Goal: Task Accomplishment & Management: Use online tool/utility

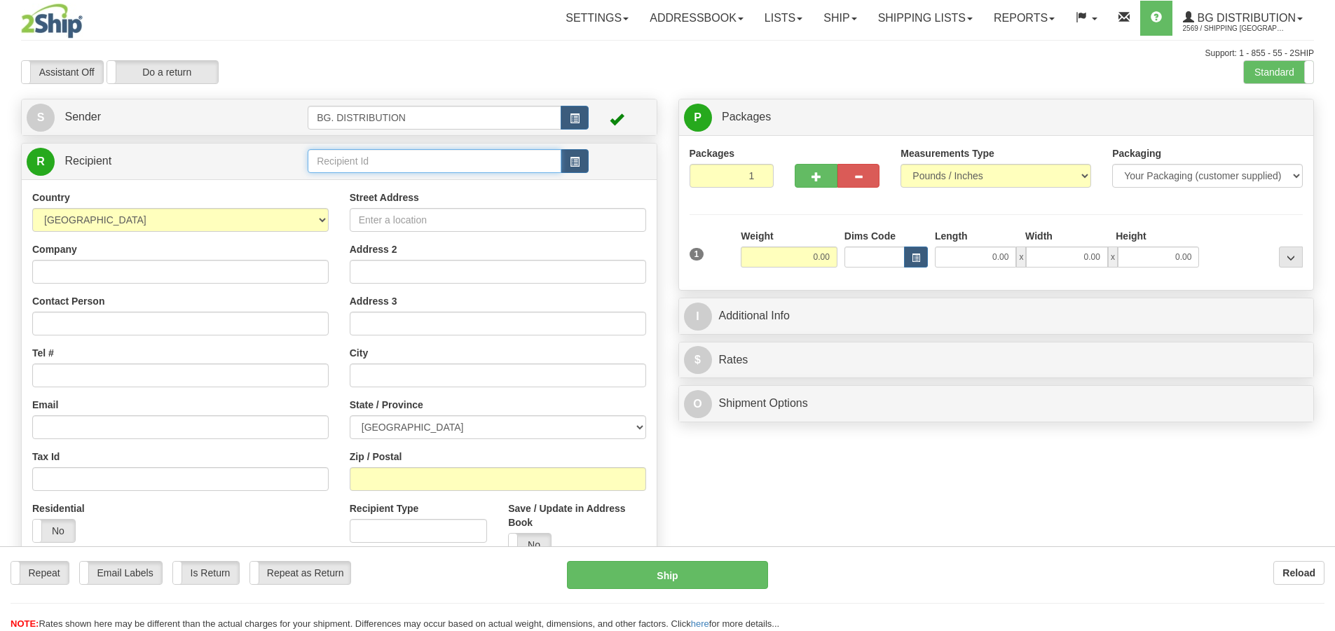
drag, startPoint x: 0, startPoint y: 0, endPoint x: 475, endPoint y: 155, distance: 499.6
click at [475, 155] on input "text" at bounding box center [435, 161] width 254 height 24
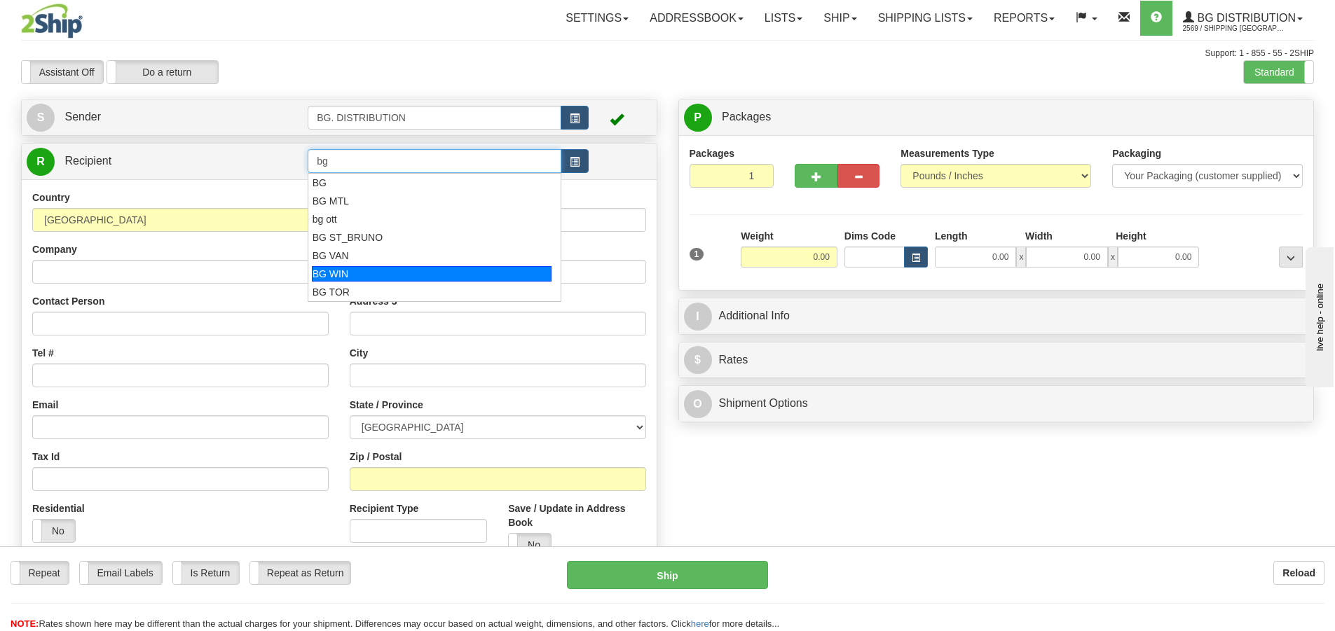
click at [436, 270] on div "BG WIN" at bounding box center [432, 273] width 240 height 15
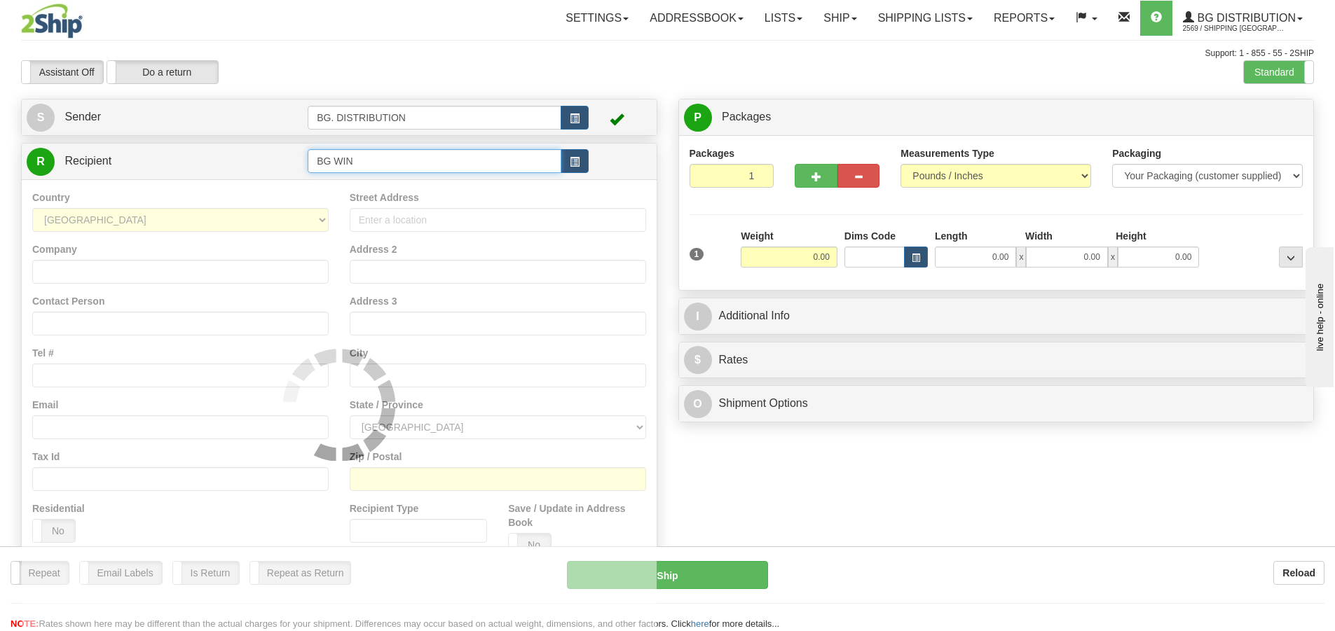
type input "BG WIN"
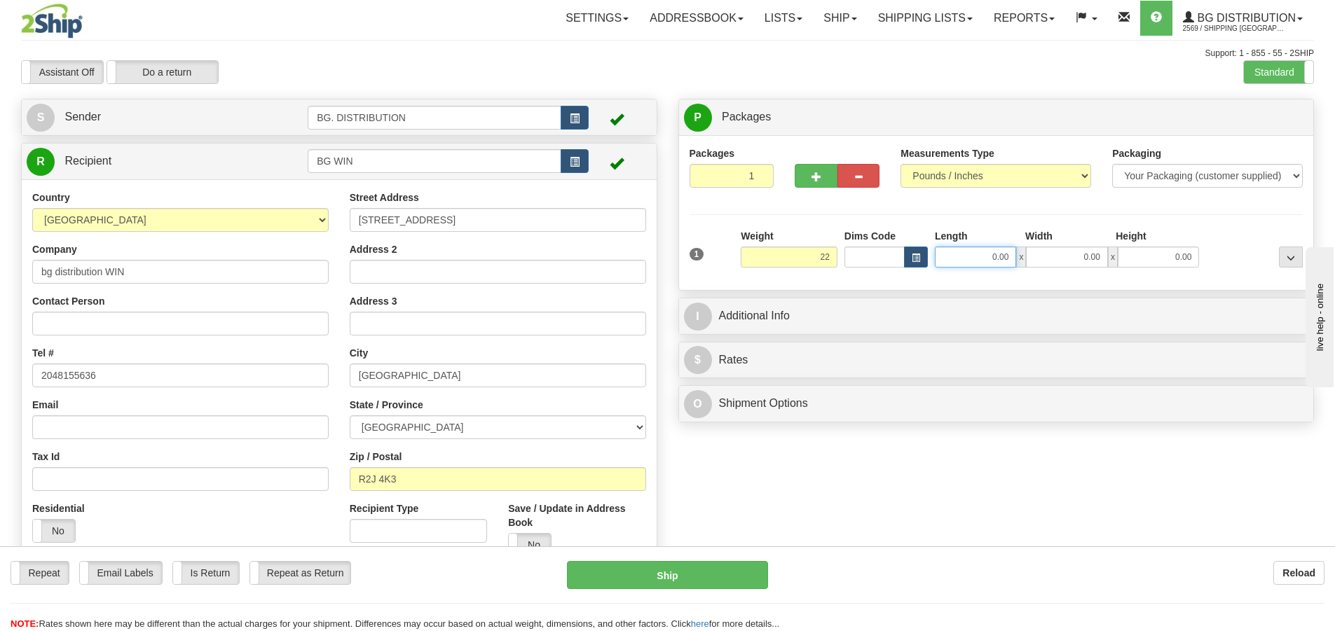
type input "22.00"
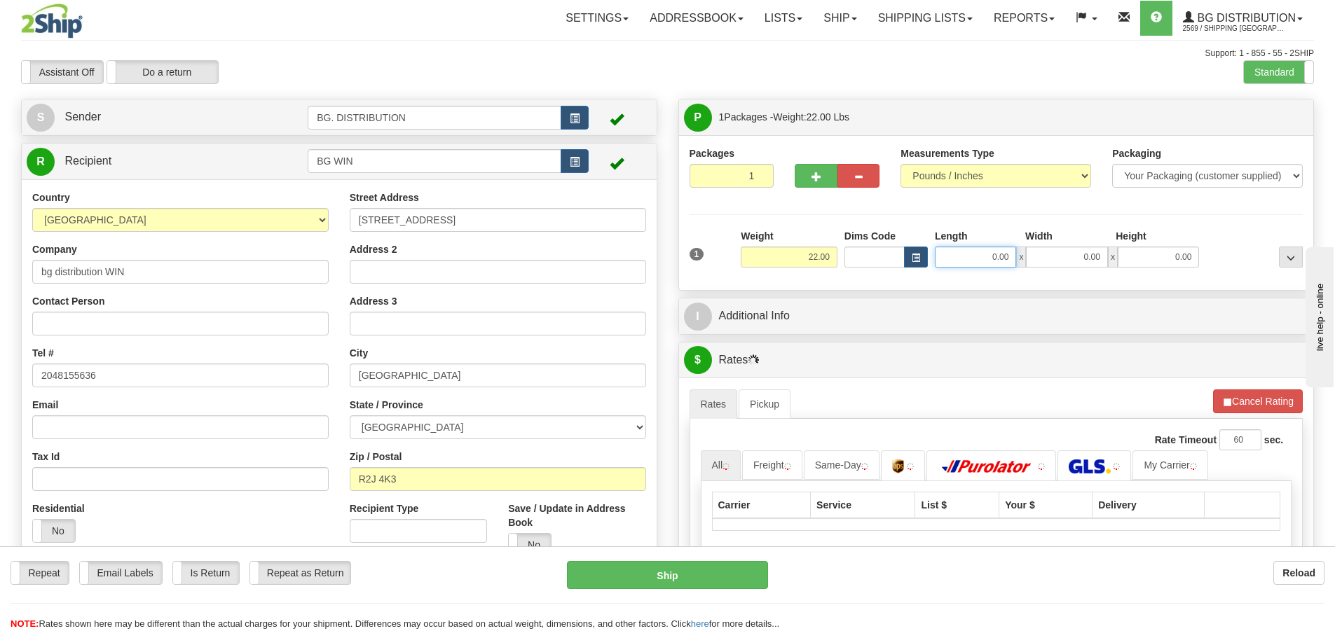
click at [983, 253] on input "0.00" at bounding box center [975, 257] width 81 height 21
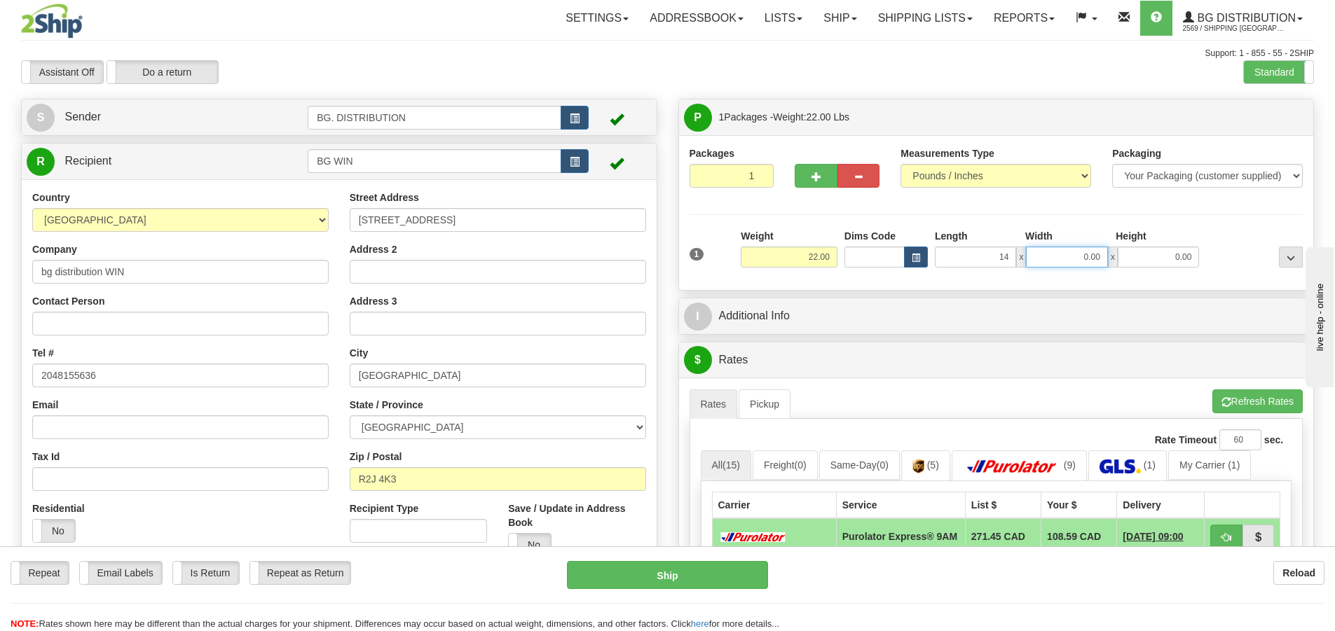
type input "14.00"
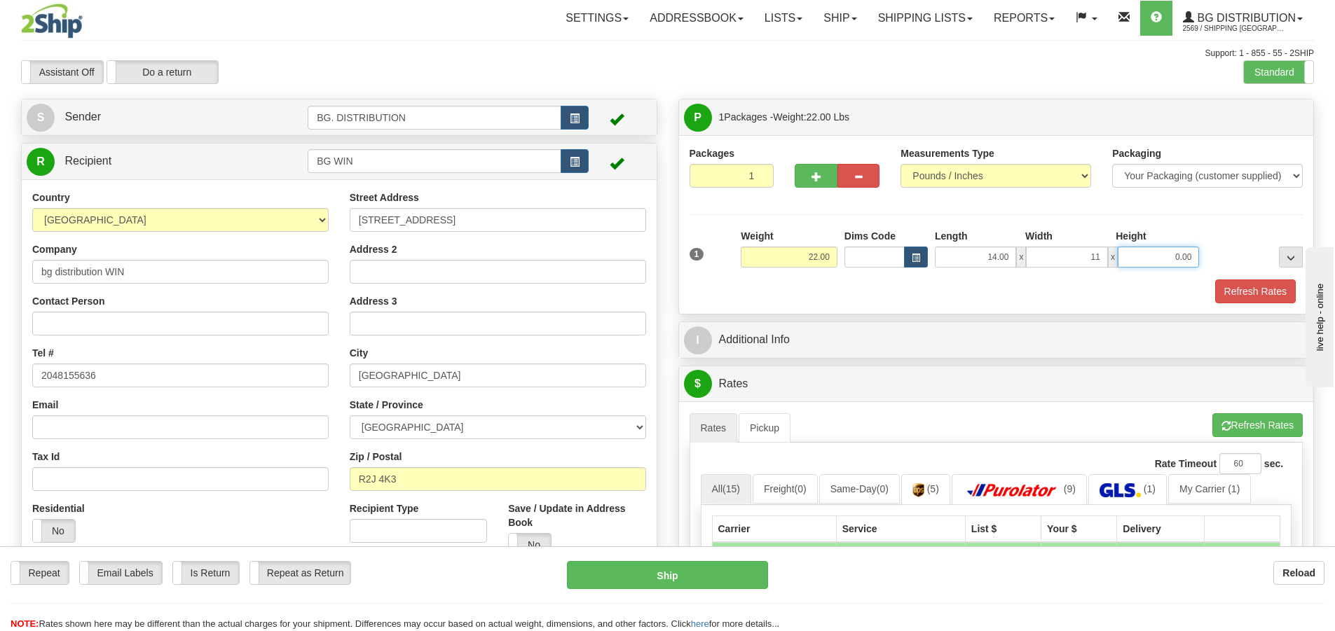
type input "11.00"
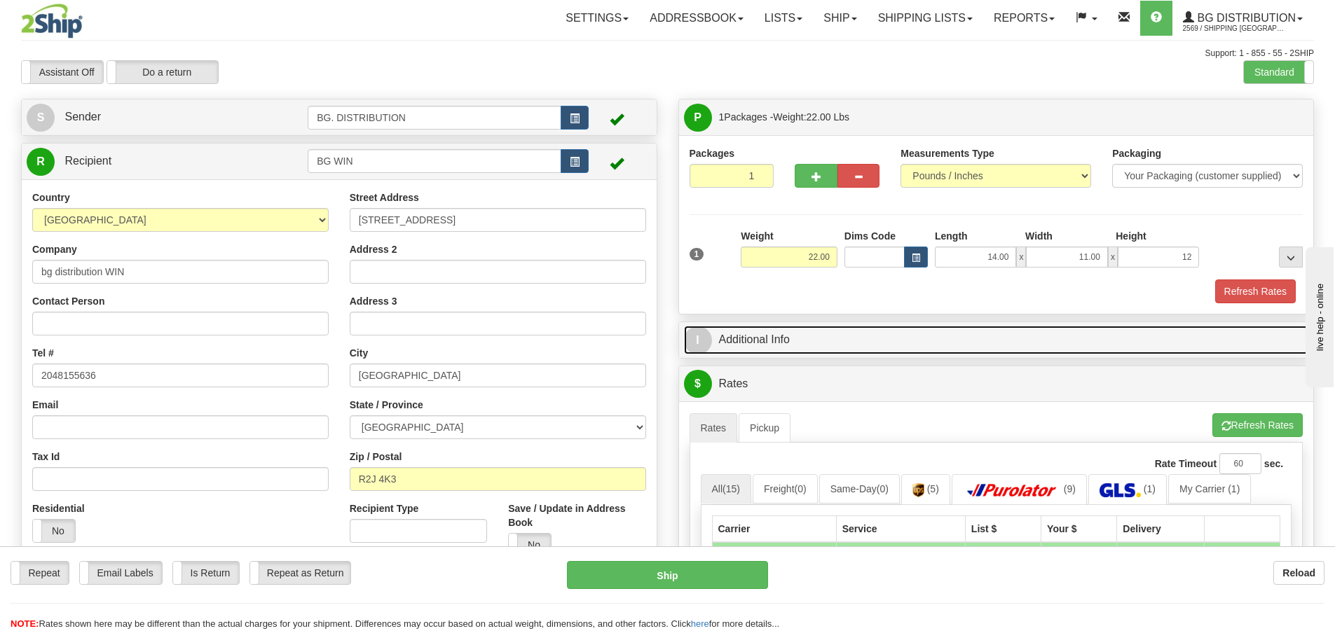
type input "12.00"
click at [690, 340] on span "I" at bounding box center [698, 340] width 28 height 28
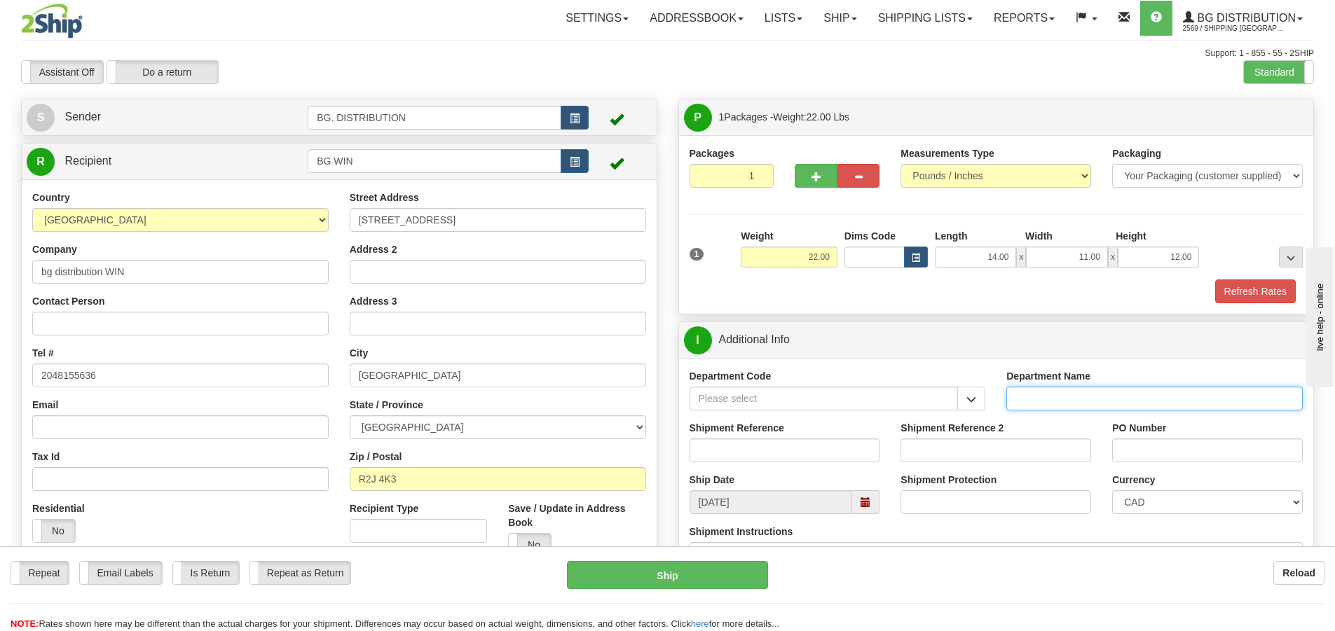
click at [1081, 397] on input "Department Name" at bounding box center [1154, 399] width 296 height 24
type input "."
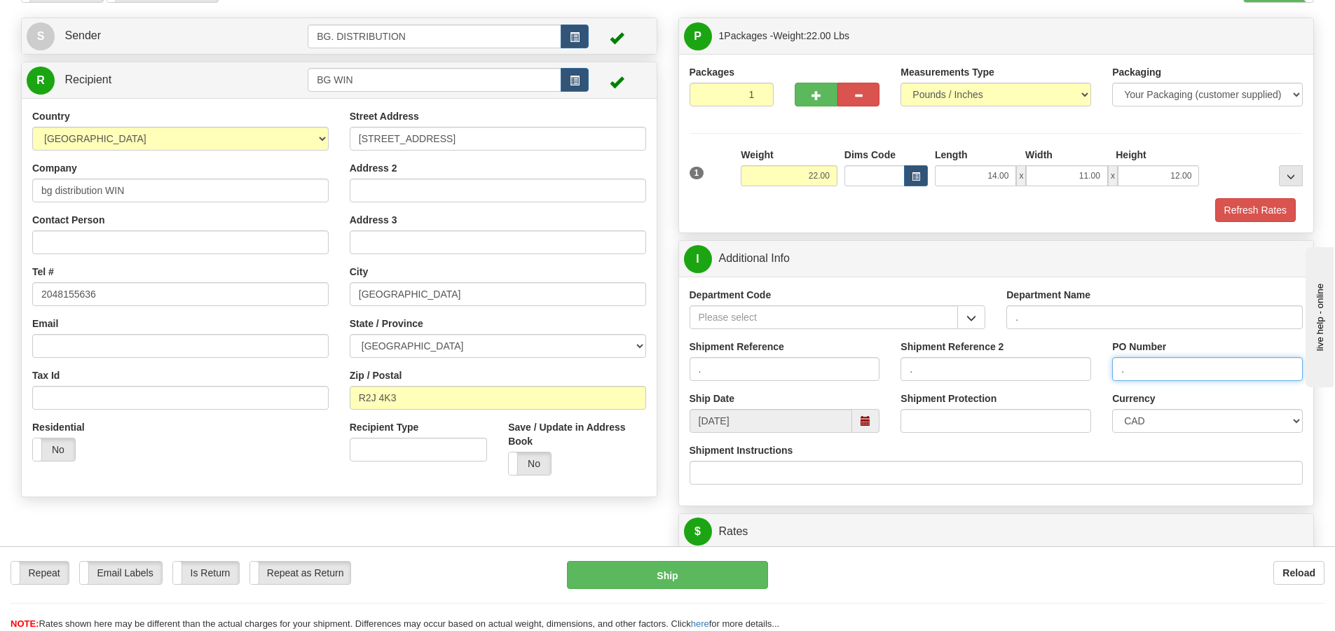
scroll to position [280, 0]
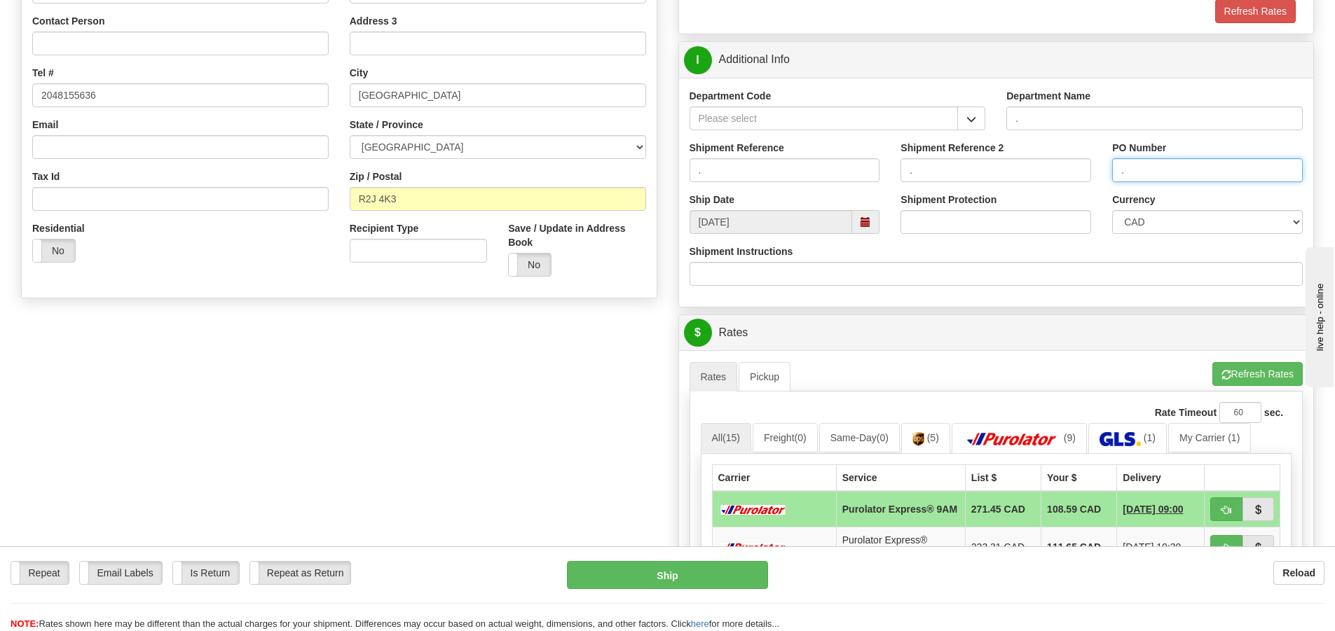
type input "."
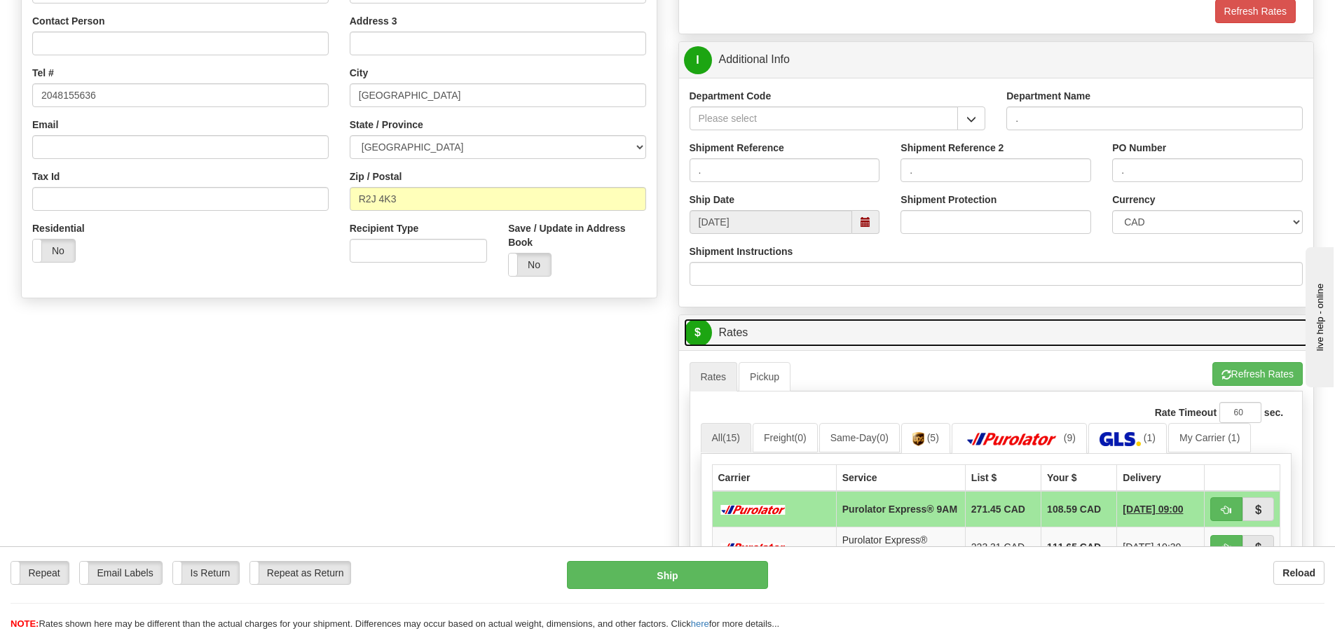
click at [705, 333] on span "$" at bounding box center [698, 333] width 28 height 28
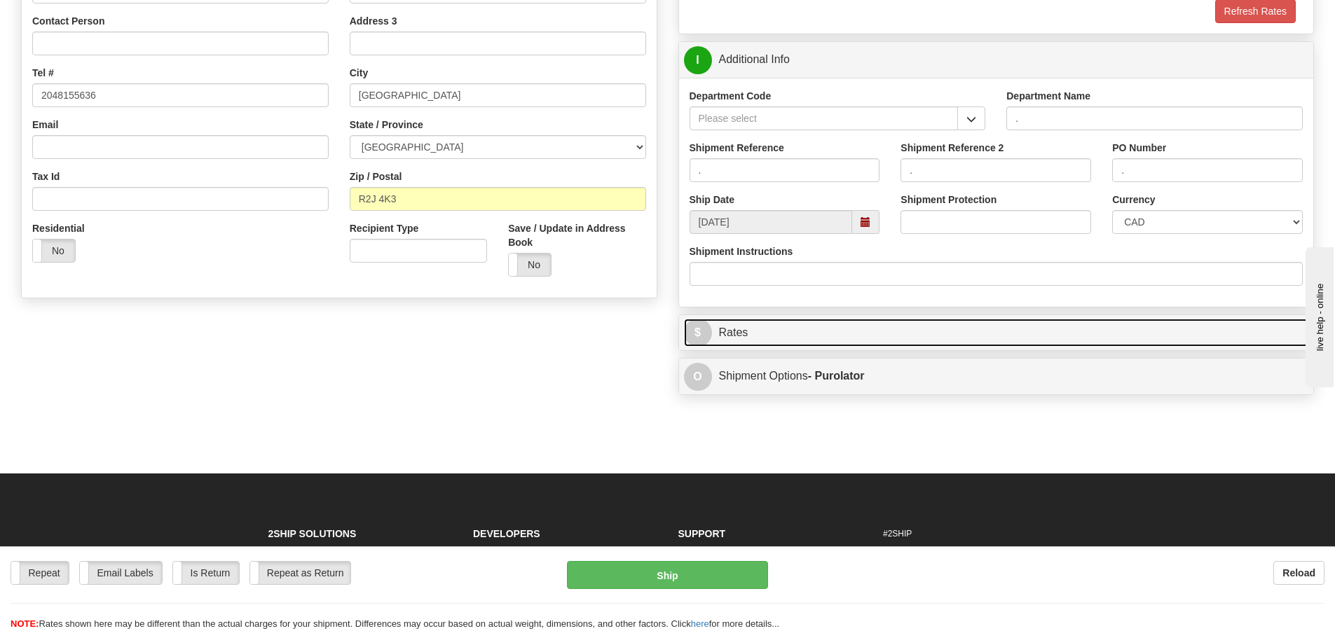
click at [698, 329] on span "$" at bounding box center [698, 333] width 28 height 28
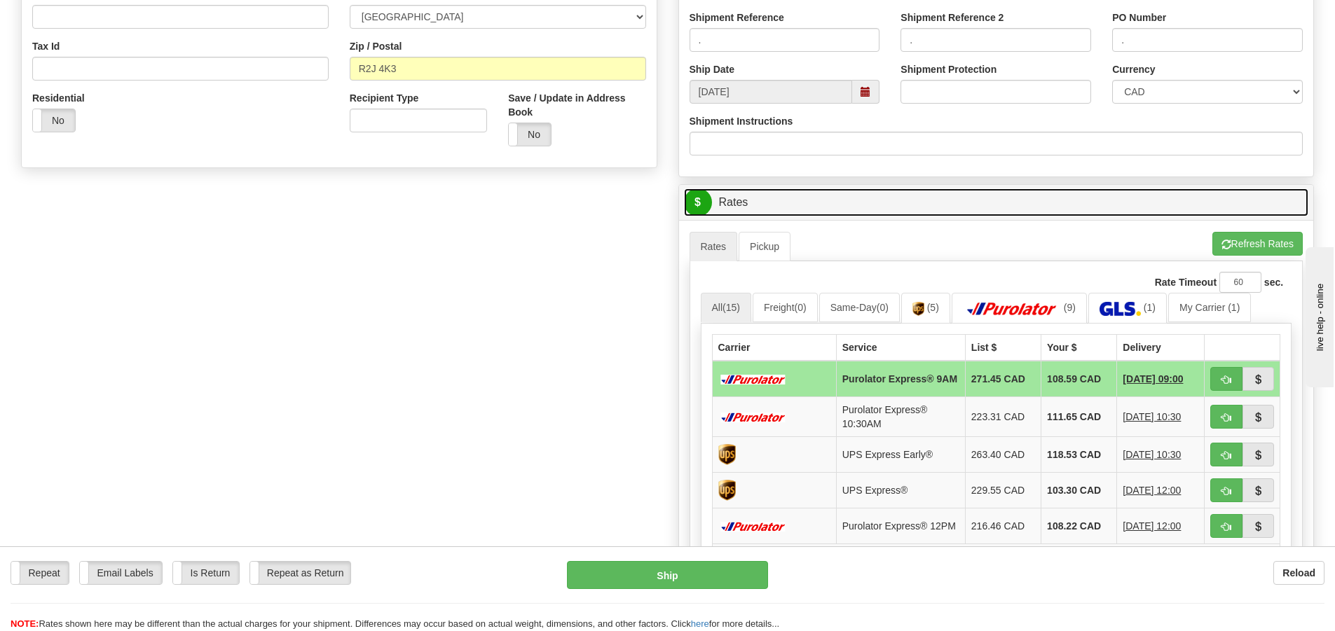
scroll to position [420, 0]
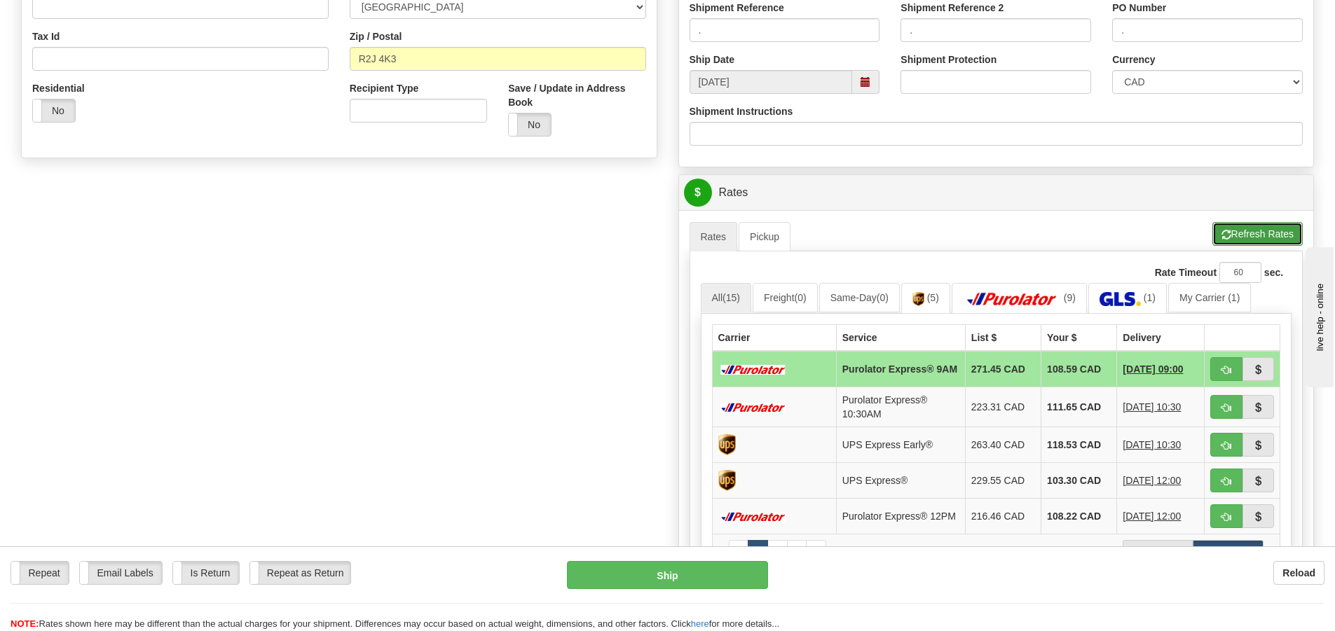
click at [1243, 228] on button "Refresh Rates" at bounding box center [1257, 234] width 90 height 24
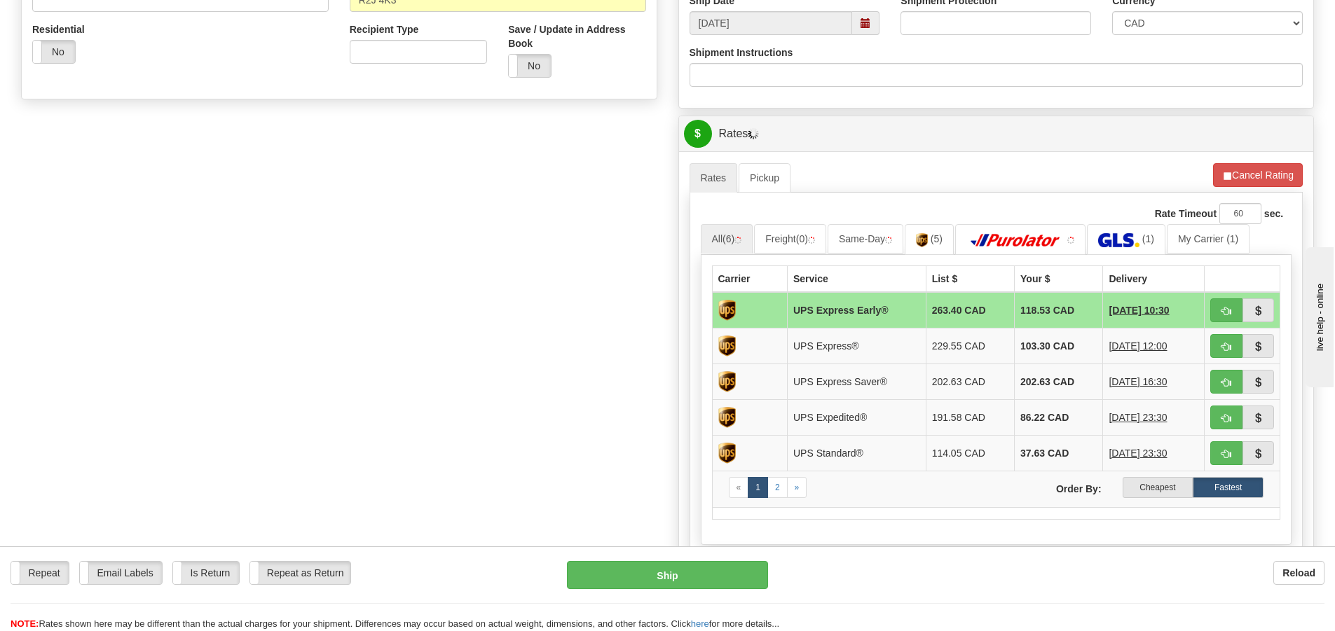
scroll to position [560, 0]
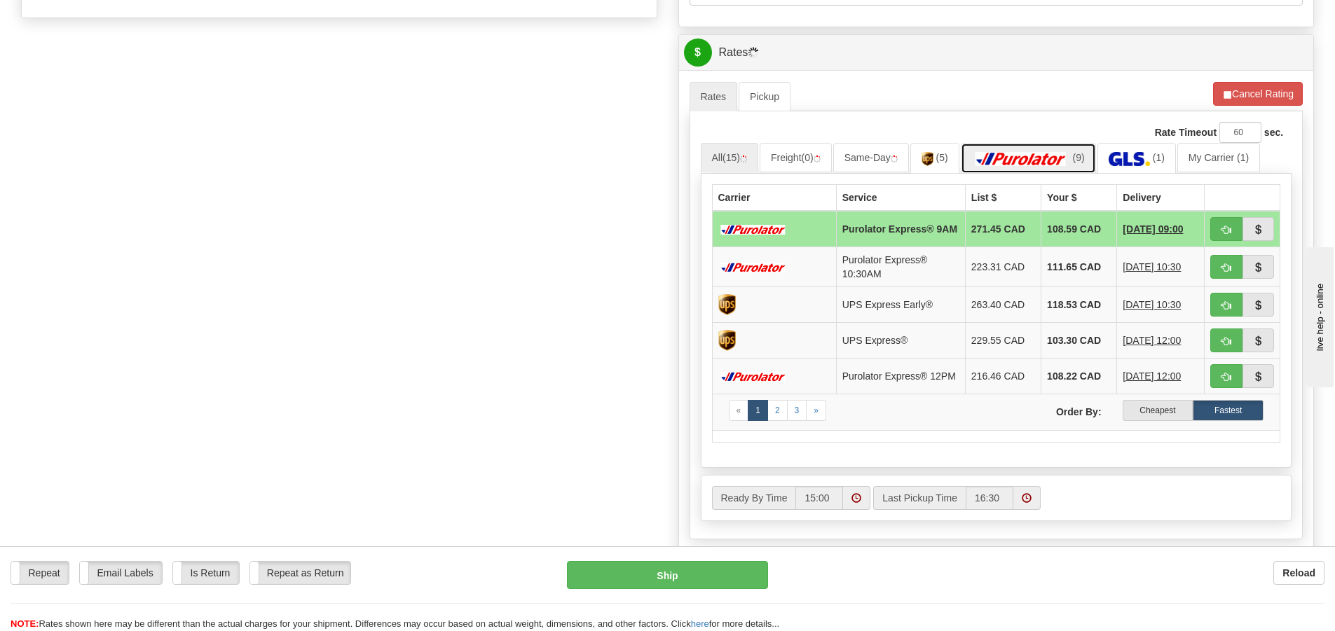
click at [1068, 160] on img at bounding box center [1021, 159] width 98 height 14
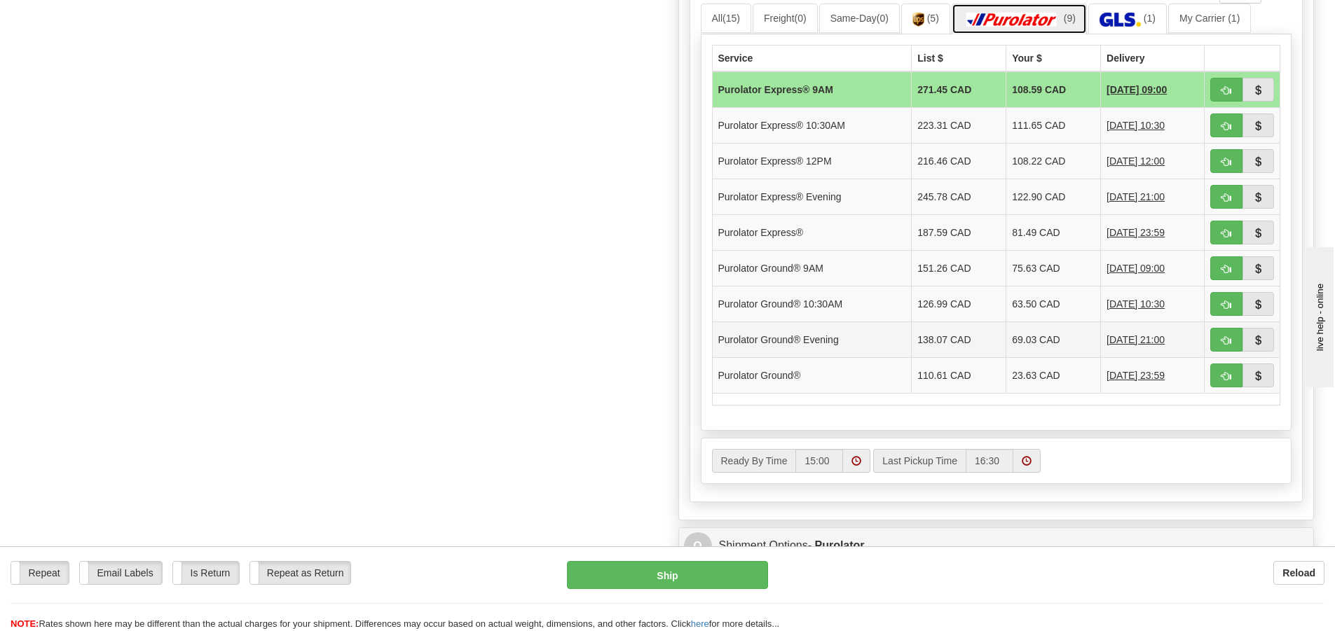
scroll to position [701, 0]
click at [1223, 374] on span "button" at bounding box center [1226, 375] width 10 height 9
type input "260"
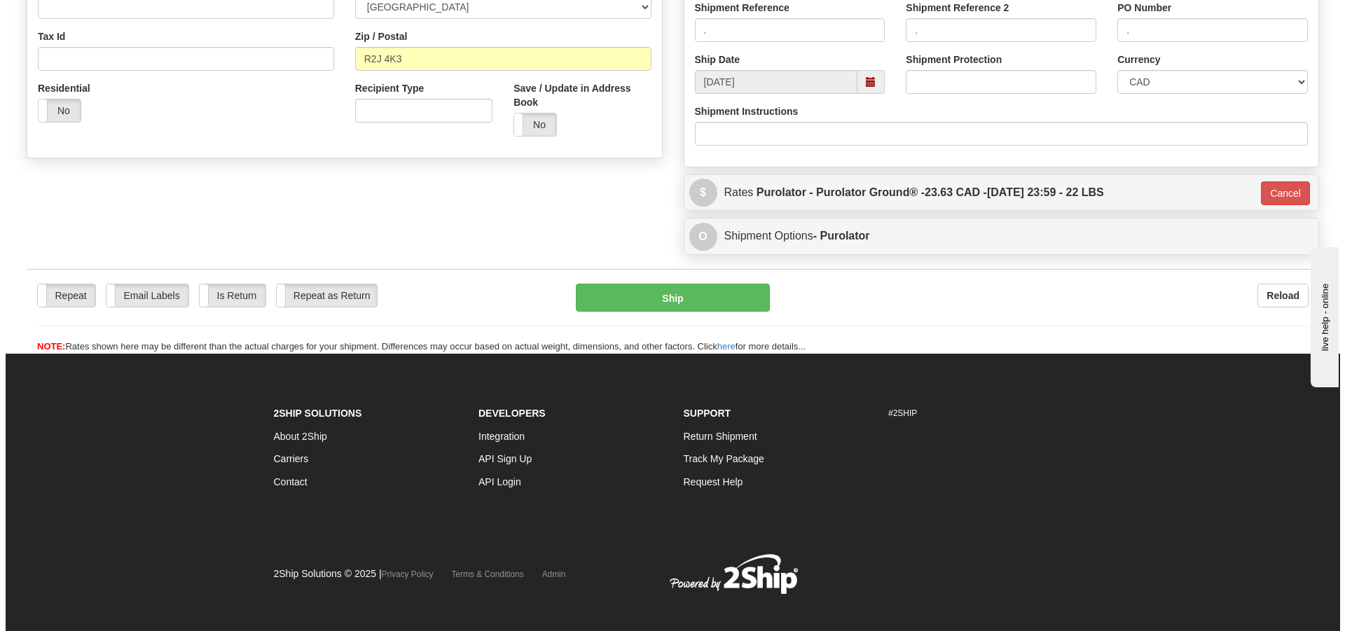
scroll to position [83, 0]
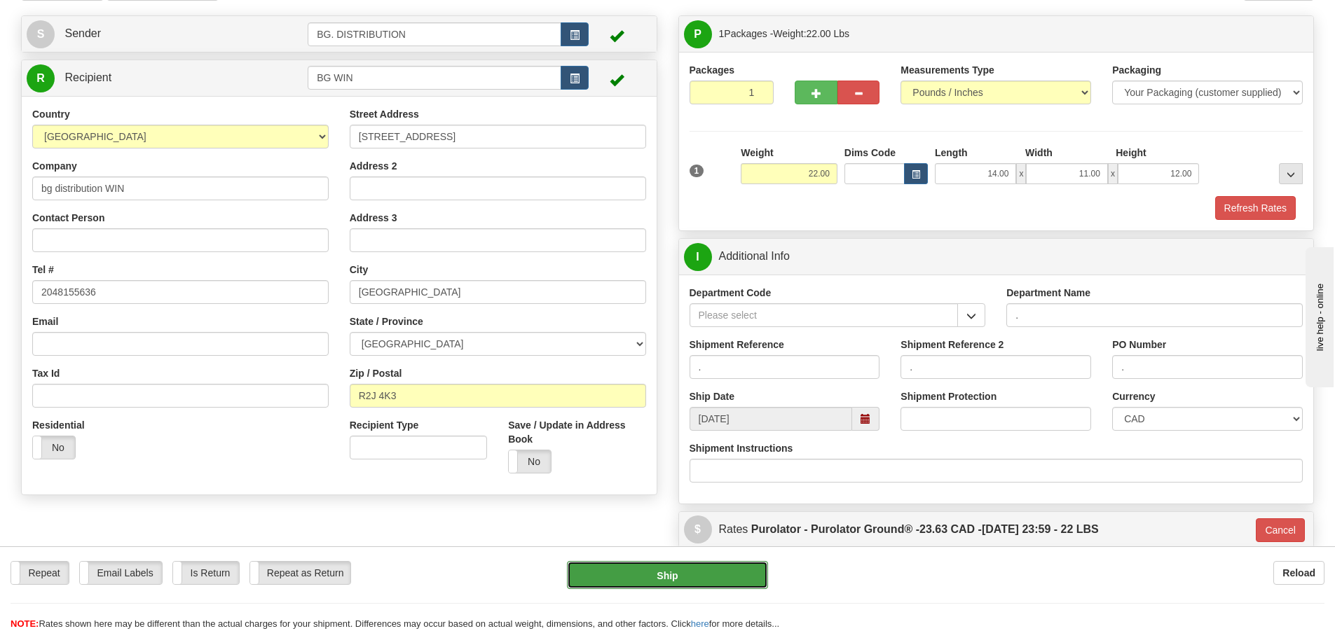
click at [731, 570] on button "Ship" at bounding box center [667, 575] width 201 height 28
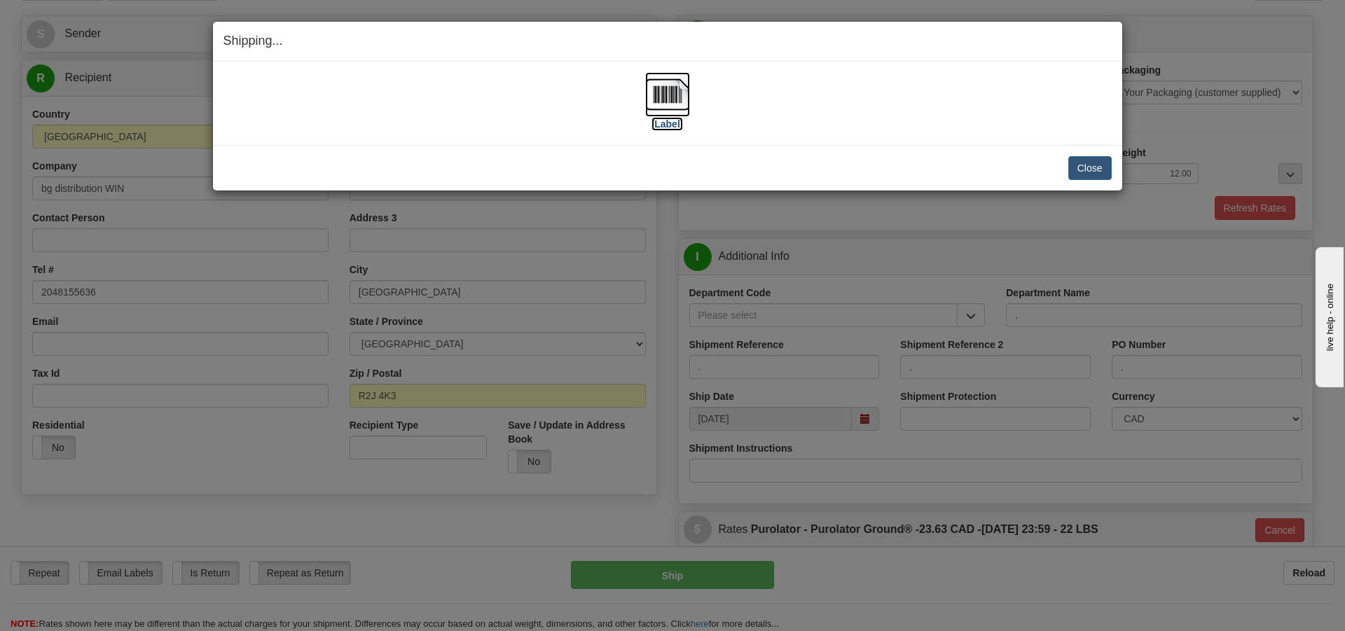
click at [669, 121] on label "[Label]" at bounding box center [668, 124] width 32 height 14
click at [1094, 165] on button "Close" at bounding box center [1089, 168] width 43 height 24
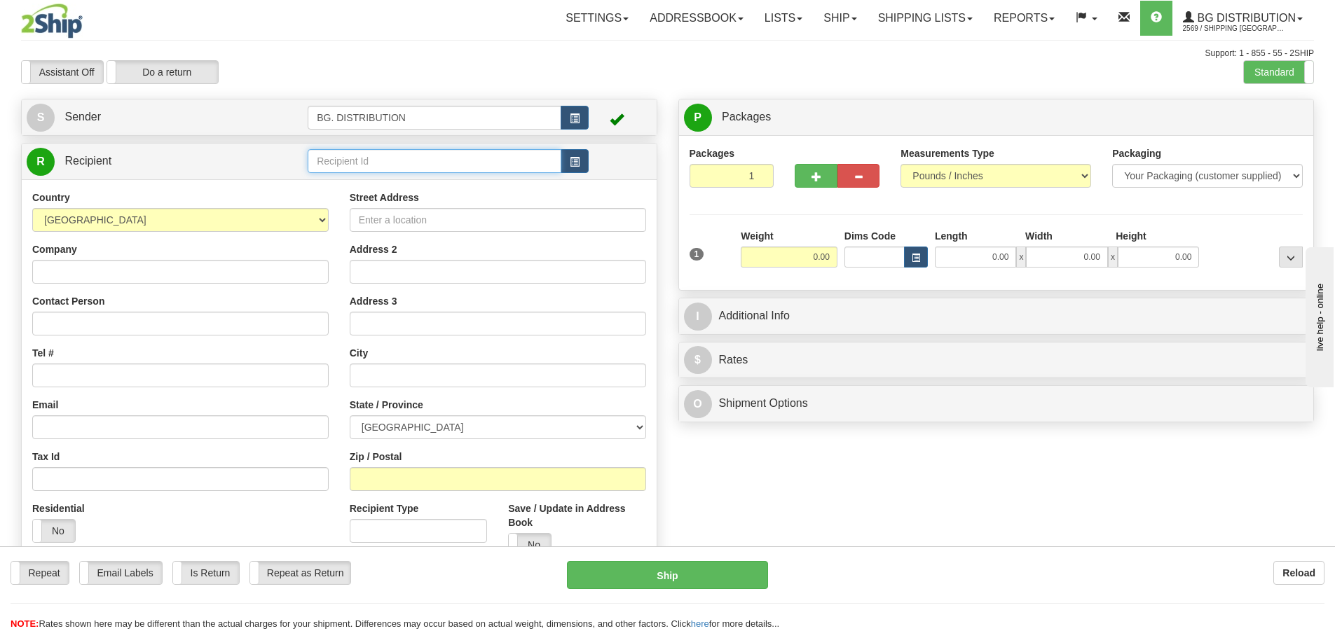
click at [361, 158] on input "text" at bounding box center [435, 161] width 254 height 24
type input "20083"
click button "Delete" at bounding box center [0, 0] width 0 height 0
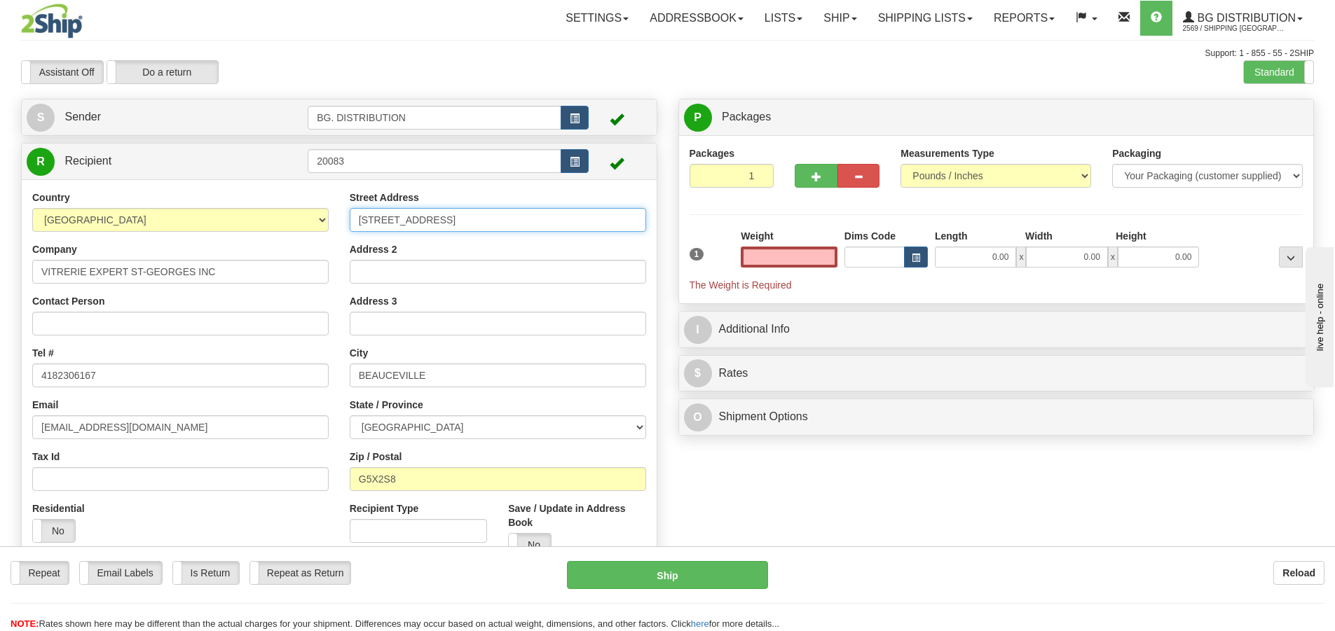
type input "0.00"
click at [391, 221] on input "208 18 IEME RUE" at bounding box center [498, 220] width 296 height 24
type input "208 18I EME RUE"
click at [792, 253] on input "0.00" at bounding box center [788, 257] width 97 height 21
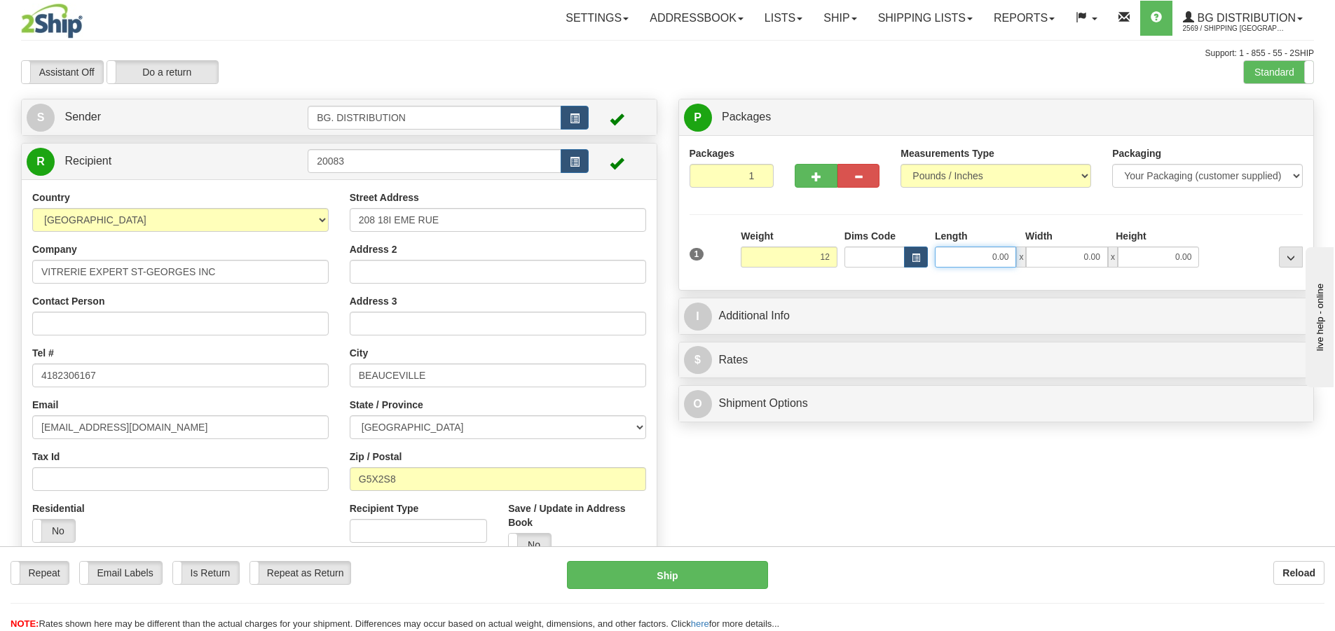
type input "12.00"
click at [993, 262] on input "0.00" at bounding box center [975, 257] width 81 height 21
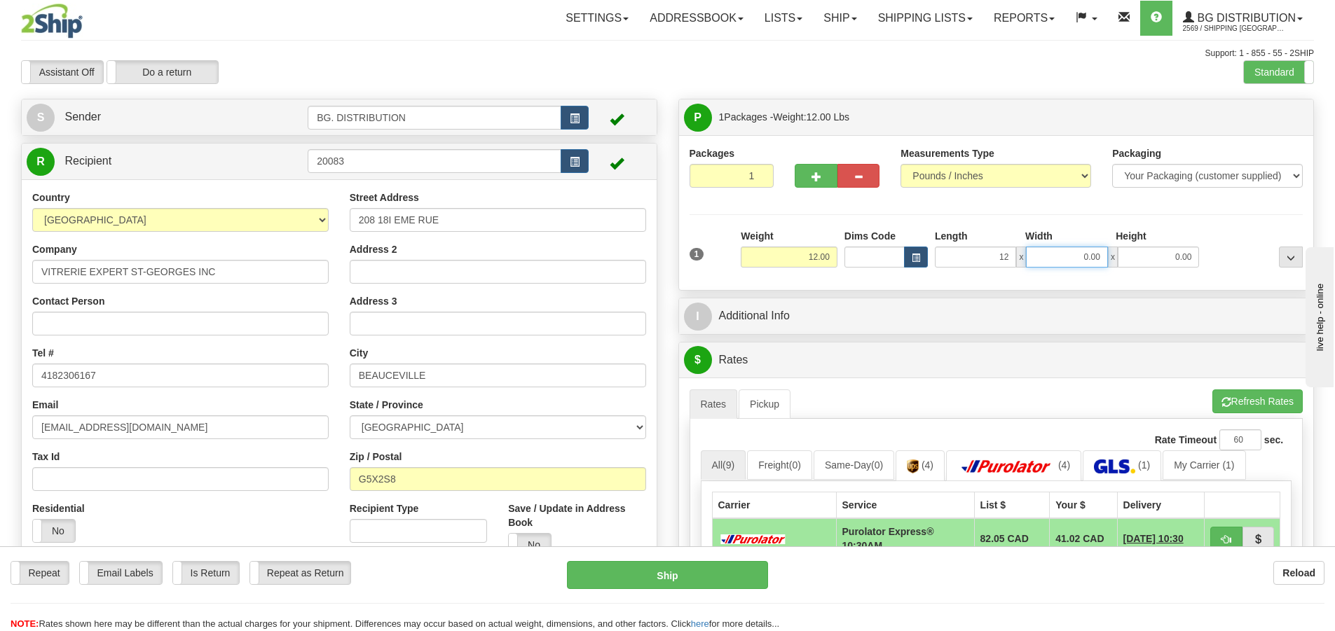
type input "12.00"
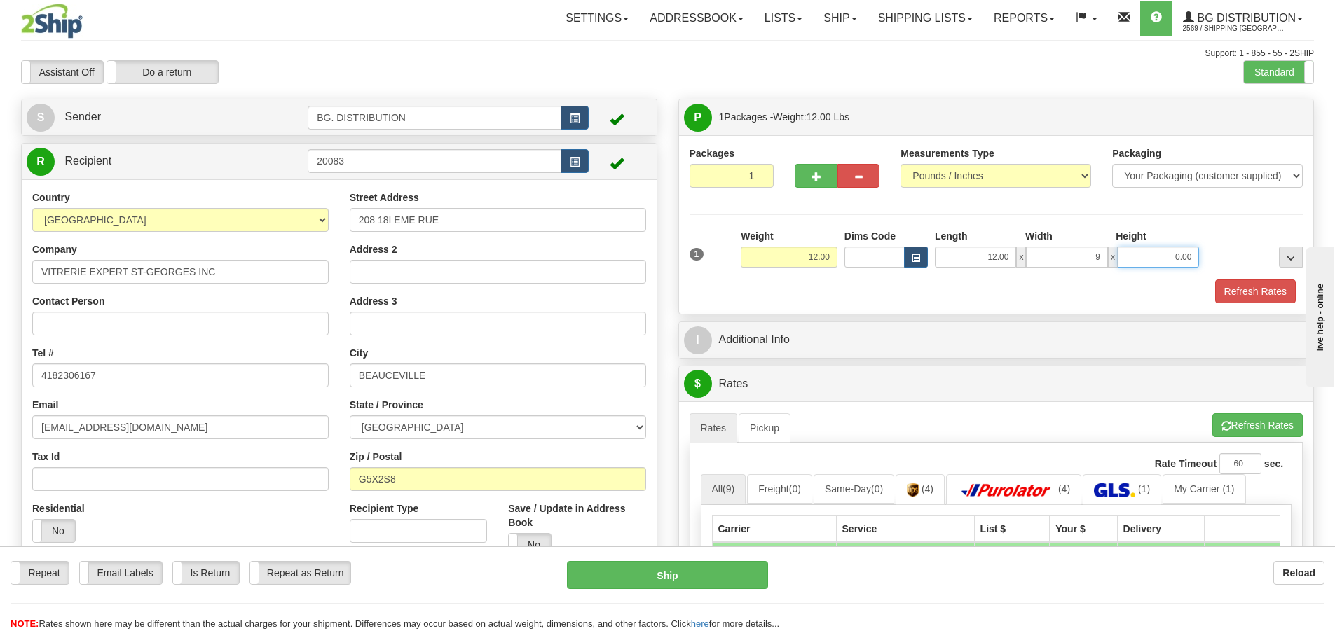
type input "9.00"
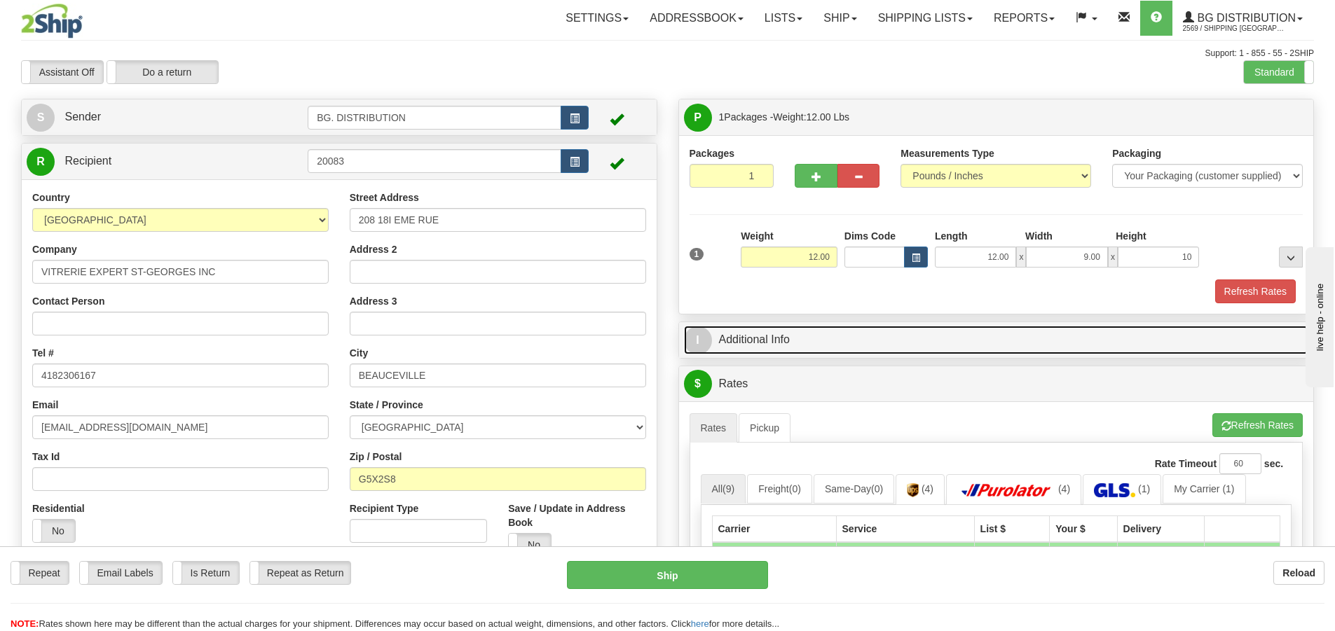
type input "10.00"
click at [694, 331] on span "I" at bounding box center [698, 340] width 28 height 28
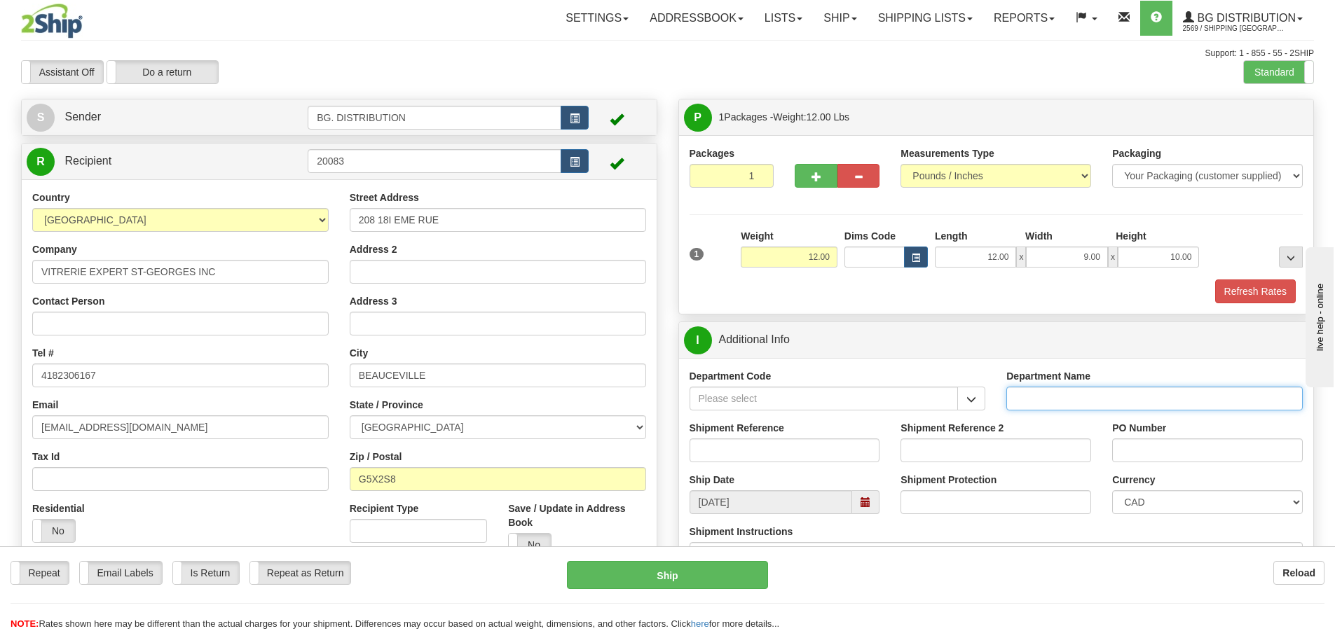
drag, startPoint x: 1146, startPoint y: 403, endPoint x: 1127, endPoint y: 390, distance: 23.1
click at [1146, 403] on input "Department Name" at bounding box center [1154, 399] width 296 height 24
type input "."
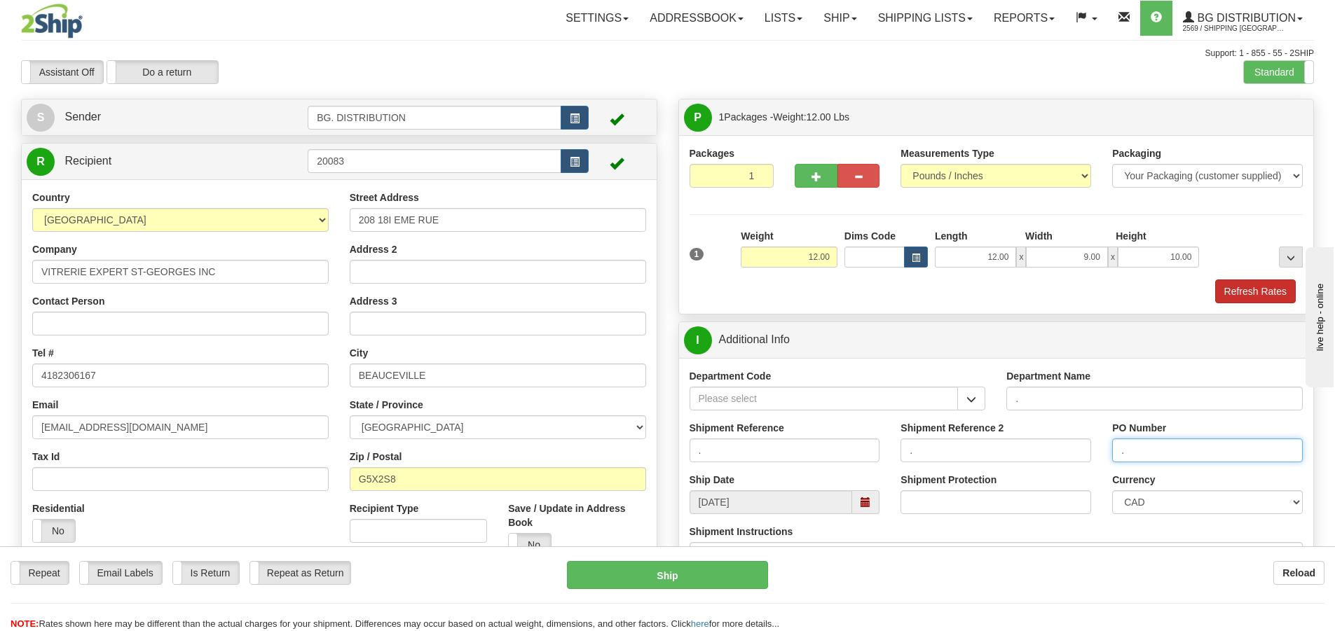
scroll to position [280, 0]
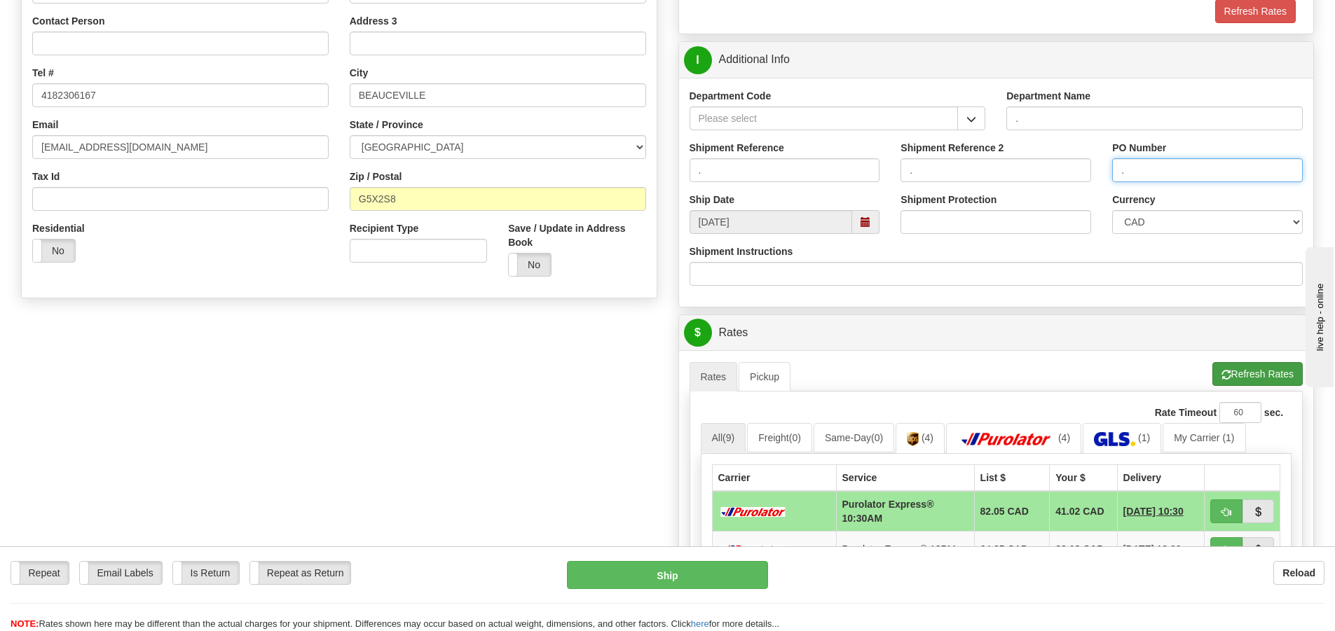
type input "."
click at [1248, 378] on button "Refresh Rates" at bounding box center [1257, 374] width 90 height 24
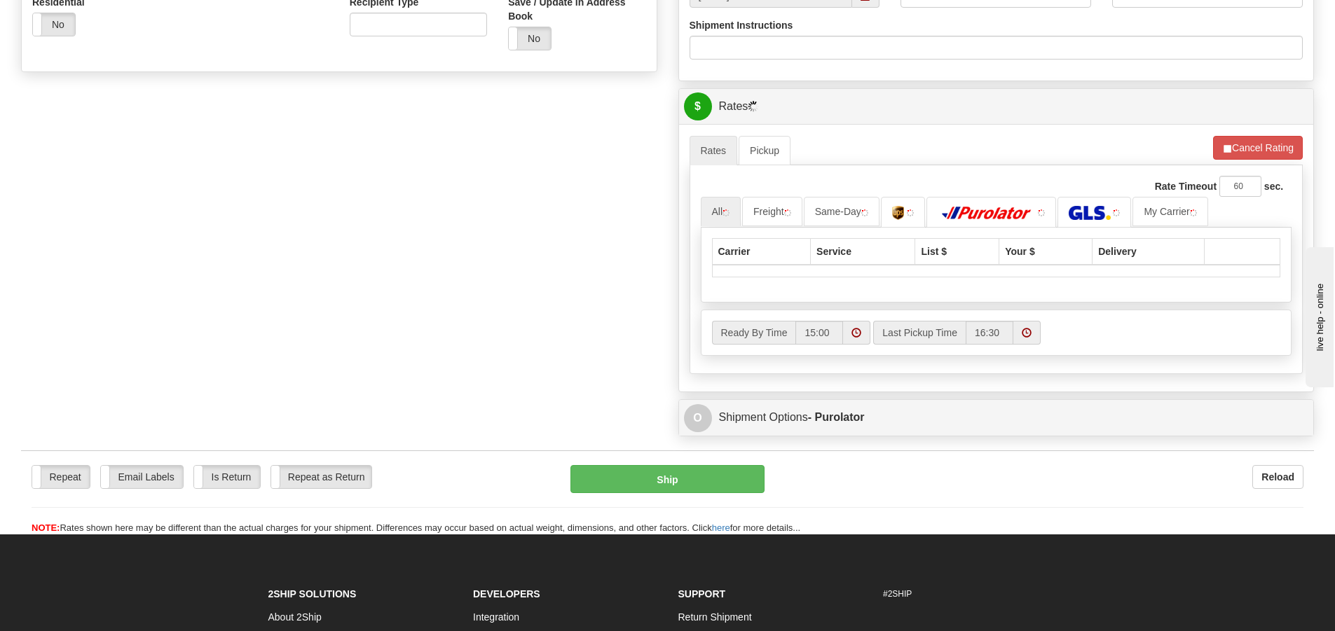
scroll to position [560, 0]
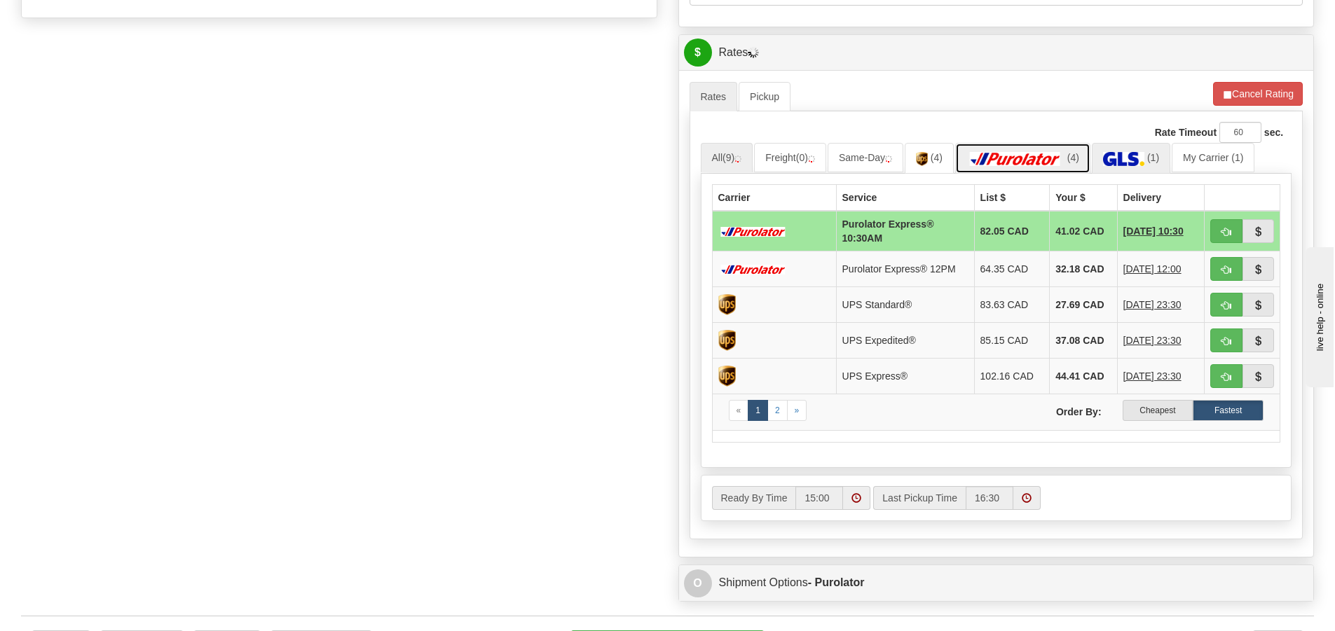
click at [1090, 153] on link "(4)" at bounding box center [1022, 158] width 135 height 30
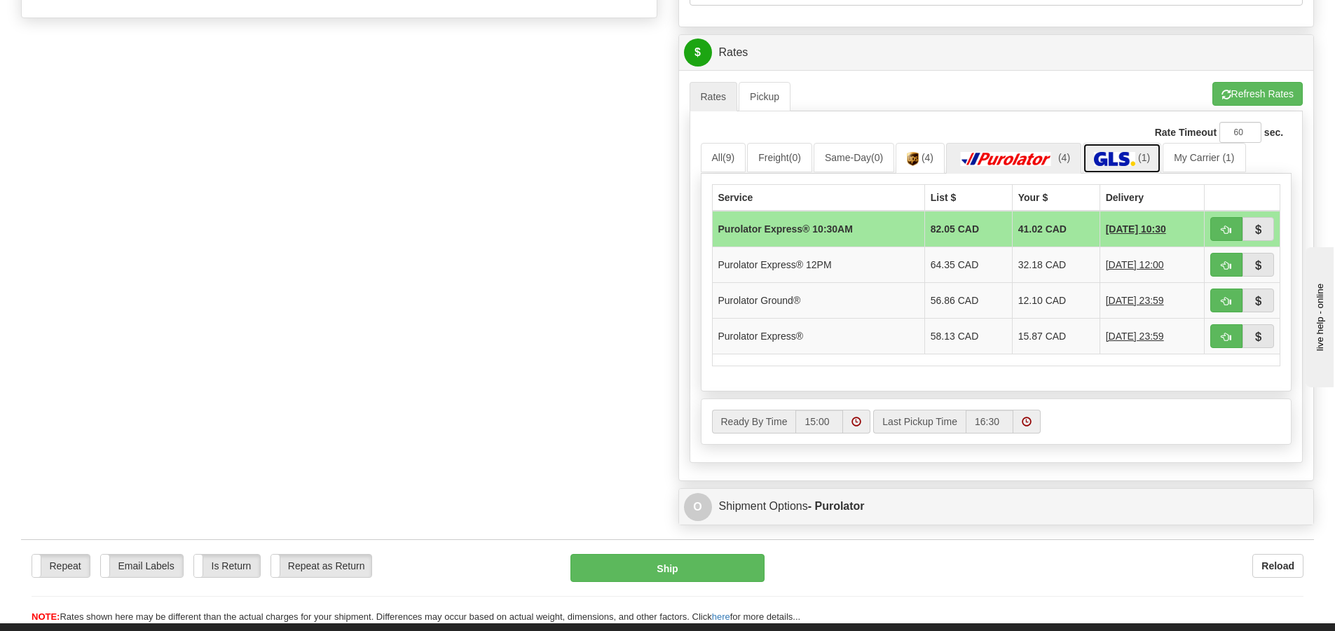
click at [1127, 160] on img at bounding box center [1114, 159] width 41 height 14
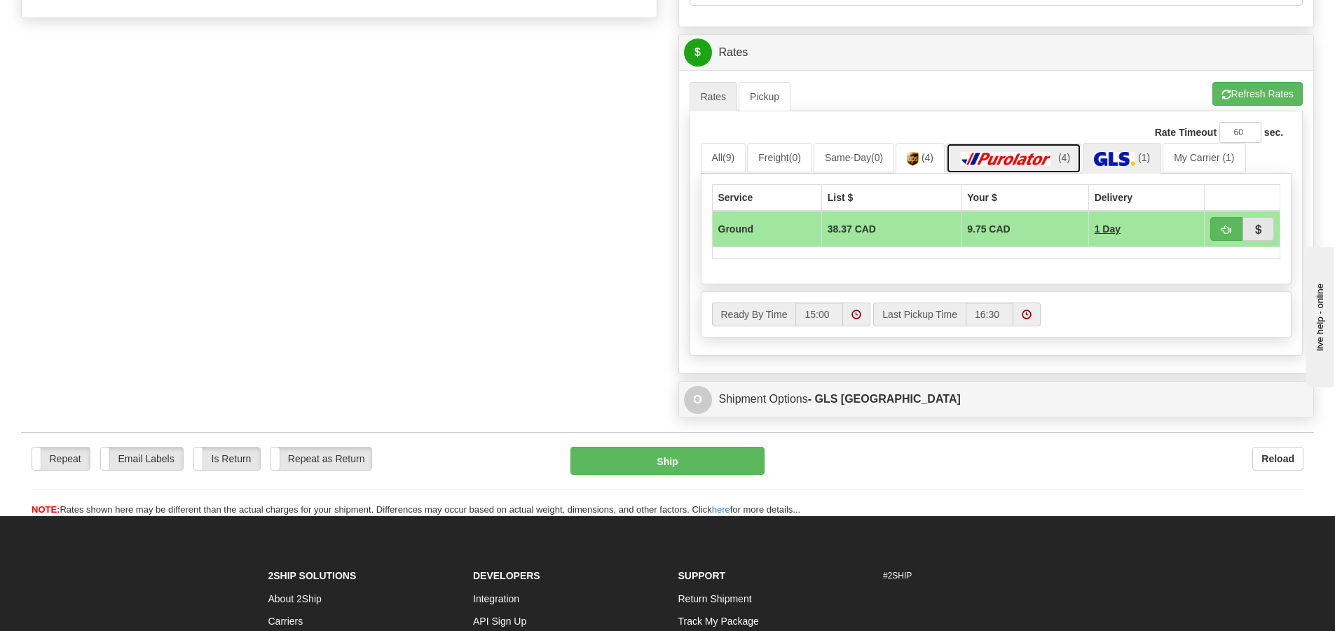
click at [1036, 164] on img at bounding box center [1006, 159] width 98 height 14
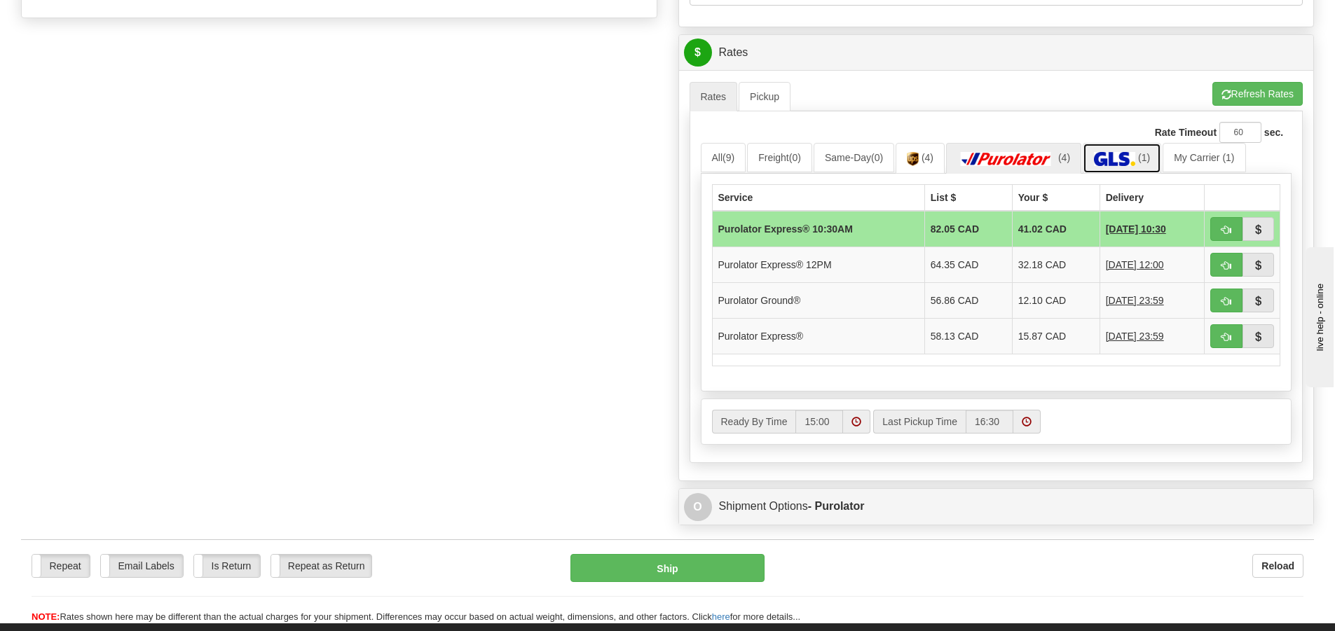
click at [1131, 160] on img at bounding box center [1114, 159] width 41 height 14
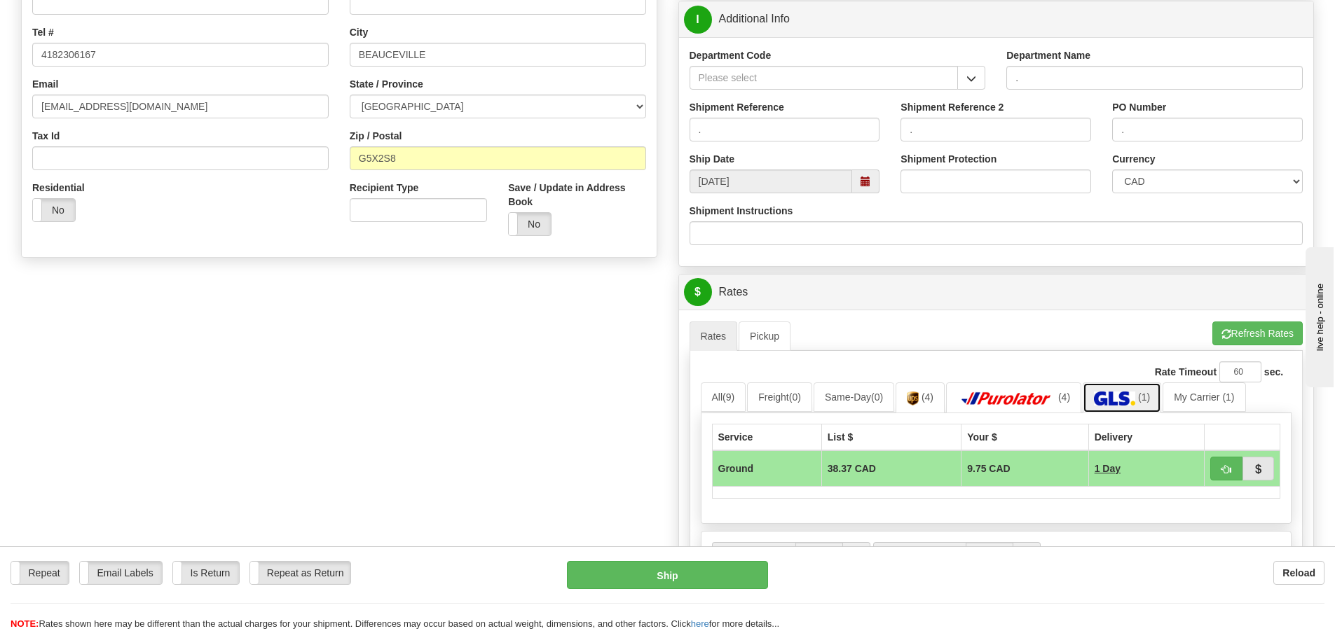
scroll to position [280, 0]
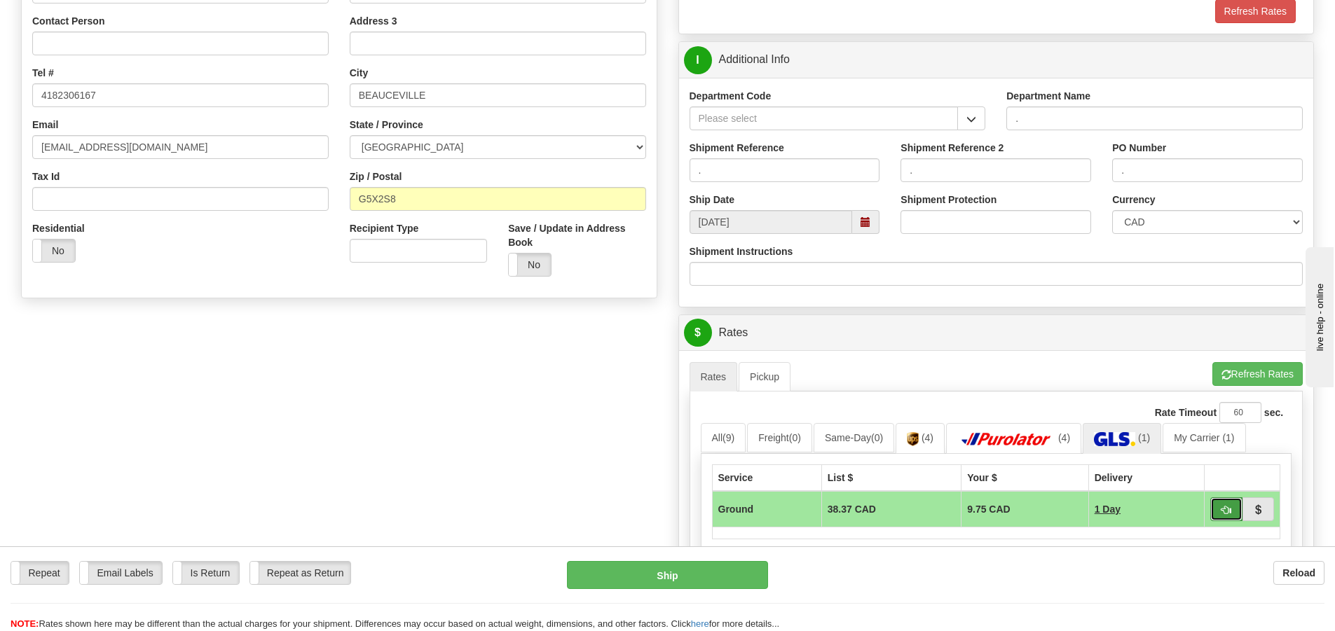
click at [1222, 513] on span "button" at bounding box center [1226, 510] width 10 height 9
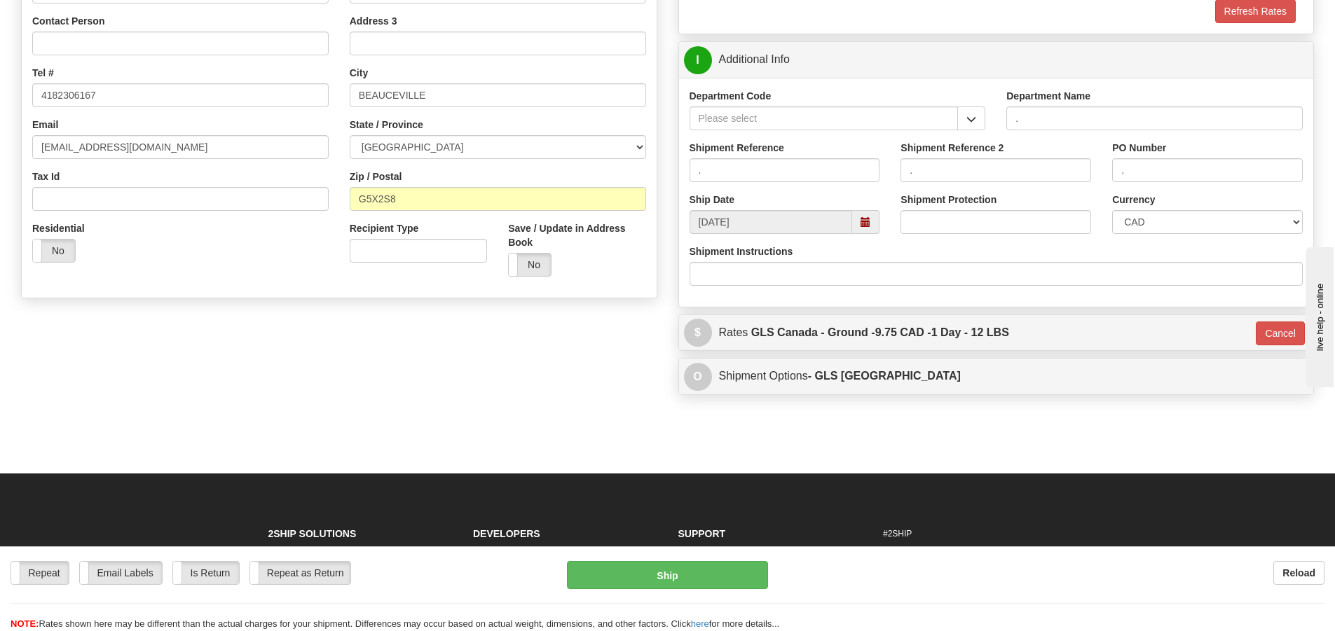
type input "1"
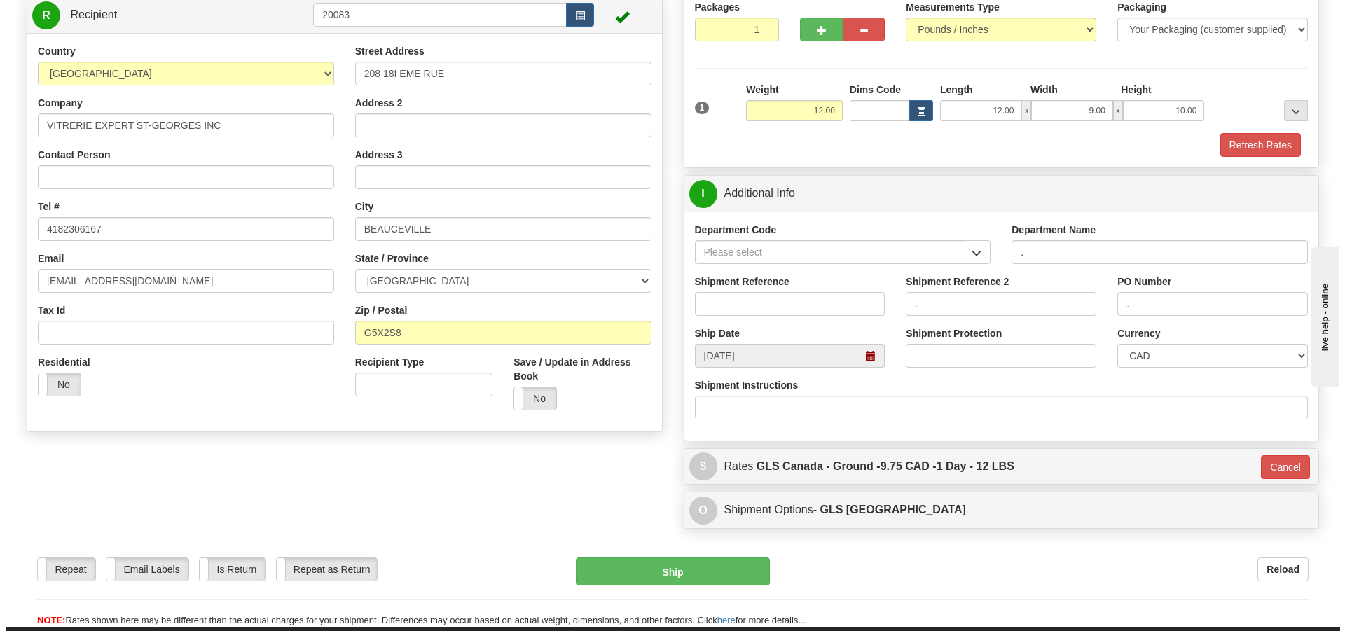
scroll to position [140, 0]
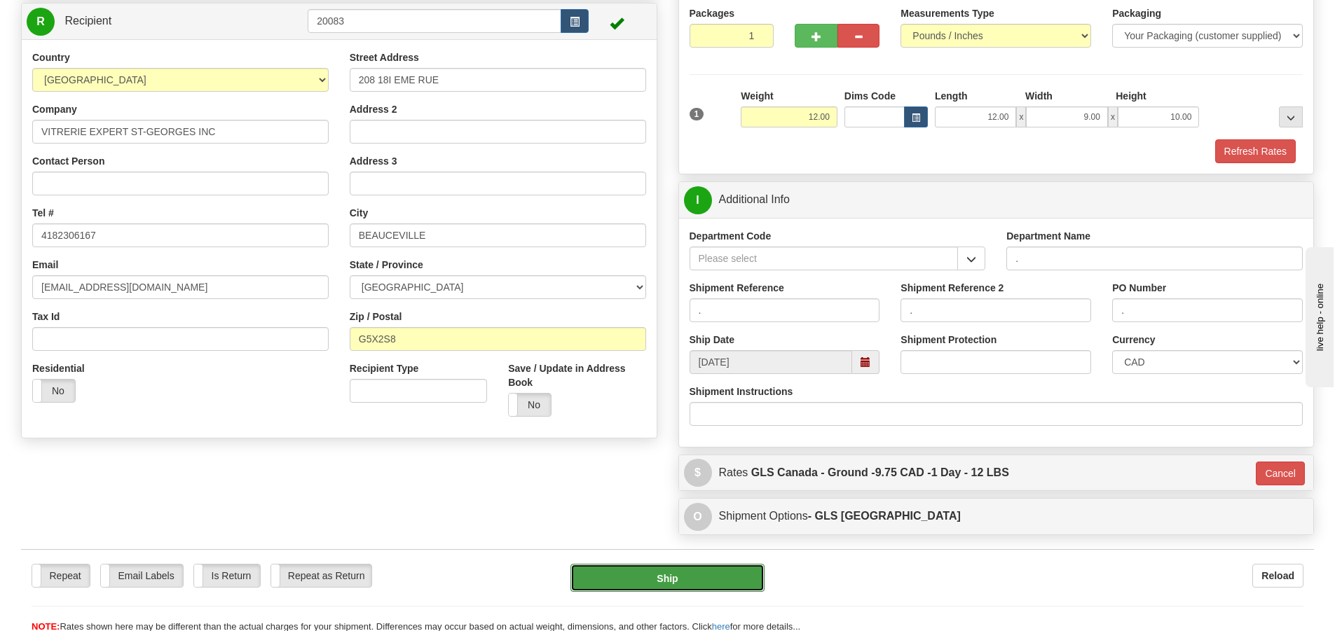
click at [689, 574] on button "Ship" at bounding box center [667, 578] width 194 height 28
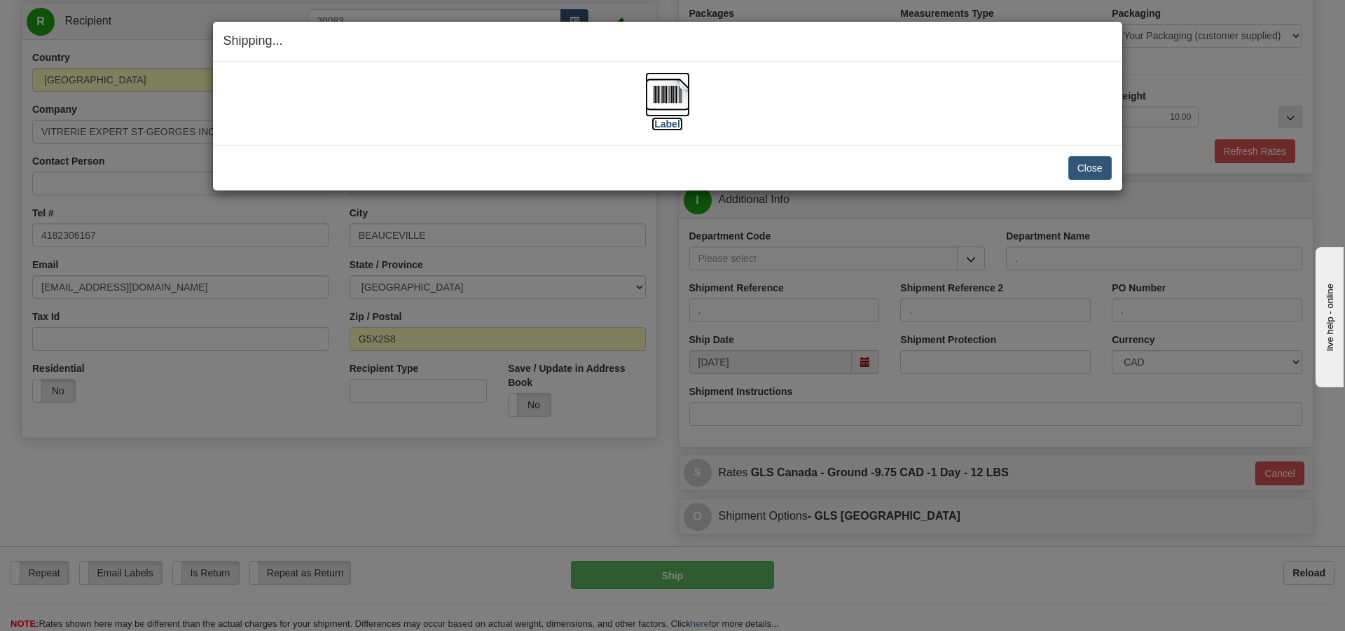
click at [681, 128] on label "[Label]" at bounding box center [668, 124] width 32 height 14
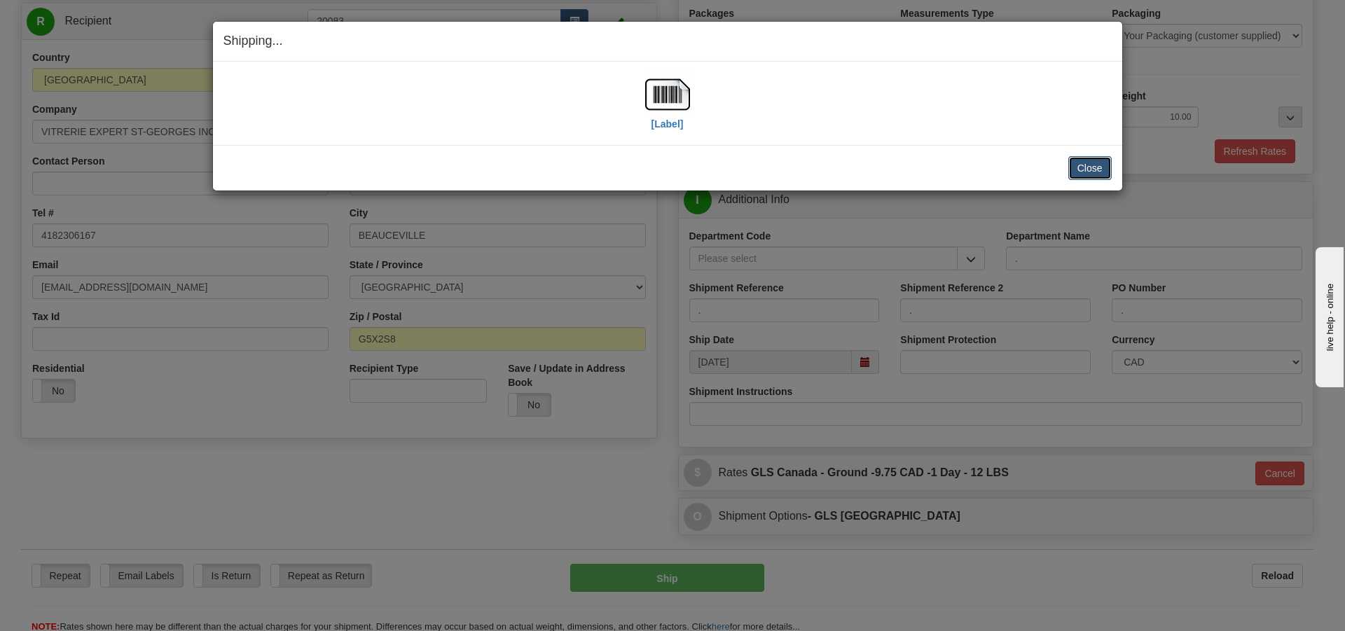
click at [1088, 165] on button "Close" at bounding box center [1089, 168] width 43 height 24
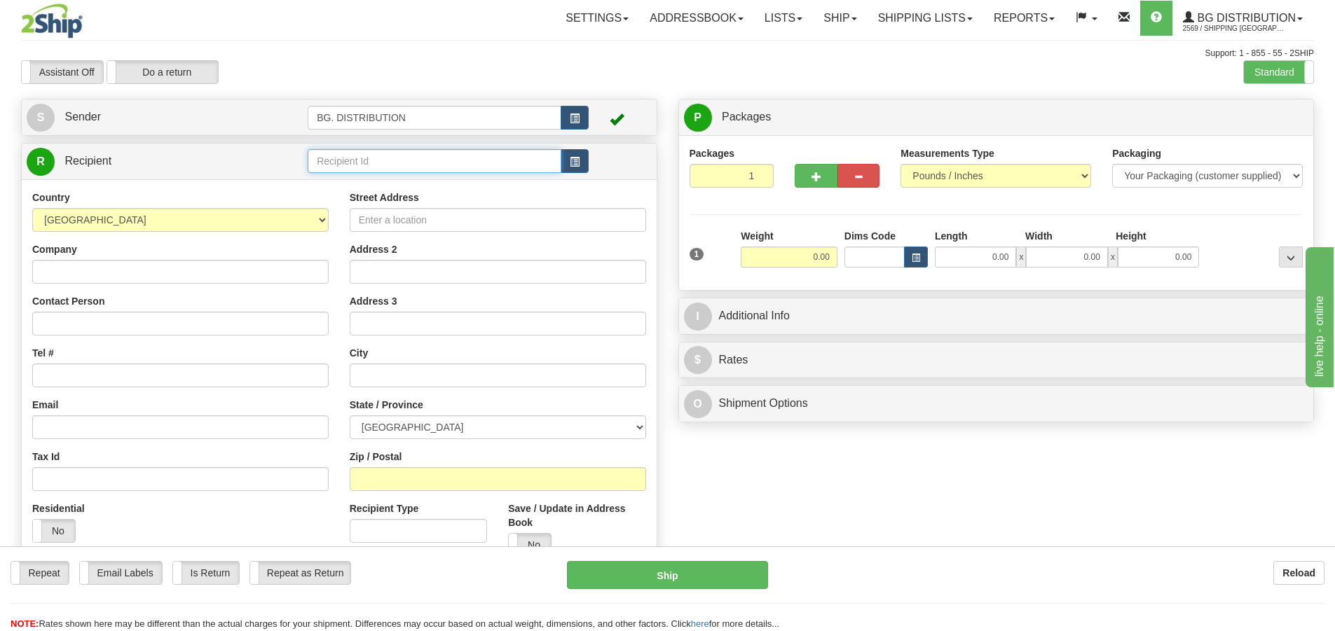
click at [346, 165] on input "text" at bounding box center [435, 161] width 254 height 24
type input "20325"
click button "Delete" at bounding box center [0, 0] width 0 height 0
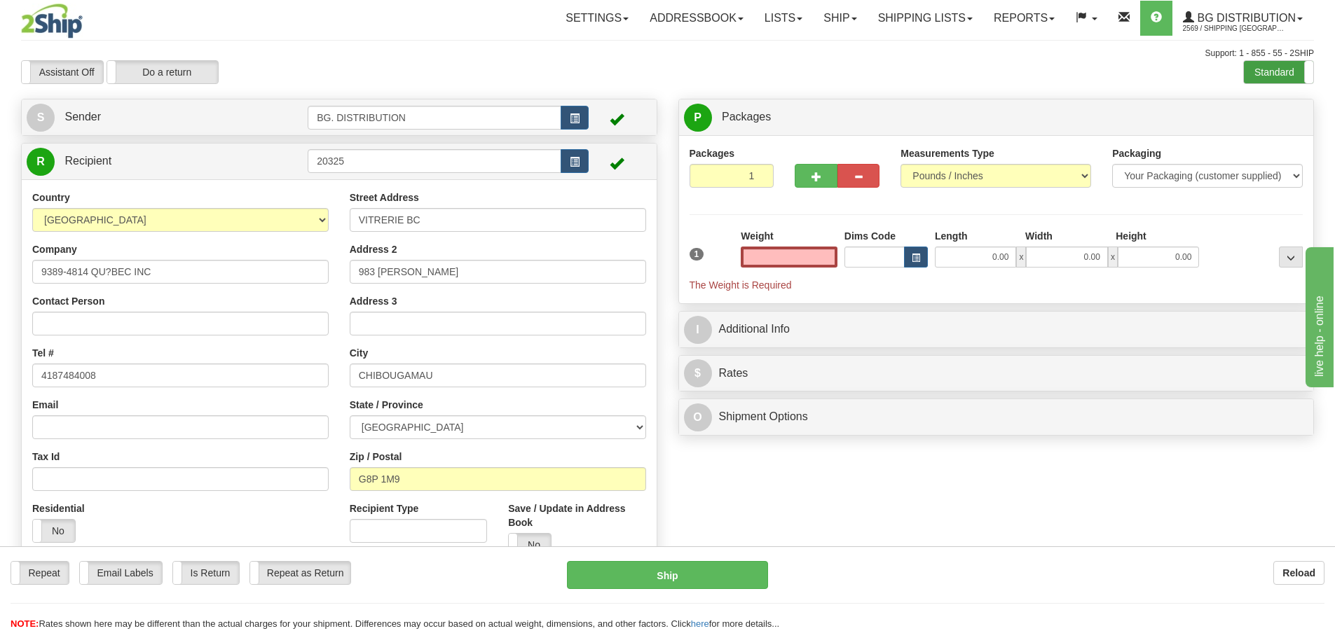
type input "0.00"
click at [1263, 81] on label "Standard" at bounding box center [1277, 72] width 69 height 22
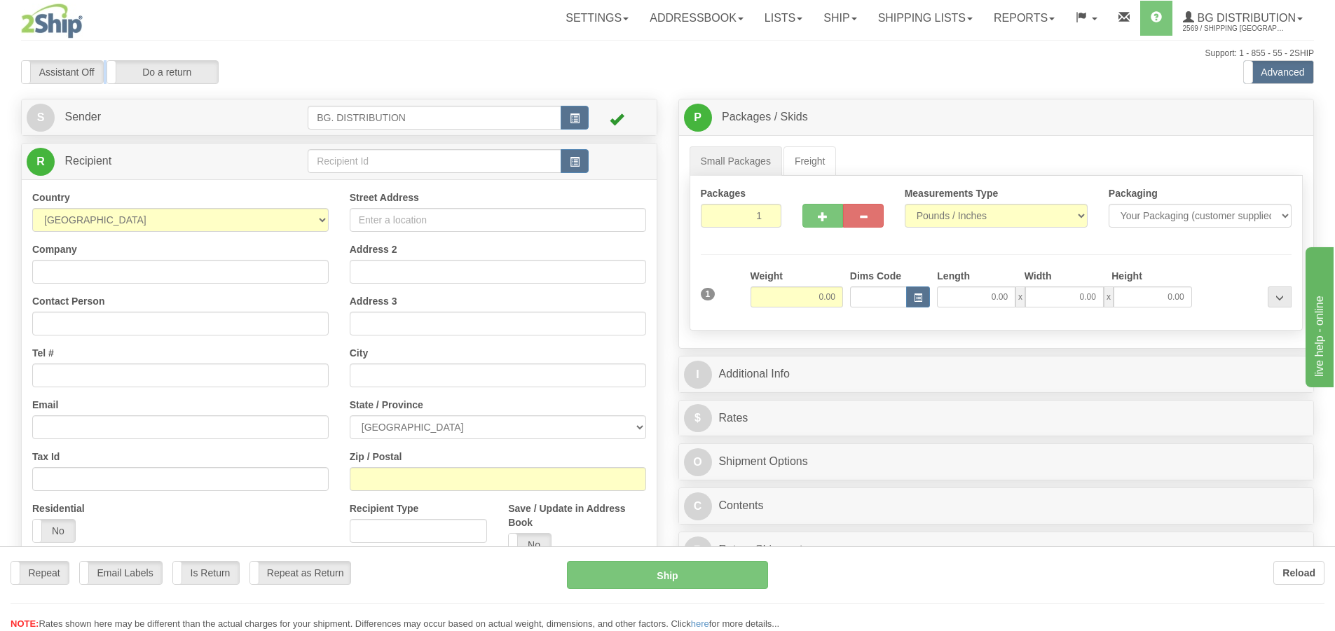
click at [406, 159] on div "Toggle navigation Settings Shipping Preferences Fields Preferences New" at bounding box center [667, 398] width 1335 height 797
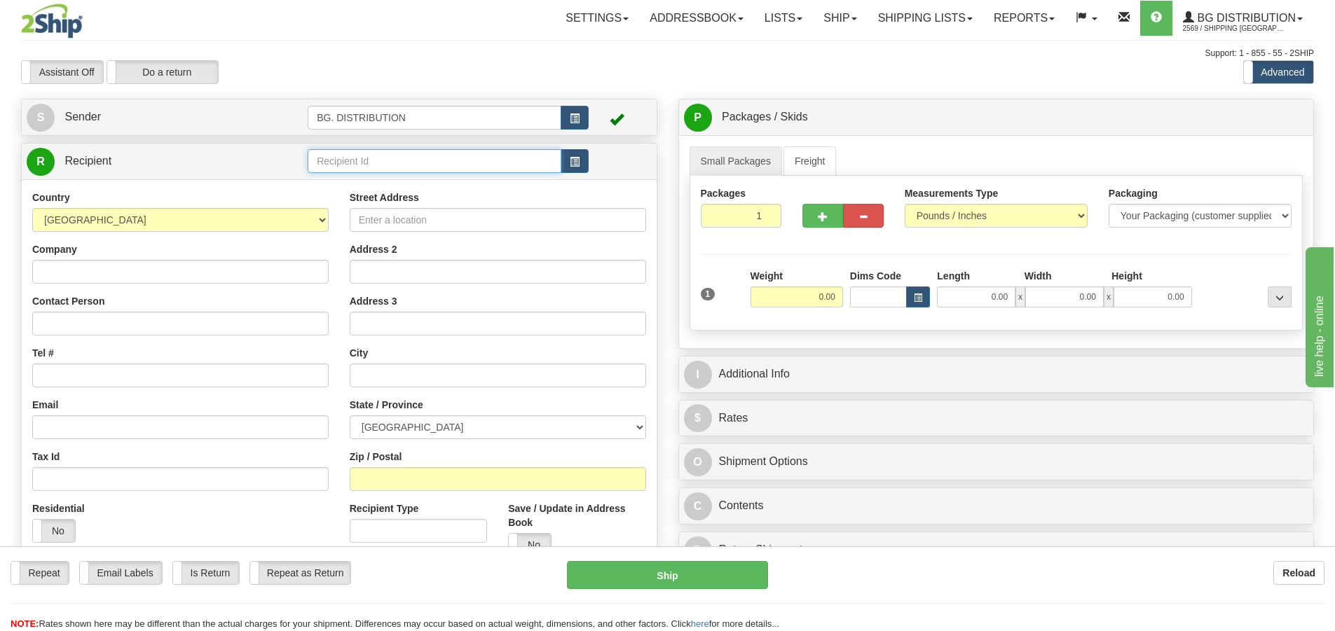
click at [404, 155] on input "text" at bounding box center [435, 161] width 254 height 24
click at [378, 180] on div "20325" at bounding box center [432, 182] width 240 height 15
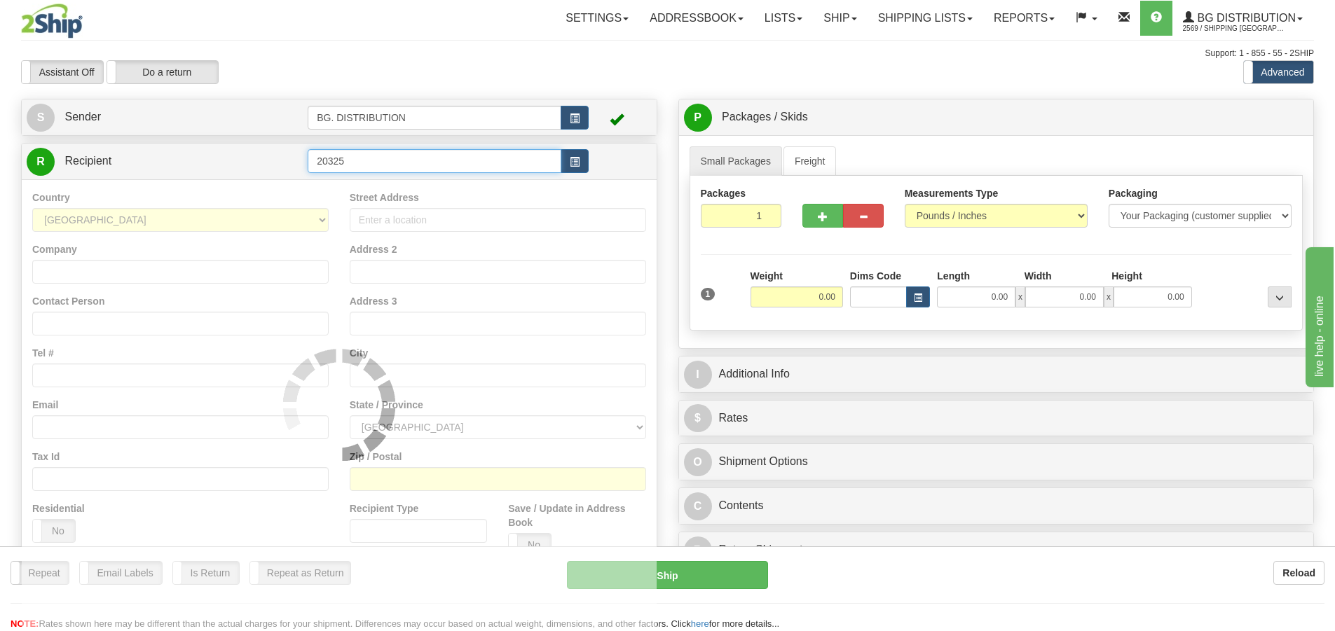
type input "20325"
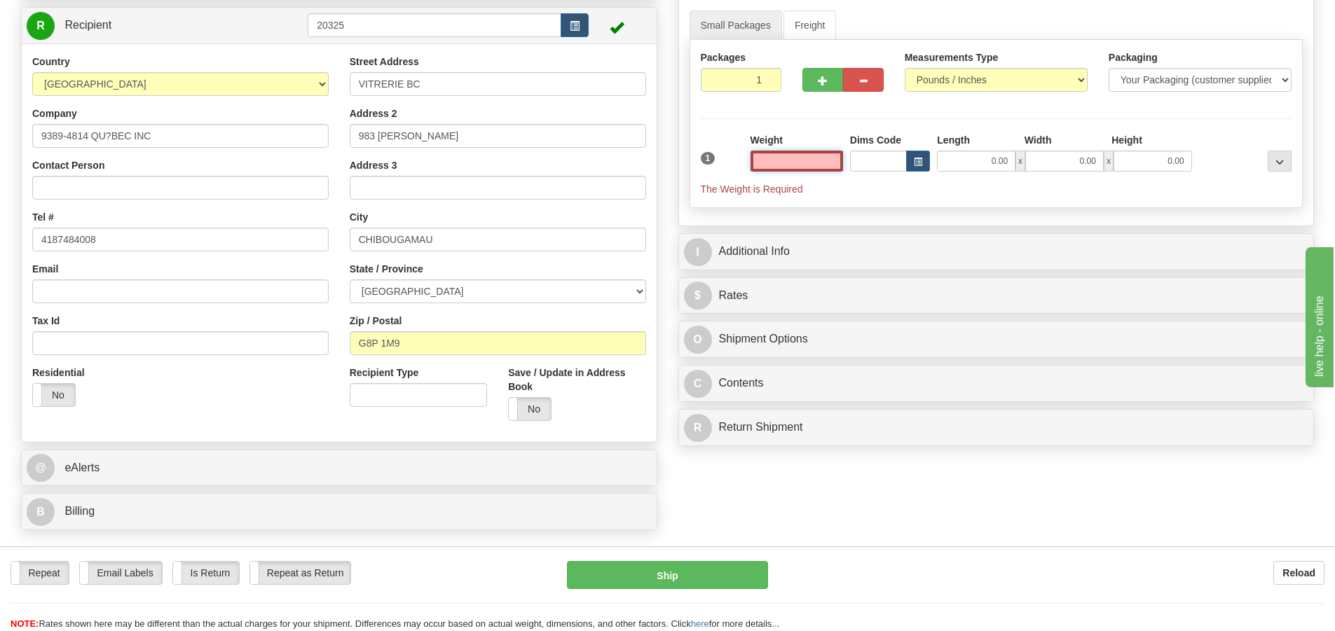
scroll to position [350, 0]
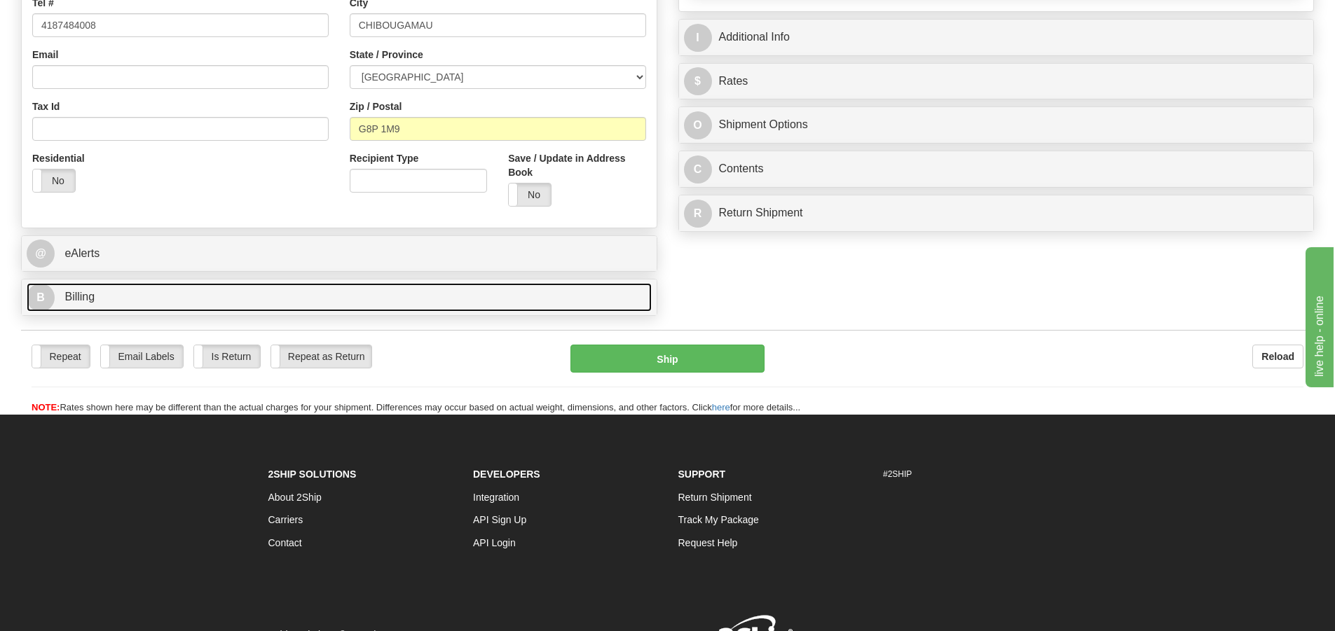
type input "0.00"
click at [43, 295] on span "B" at bounding box center [41, 298] width 28 height 28
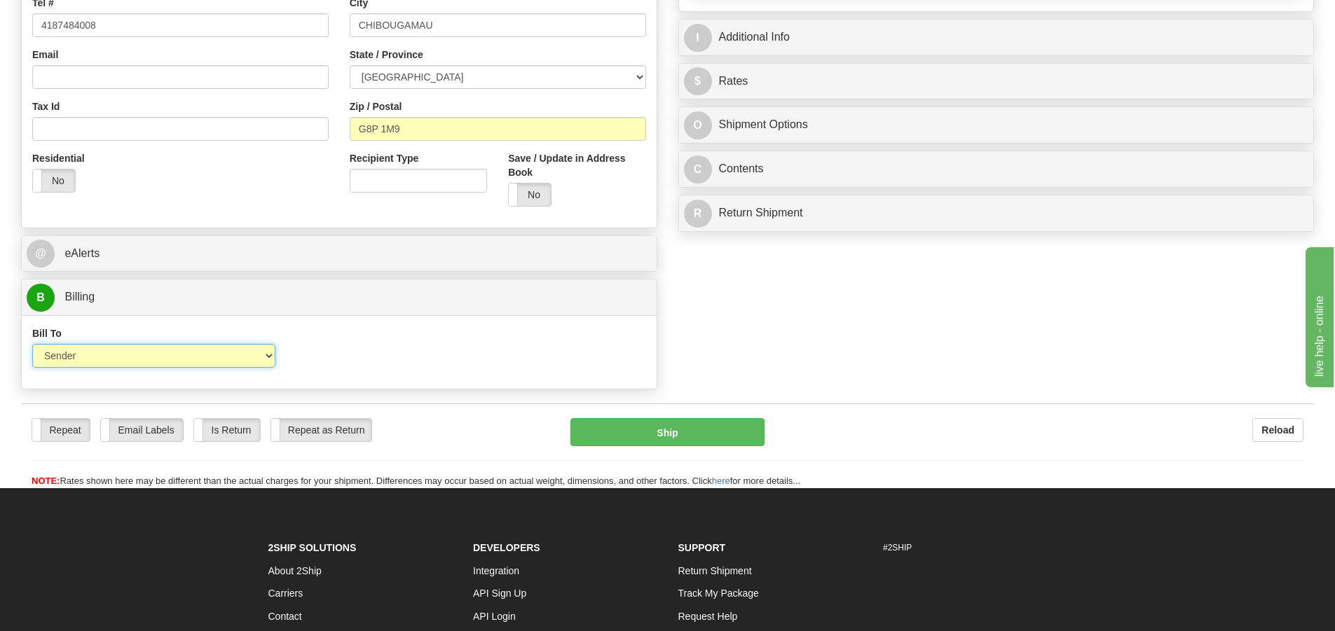
click at [150, 367] on select "Sender Recipient Third Party Collect" at bounding box center [153, 356] width 243 height 24
select select "2"
click at [32, 344] on select "Sender Recipient Third Party Collect" at bounding box center [153, 356] width 243 height 24
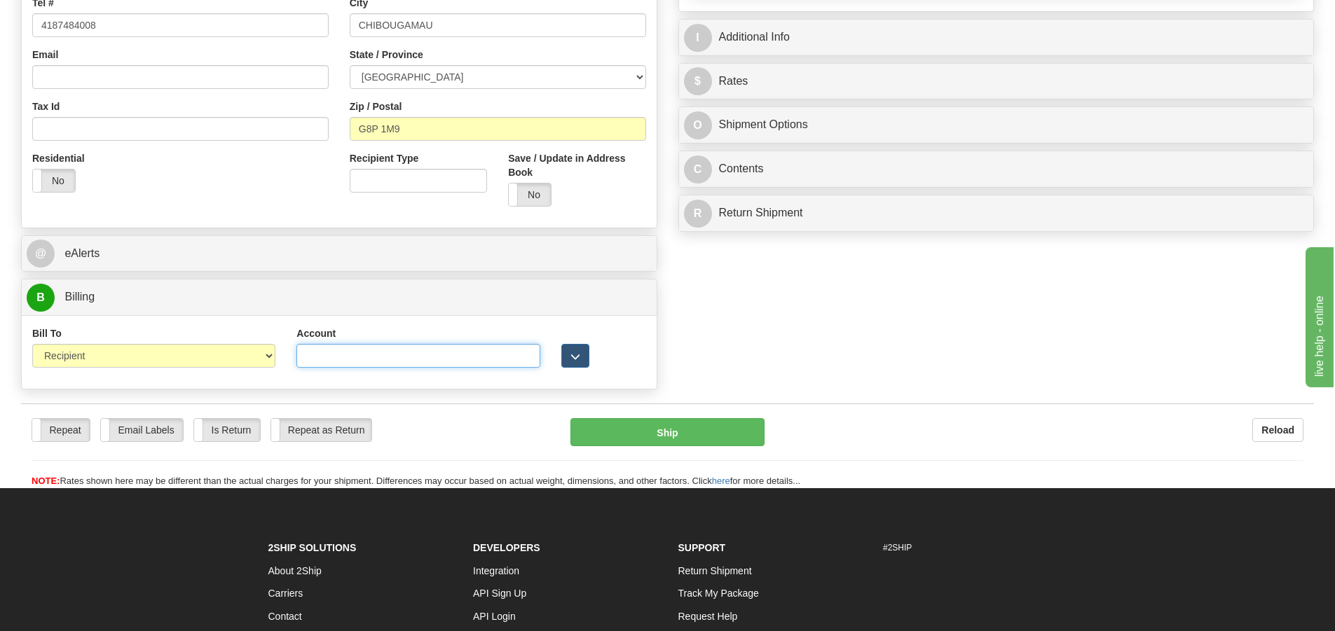
click at [391, 352] on input "Account" at bounding box center [417, 356] width 243 height 24
type input "7375700"
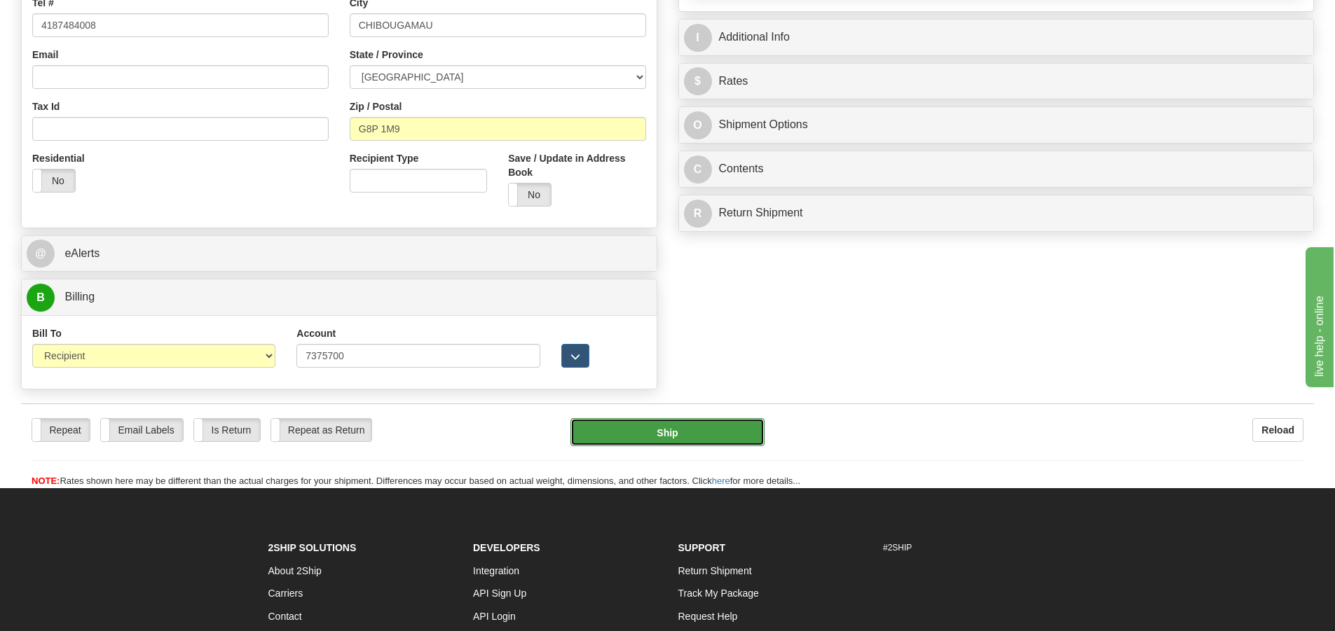
click at [609, 425] on button "Ship" at bounding box center [667, 432] width 194 height 28
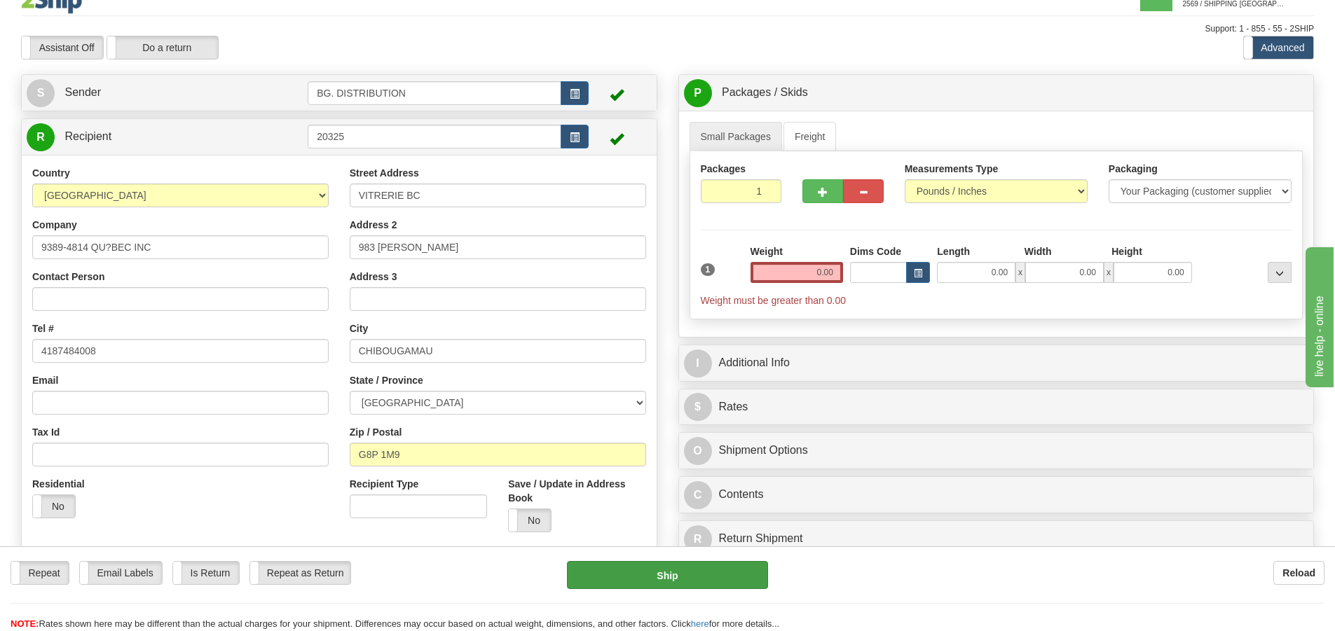
scroll to position [0, 0]
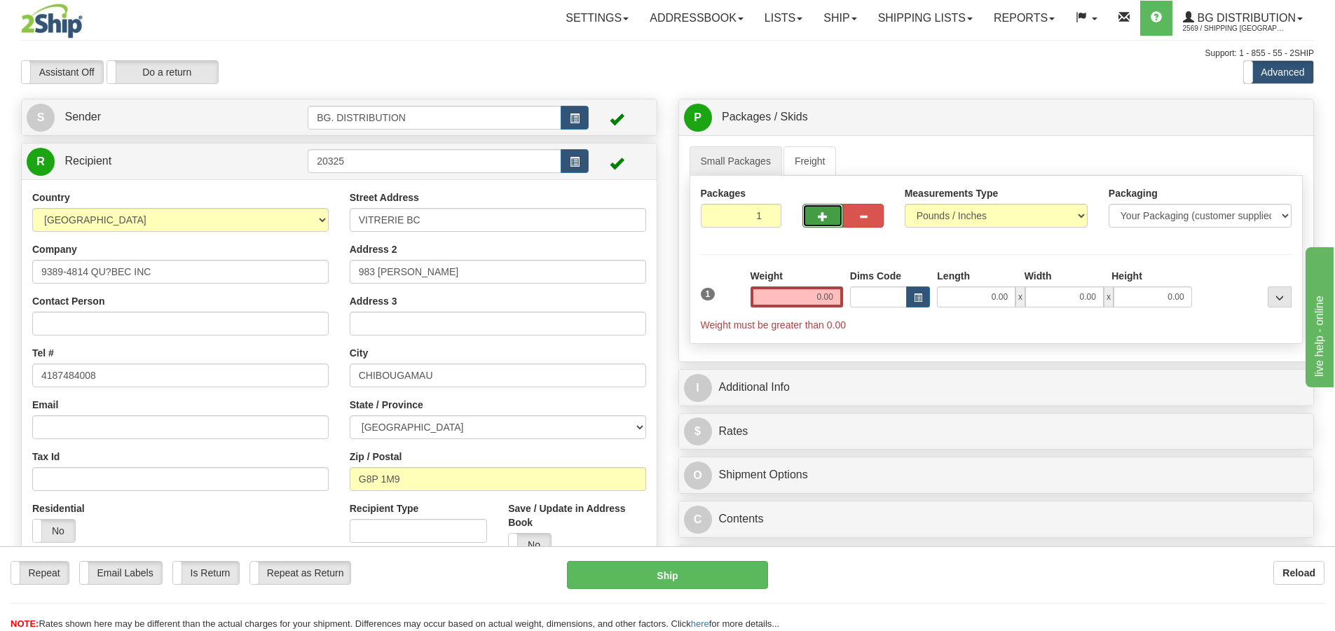
click at [826, 219] on span "button" at bounding box center [823, 216] width 10 height 9
type input "3"
click at [816, 300] on input "0.00" at bounding box center [796, 297] width 92 height 21
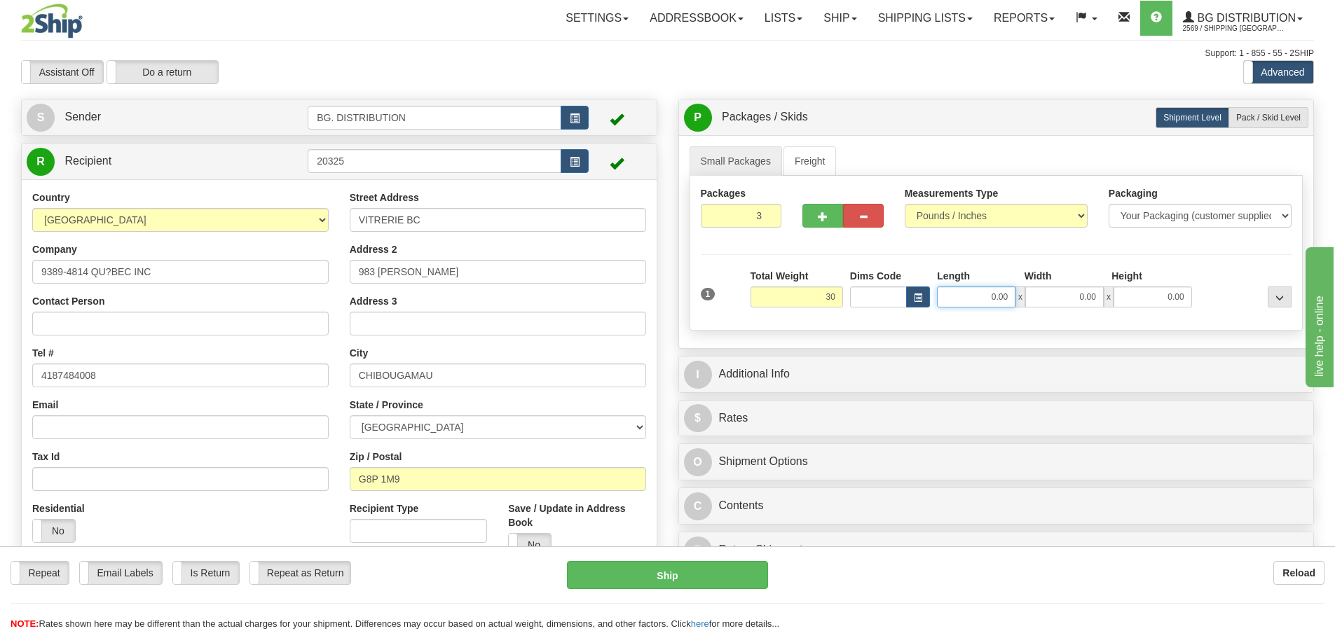
type input "30.00"
click at [995, 302] on input "0.00" at bounding box center [976, 297] width 78 height 21
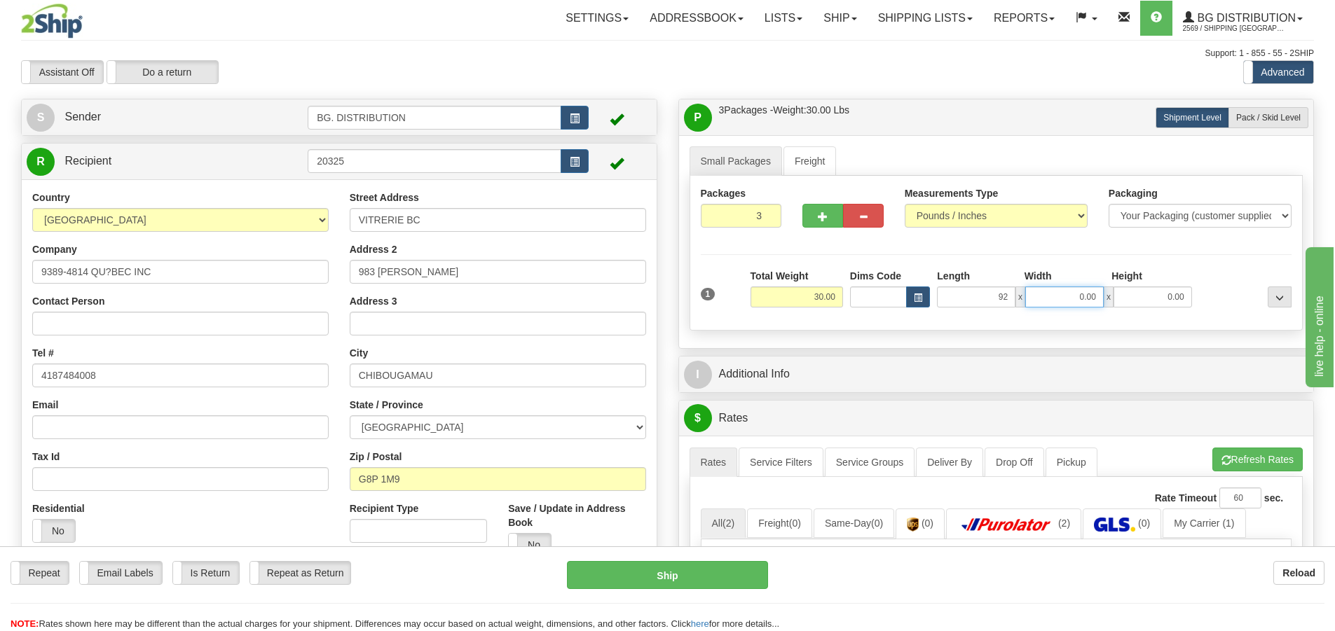
type input "92.00"
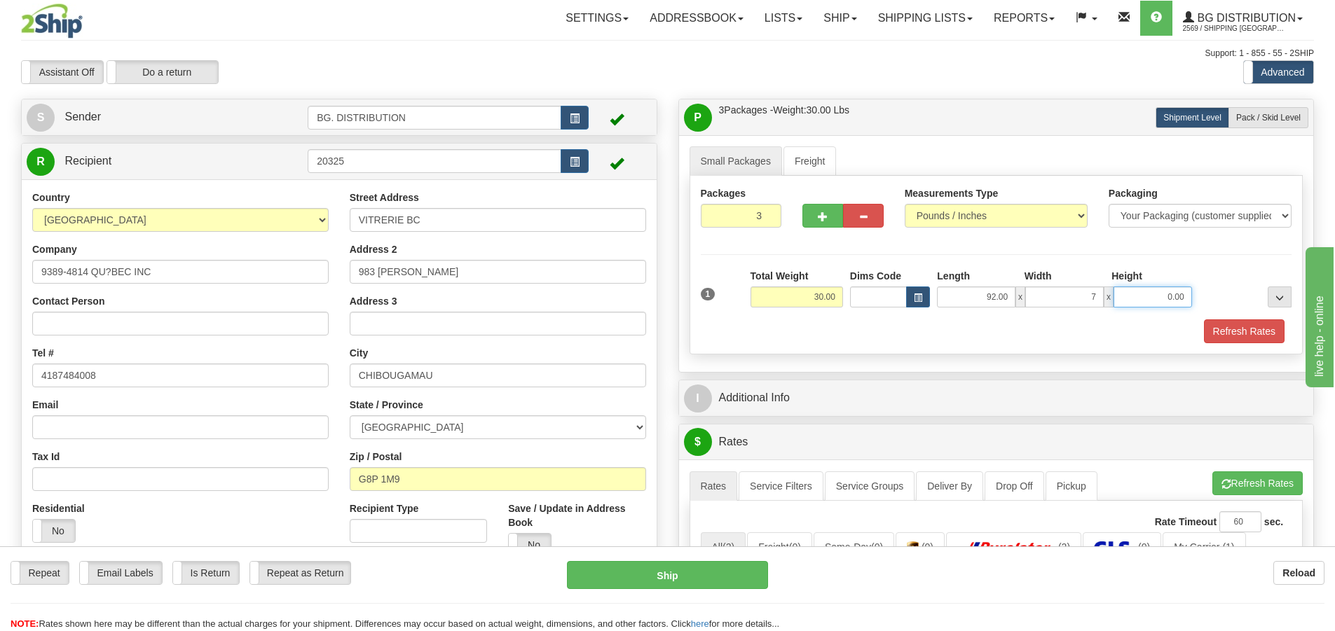
type input "7.00"
type input "4.00"
click at [1280, 124] on label "Pack / Skid Level Pack.." at bounding box center [1268, 117] width 80 height 21
radio input "true"
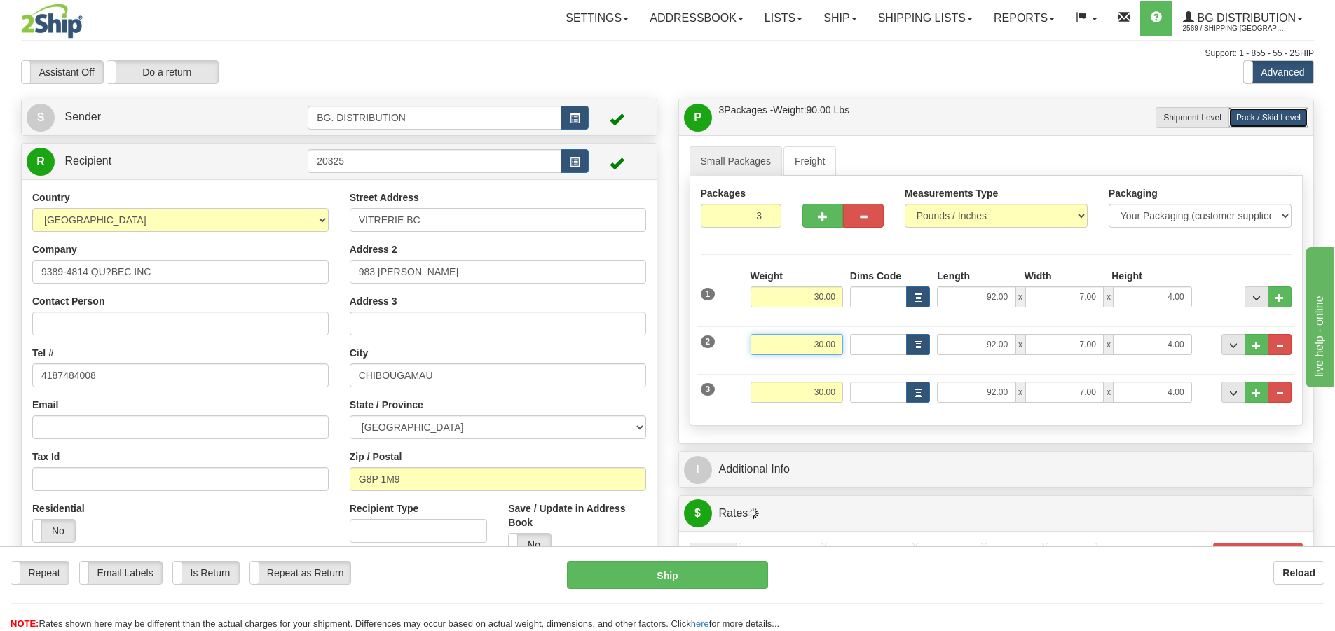
click at [819, 347] on input "30.00" at bounding box center [796, 344] width 92 height 21
click at [802, 349] on input "30.00" at bounding box center [796, 344] width 92 height 21
type input "45.00"
type input "87.00"
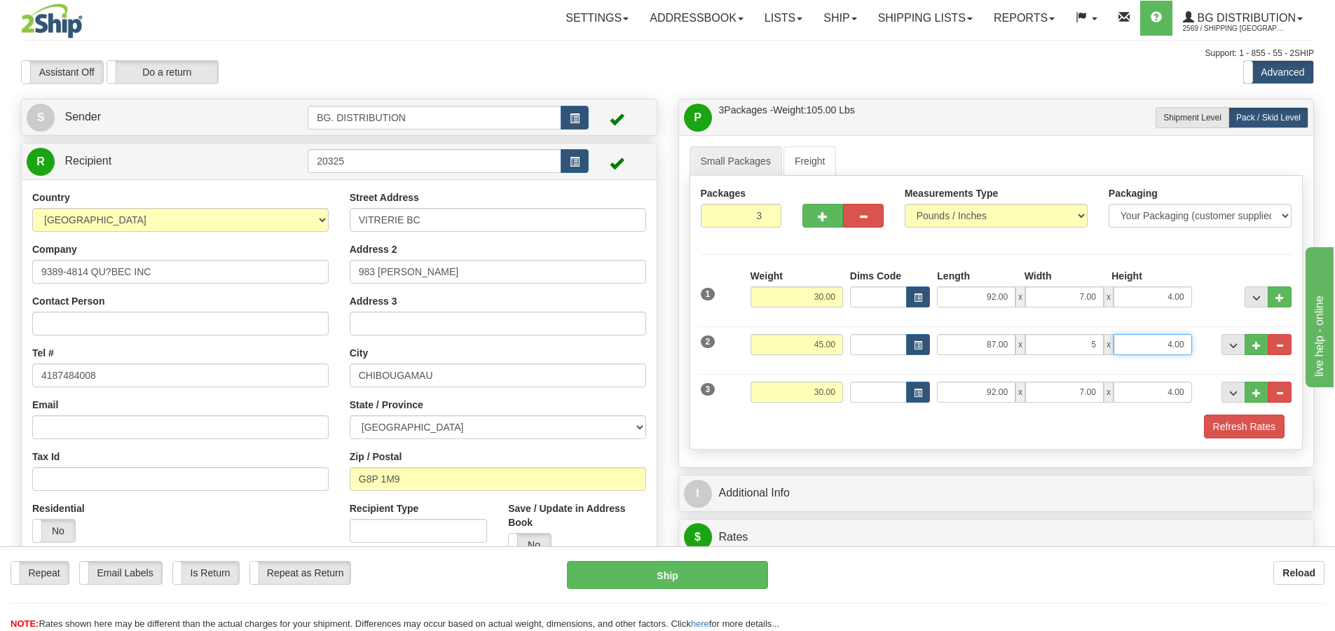
type input "5.00"
type input "7.00"
click at [816, 384] on input "30.00" at bounding box center [796, 392] width 92 height 21
click at [822, 385] on input "30.00" at bounding box center [796, 392] width 92 height 21
type input "25.00"
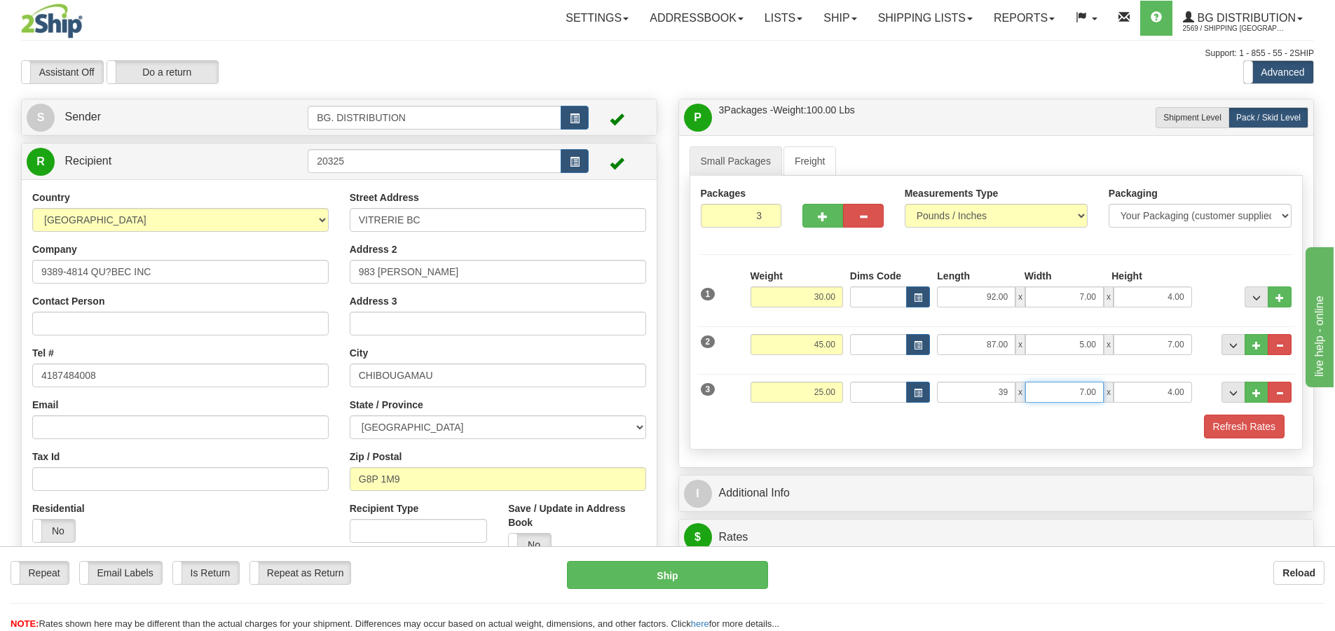
type input "39.00"
type input "9.00"
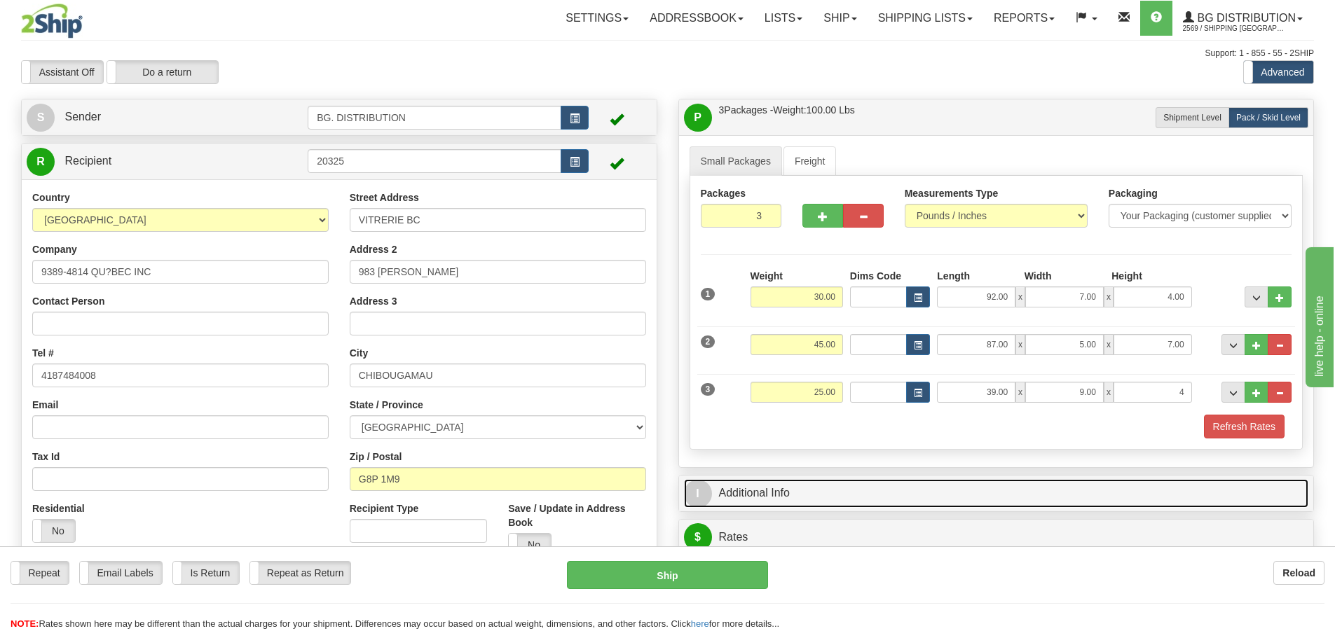
type input "4.00"
click at [703, 497] on span "I" at bounding box center [698, 494] width 28 height 28
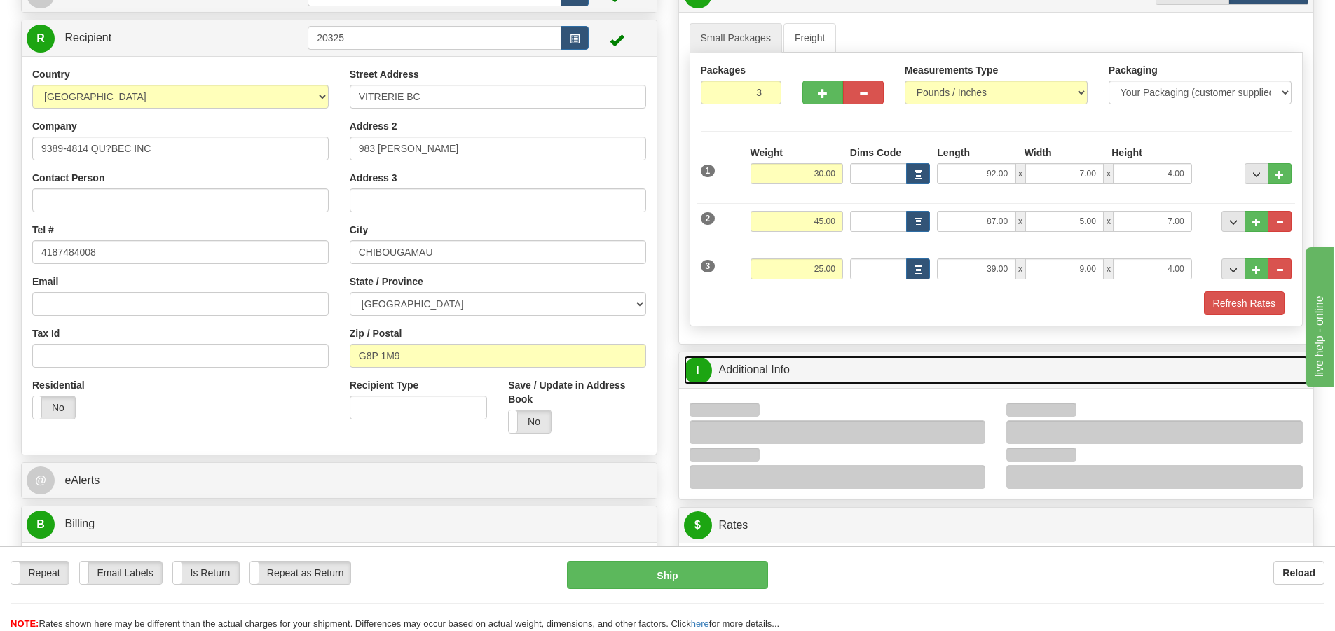
scroll to position [280, 0]
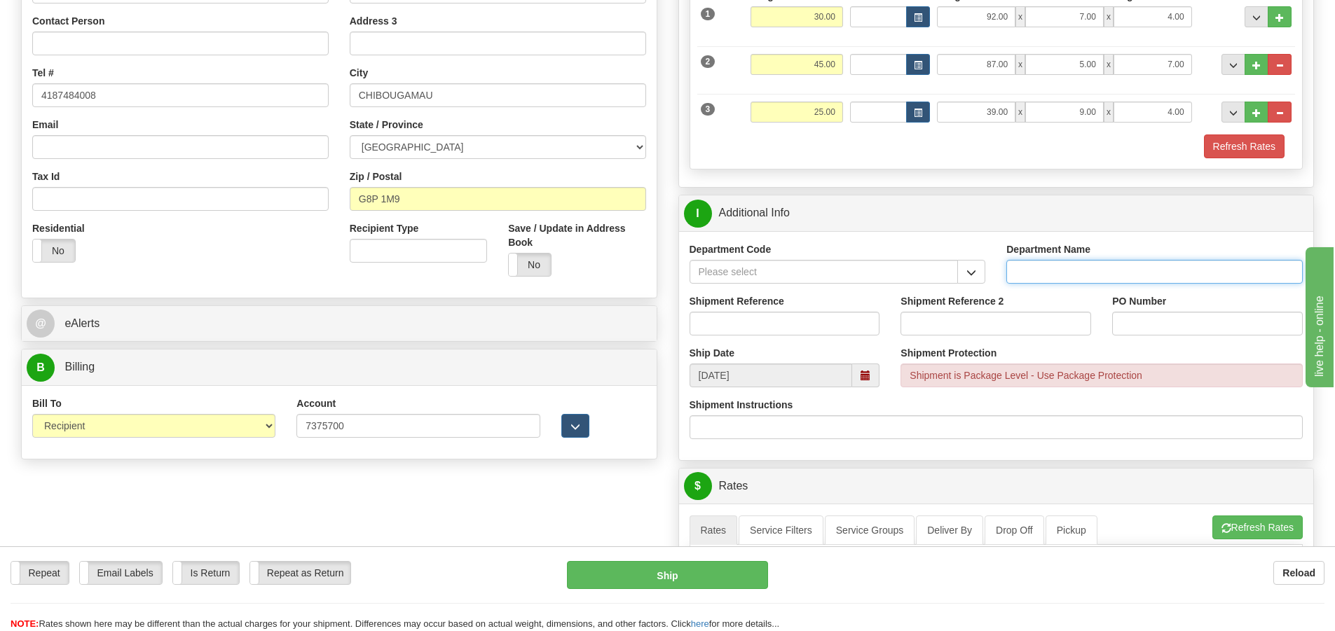
click at [1131, 274] on input "Department Name" at bounding box center [1154, 272] width 296 height 24
type input "."
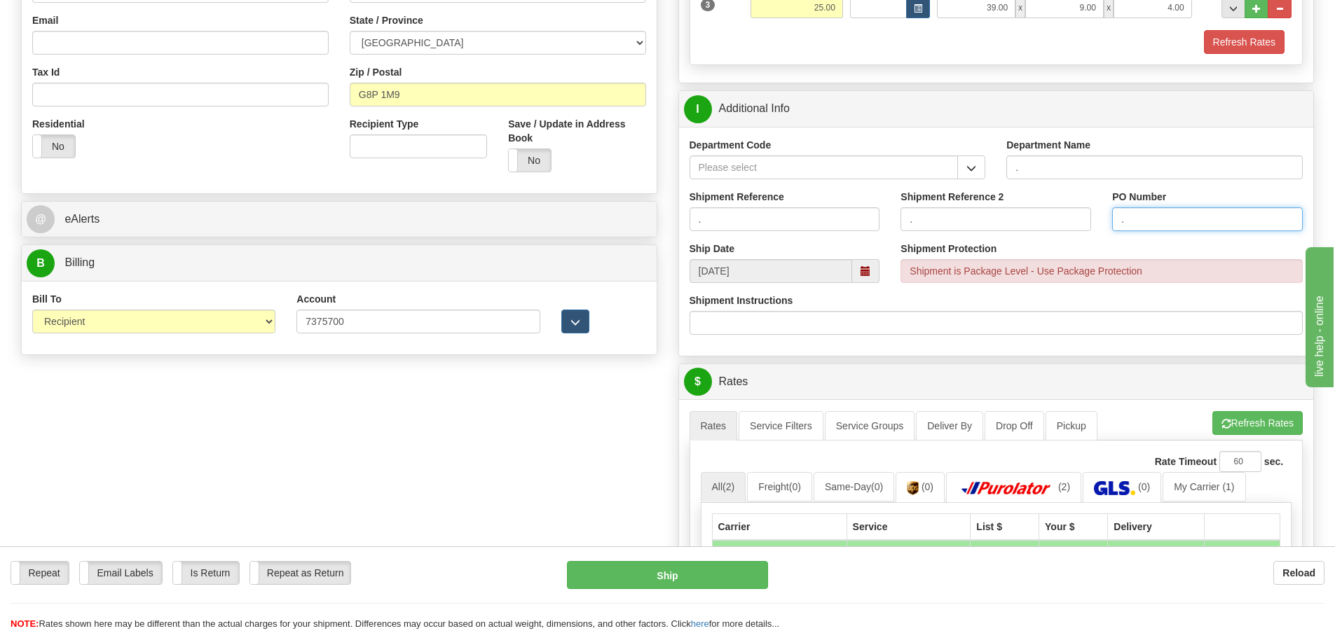
scroll to position [560, 0]
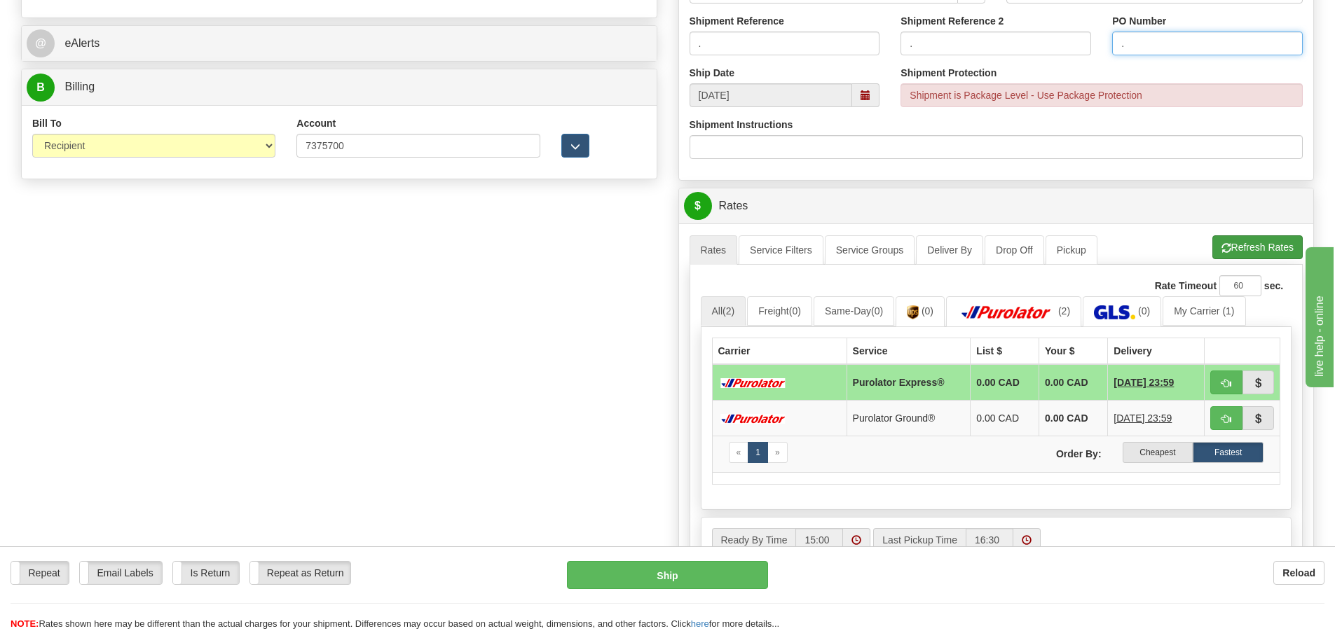
type input "."
click at [1269, 249] on button "Refresh Rates" at bounding box center [1257, 247] width 90 height 24
click at [1047, 312] on img at bounding box center [1006, 312] width 98 height 14
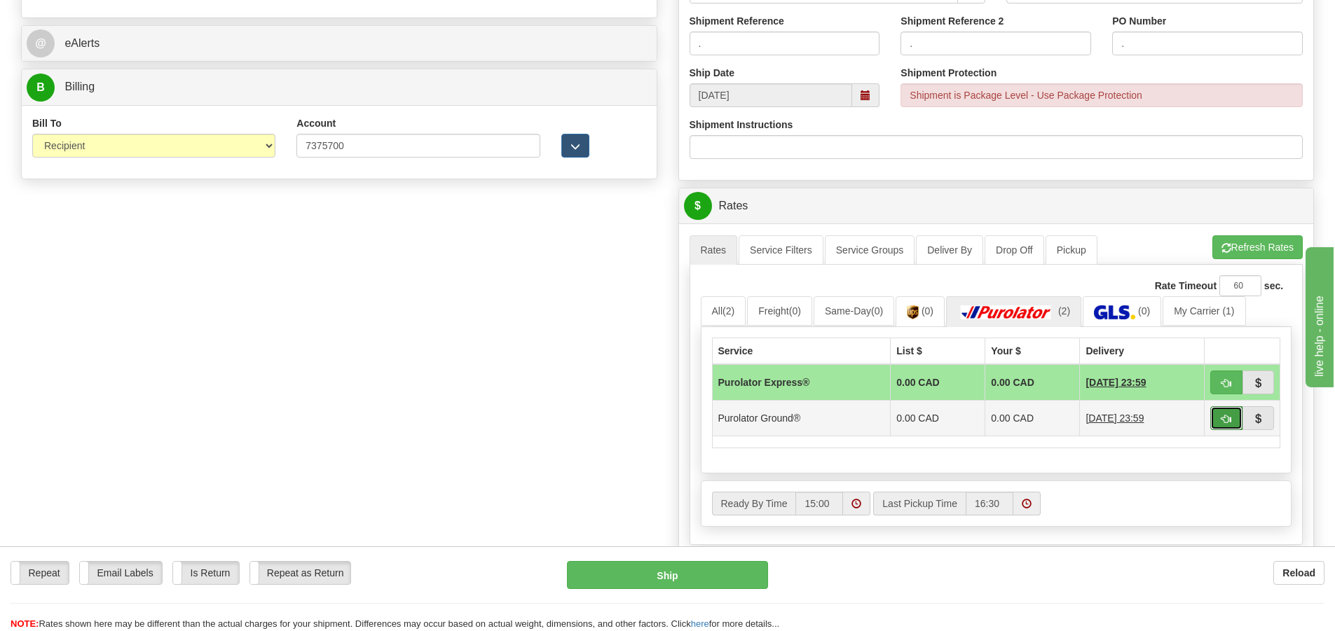
click at [1234, 415] on button "button" at bounding box center [1226, 418] width 32 height 24
type input "260"
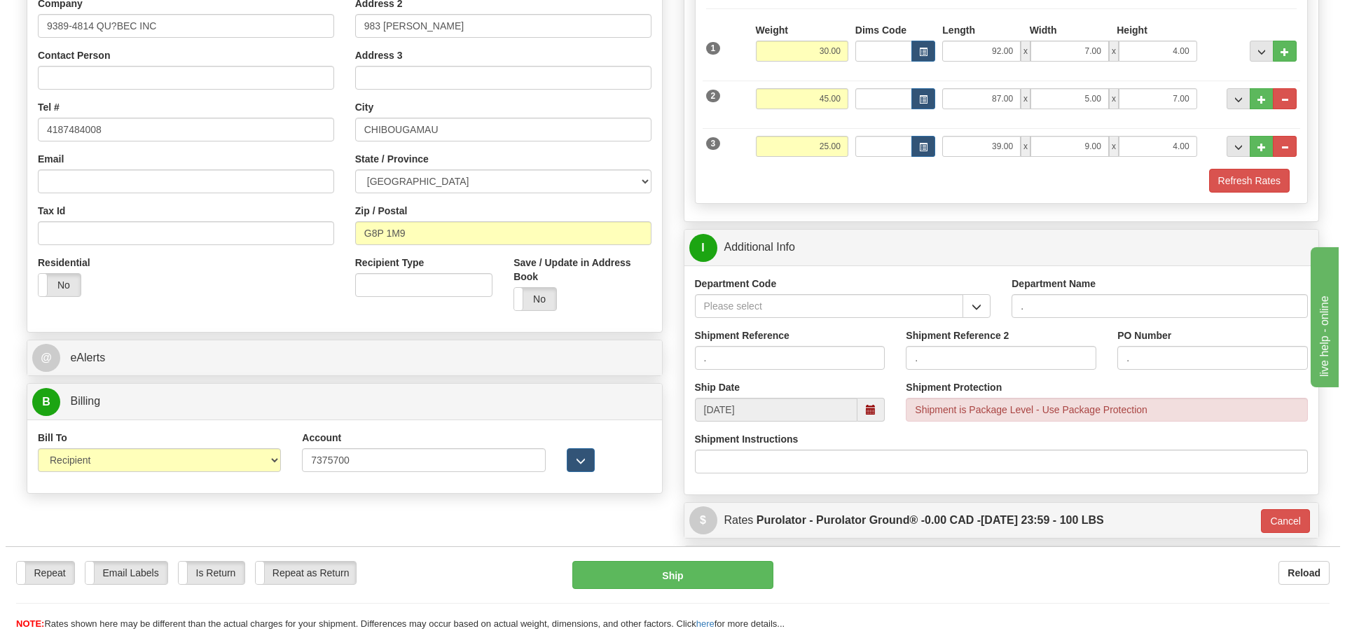
scroll to position [280, 0]
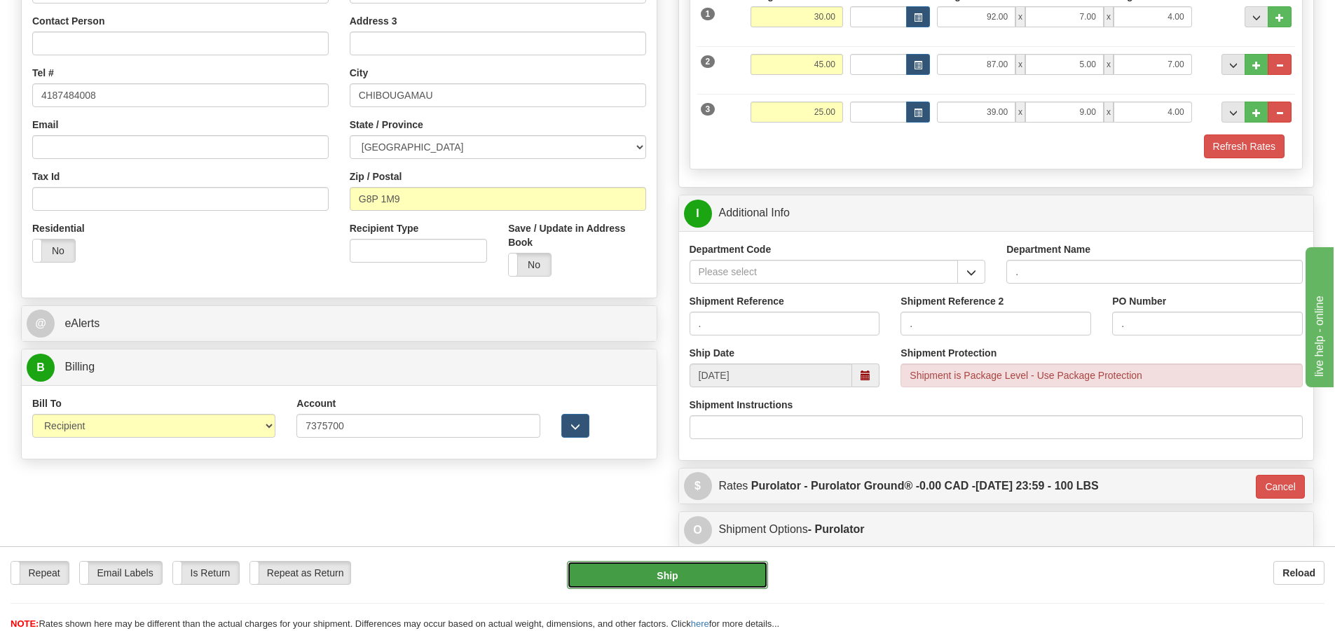
click at [717, 574] on button "Ship" at bounding box center [667, 575] width 201 height 28
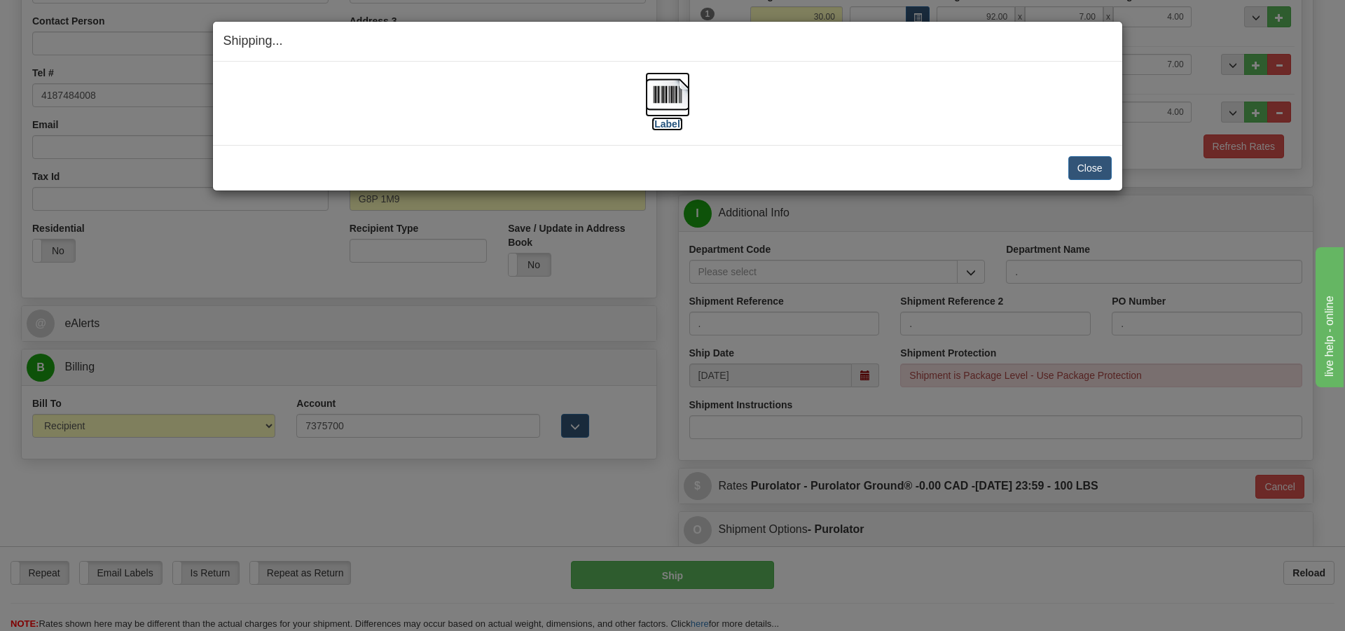
click at [659, 120] on label "[Label]" at bounding box center [668, 124] width 32 height 14
click at [1077, 163] on button "Close" at bounding box center [1089, 168] width 43 height 24
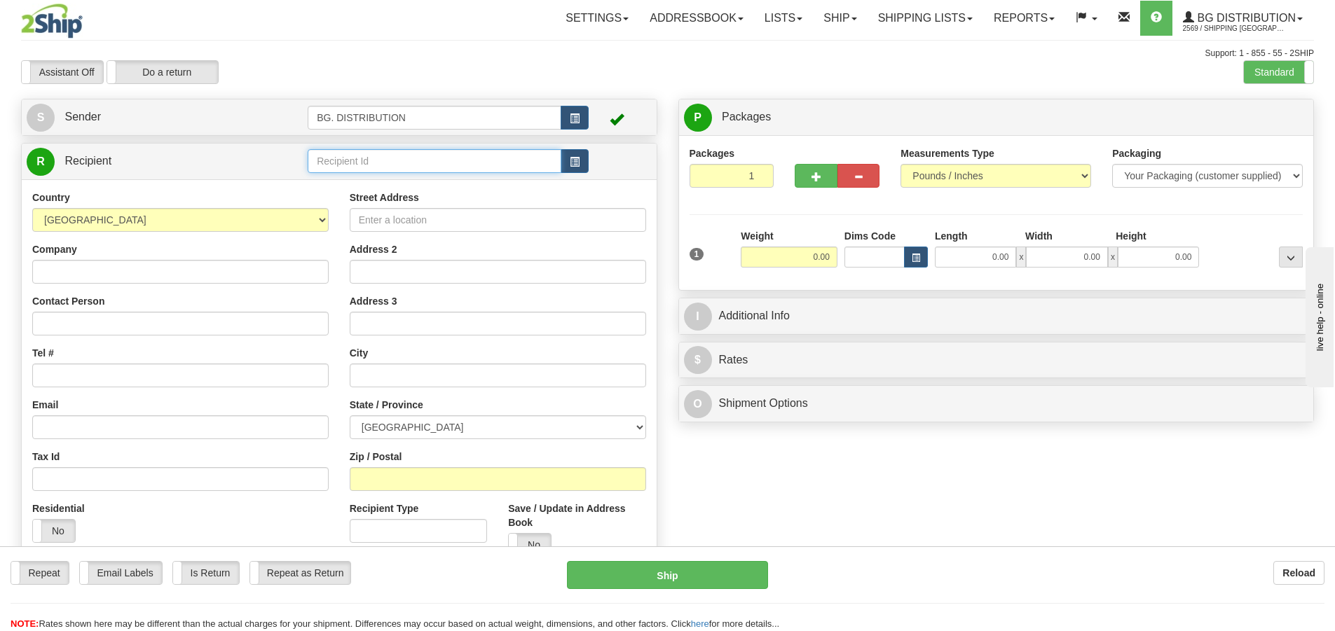
click at [374, 158] on input "text" at bounding box center [435, 161] width 254 height 24
type input "20010"
click button "Delete" at bounding box center [0, 0] width 0 height 0
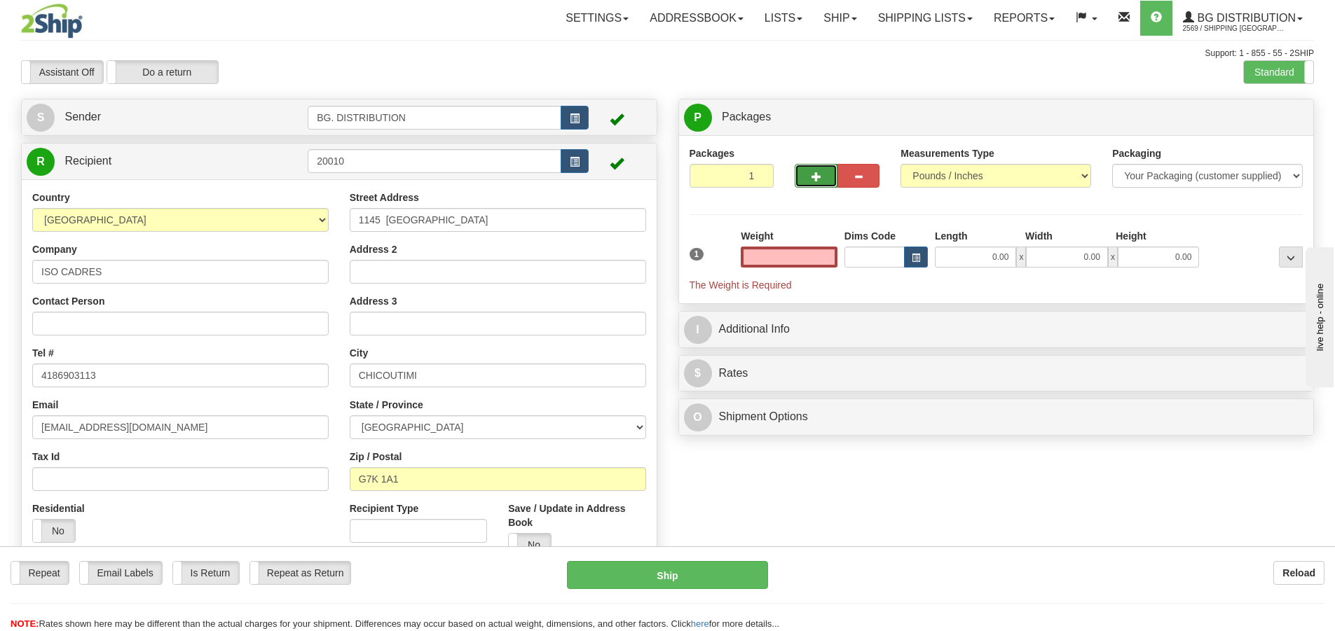
type input "0.00"
click at [808, 174] on button "button" at bounding box center [815, 176] width 42 height 24
type input "2"
click at [1271, 119] on span "Package Level" at bounding box center [1272, 118] width 55 height 10
radio input "true"
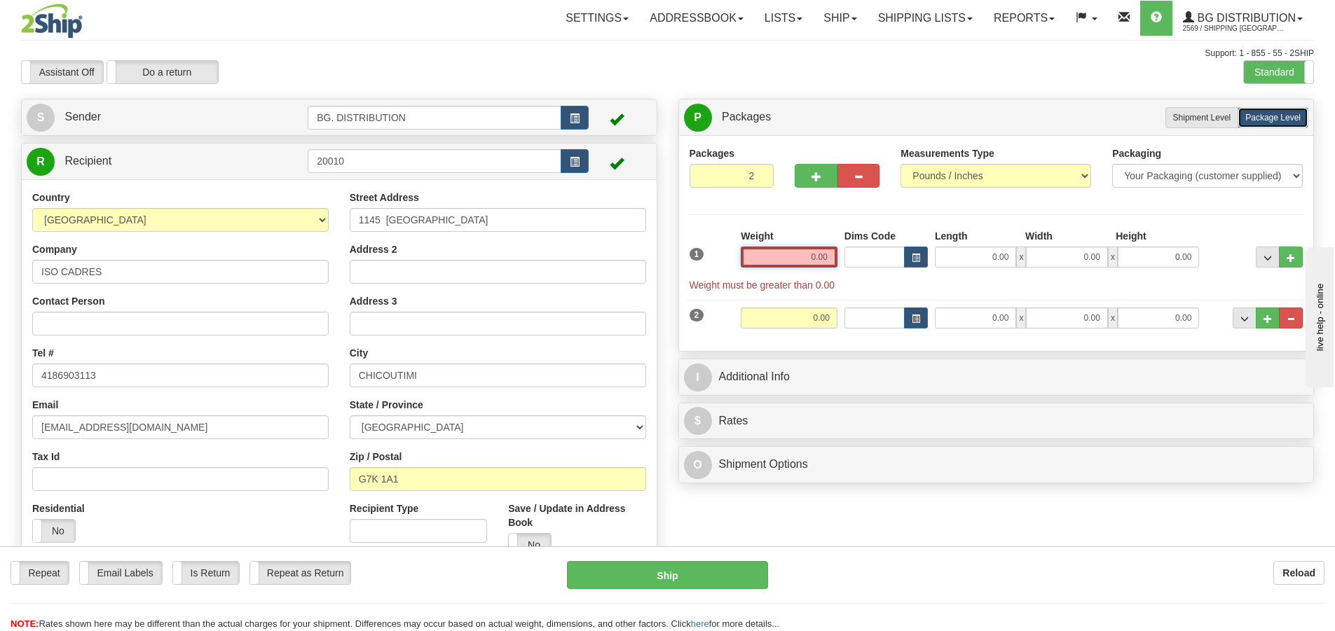
click at [828, 251] on input "0.00" at bounding box center [788, 257] width 97 height 21
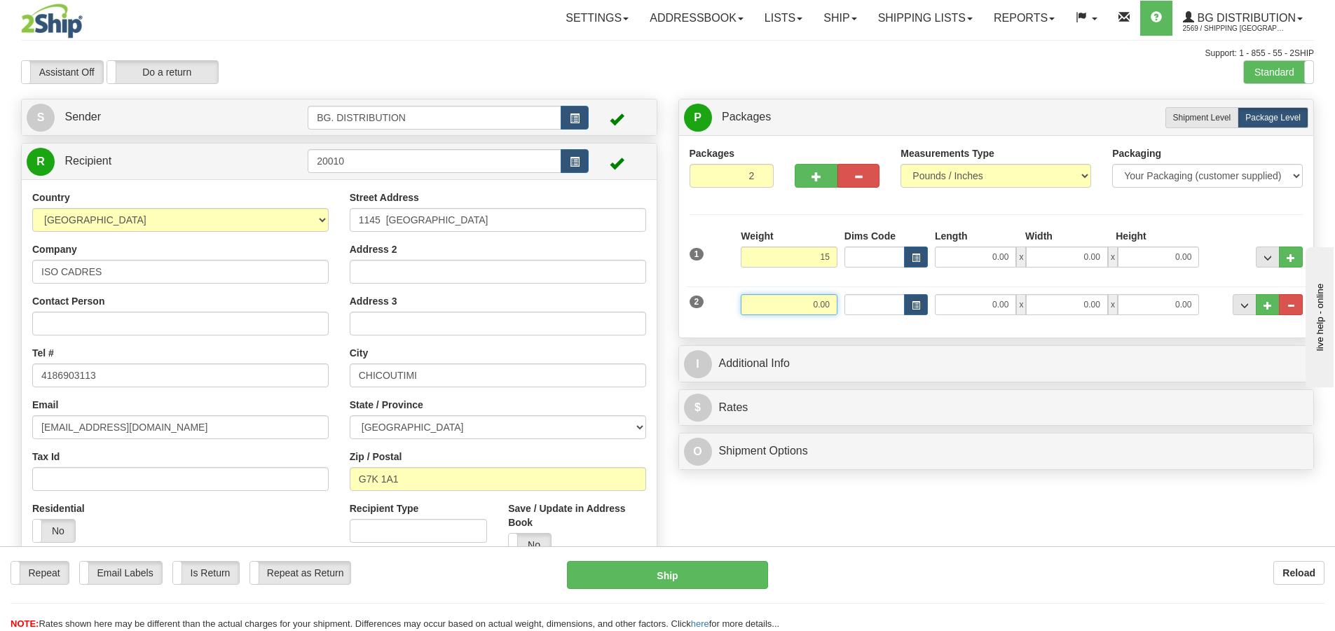
type input "15.00"
click at [816, 308] on input "0.00" at bounding box center [788, 304] width 97 height 21
type input "10.00"
click at [995, 249] on input "0.00" at bounding box center [975, 257] width 81 height 21
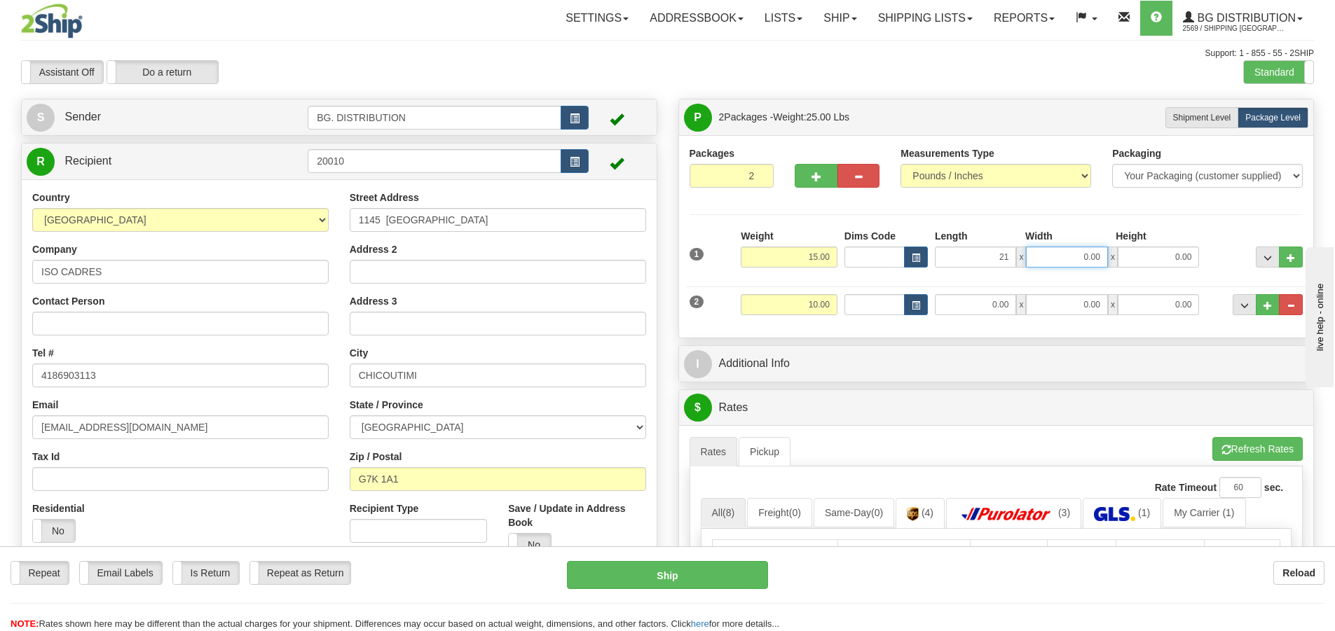
type input "21.00"
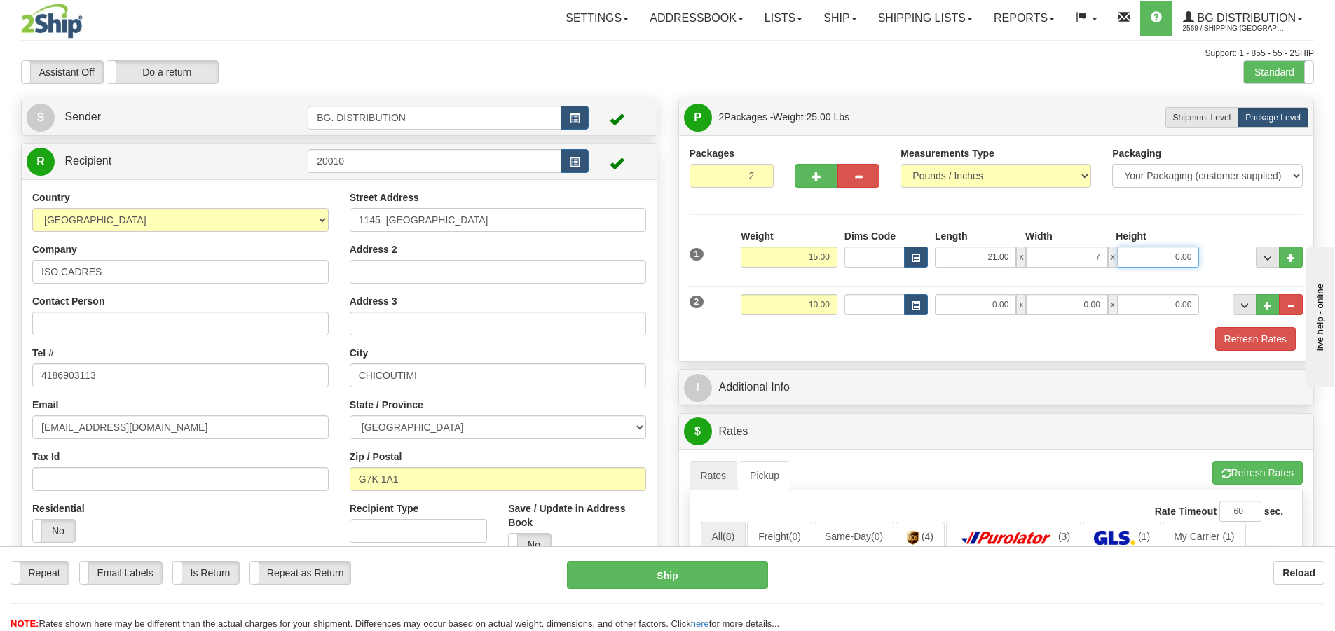
type input "7.00"
type input "3.00"
click at [987, 300] on input "0.00" at bounding box center [975, 304] width 81 height 21
type input "12.00"
type input "9.00"
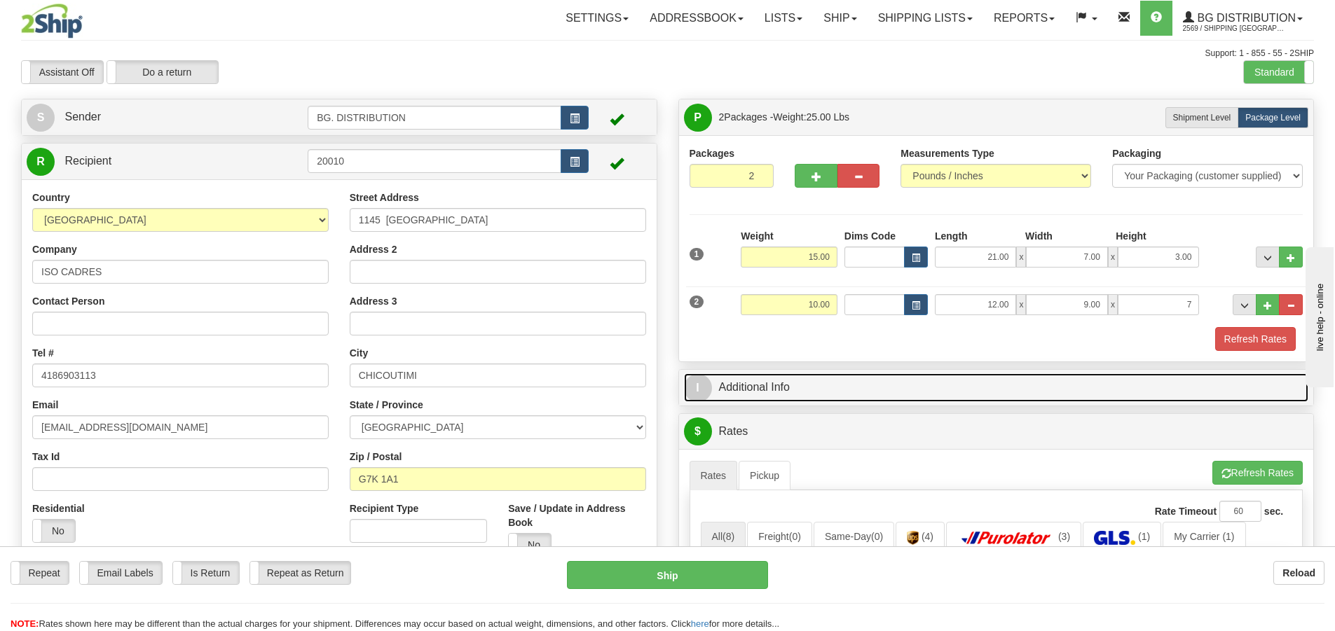
type input "7.00"
click at [699, 380] on span "I" at bounding box center [698, 388] width 28 height 28
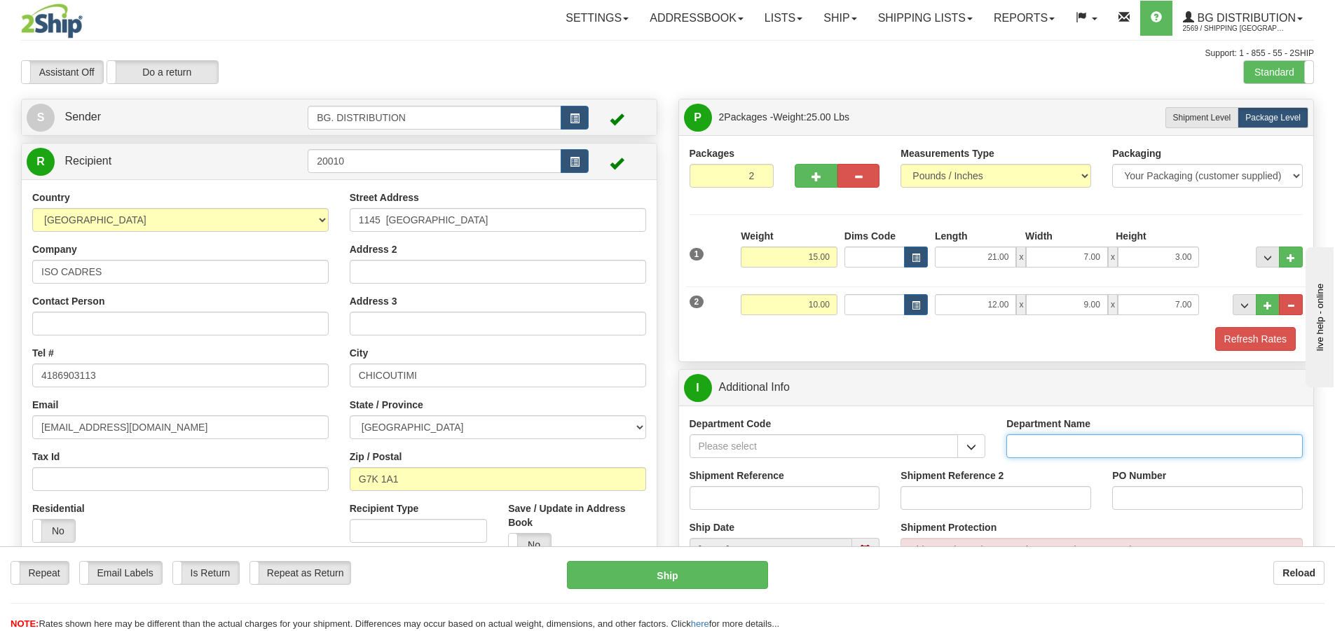
drag, startPoint x: 1063, startPoint y: 453, endPoint x: 907, endPoint y: 494, distance: 160.9
click at [1063, 453] on input "Department Name" at bounding box center [1154, 446] width 296 height 24
type input "."
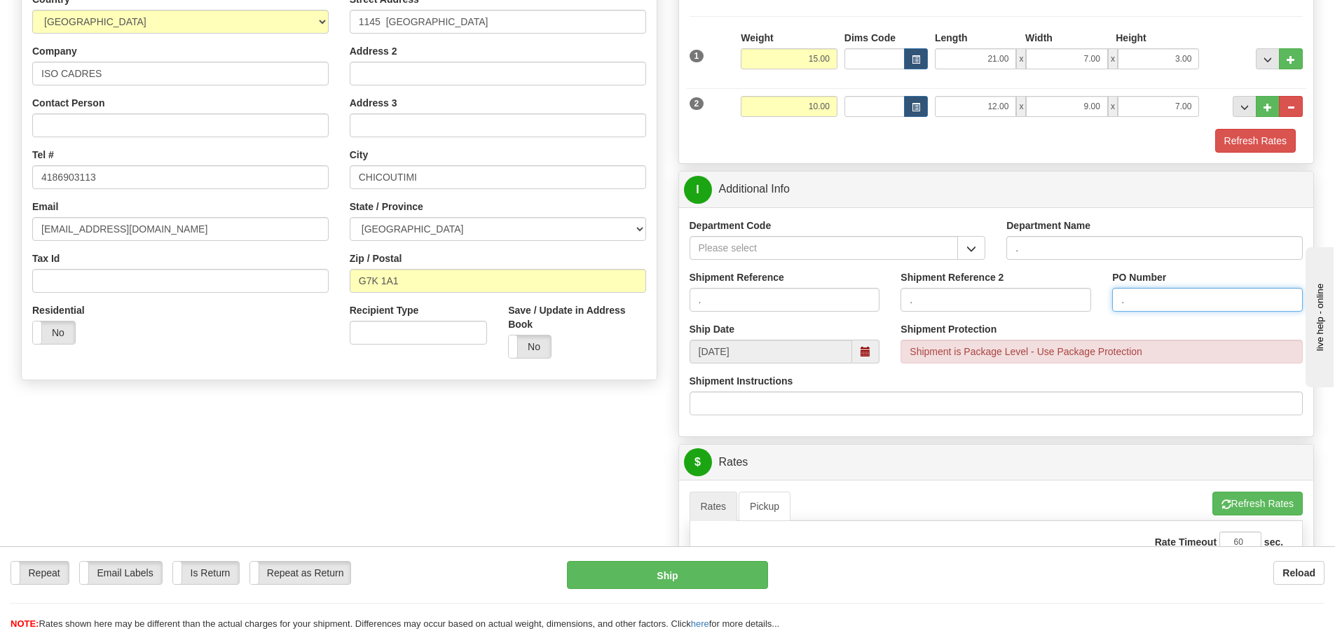
scroll to position [350, 0]
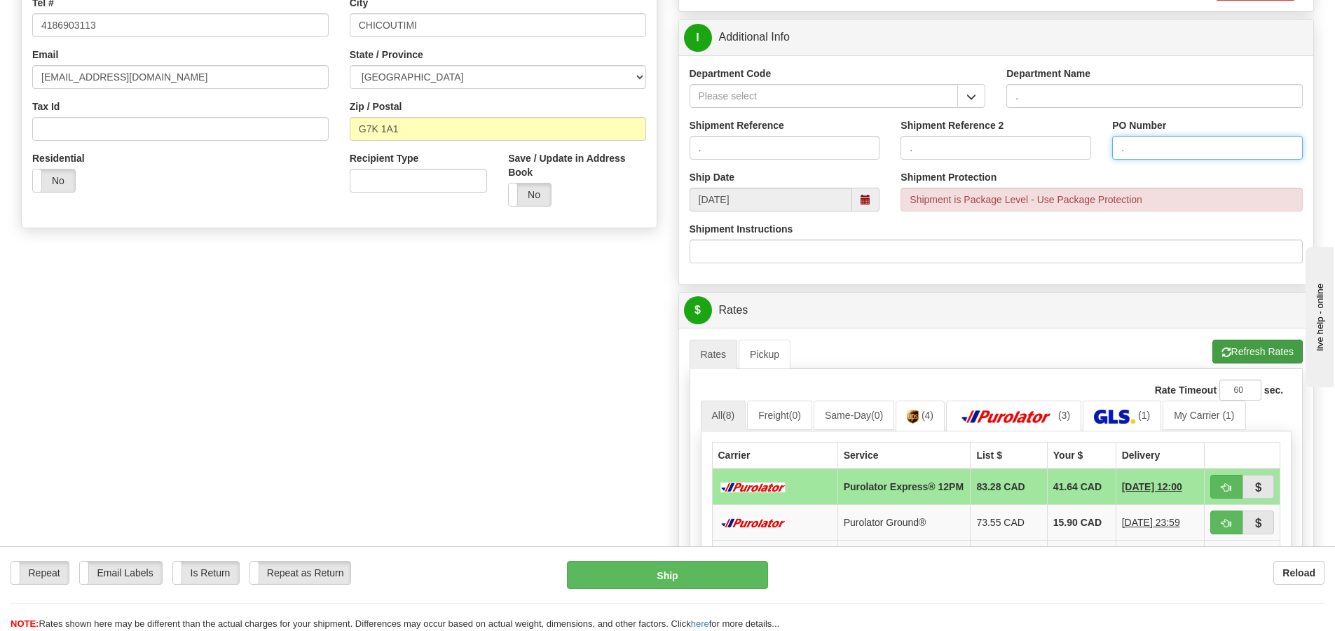
type input "."
click at [1247, 345] on button "Refresh Rates" at bounding box center [1257, 352] width 90 height 24
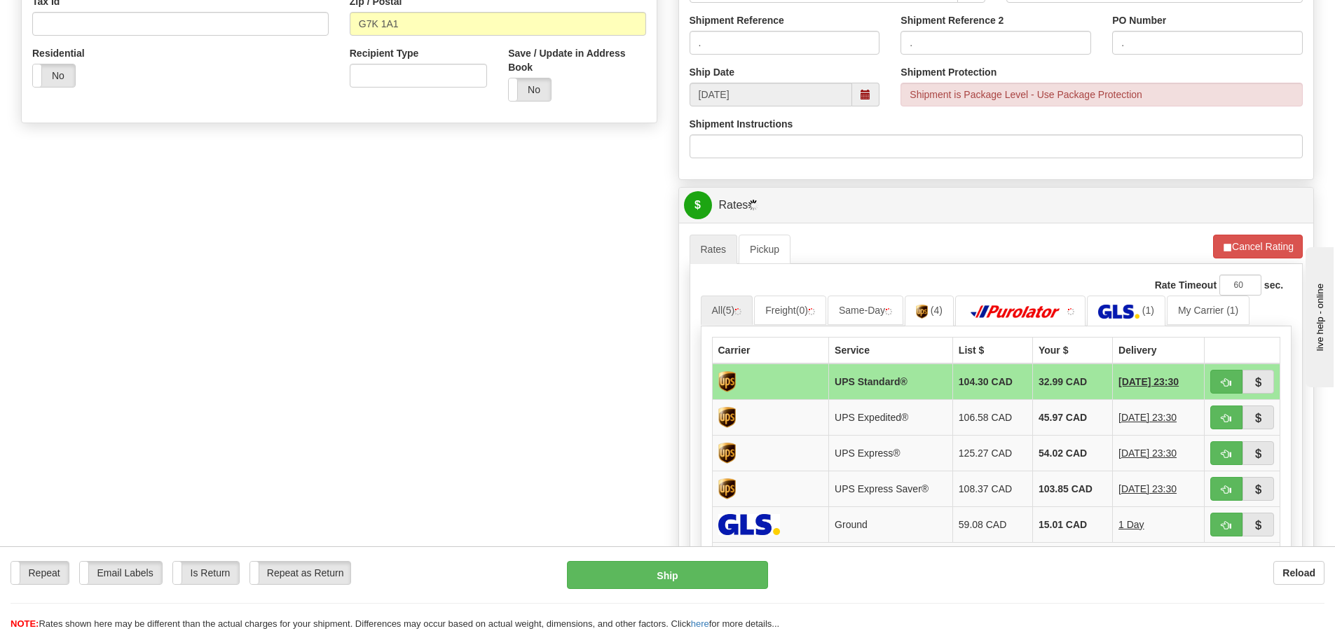
scroll to position [630, 0]
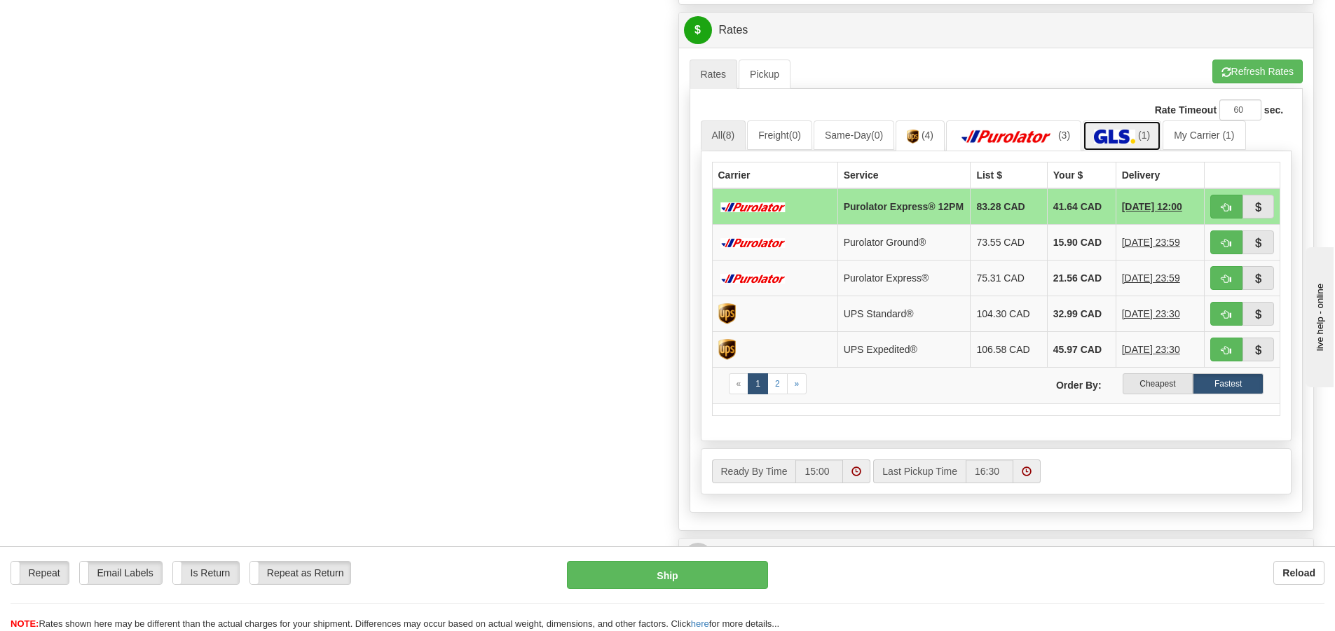
click at [1114, 132] on img at bounding box center [1114, 137] width 41 height 14
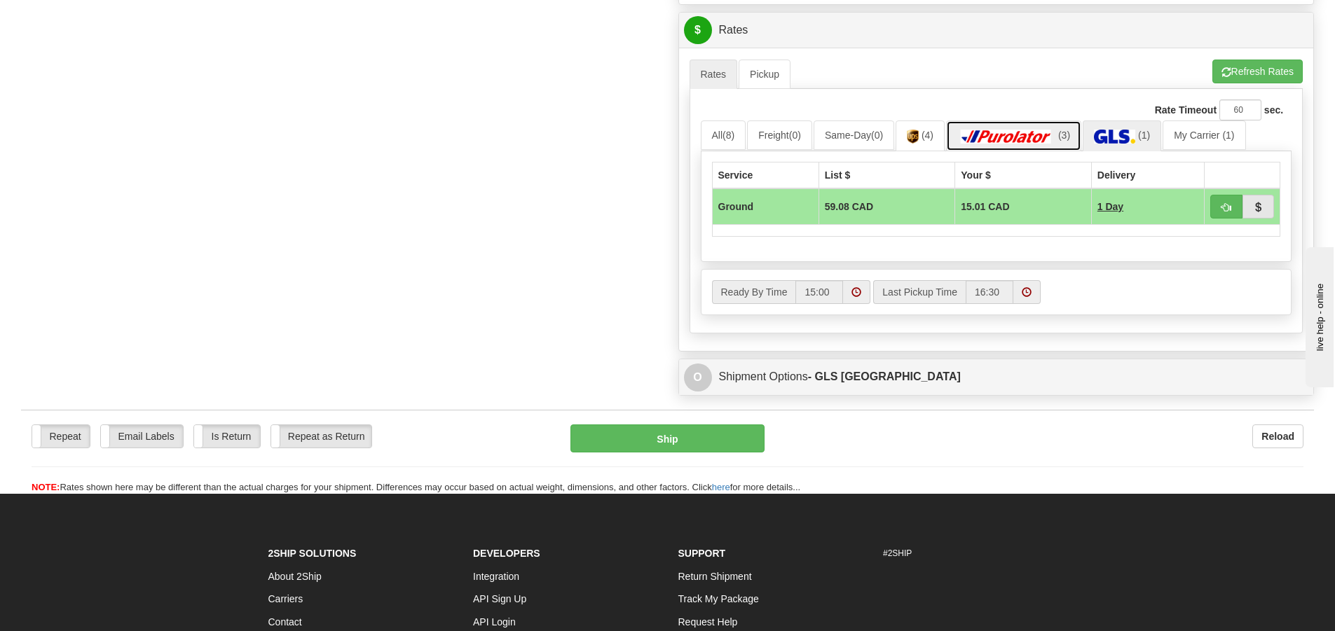
click at [1019, 127] on link "(3)" at bounding box center [1013, 135] width 135 height 30
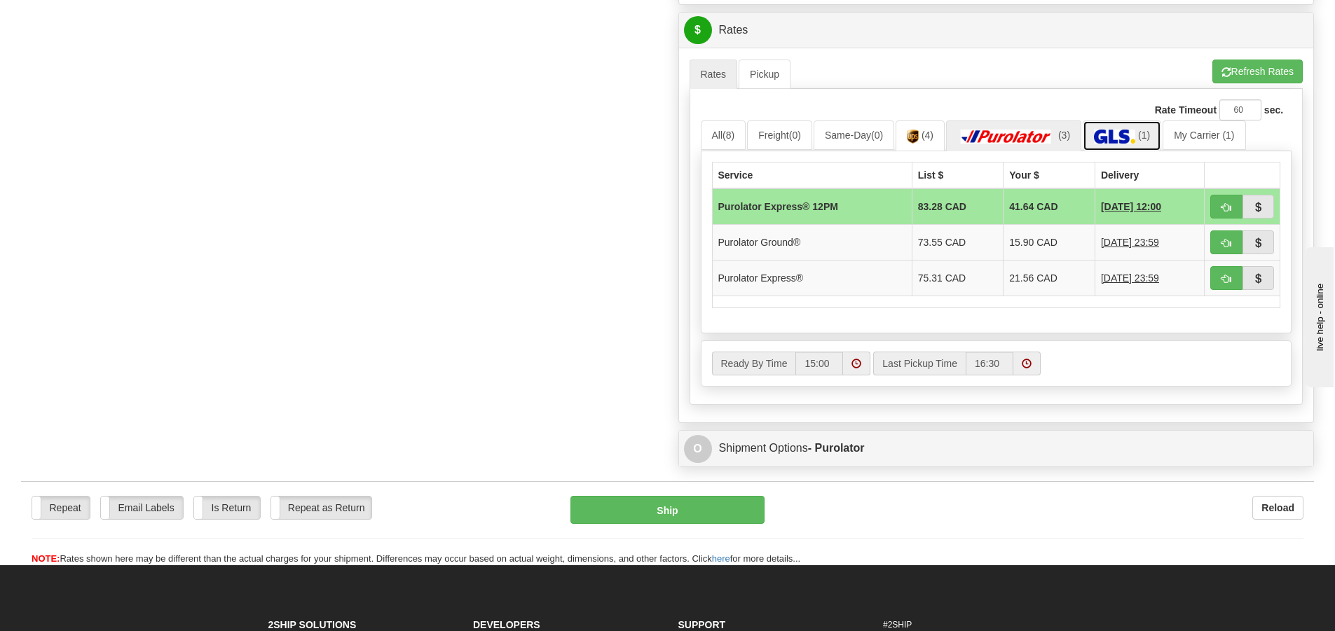
click at [1134, 137] on img at bounding box center [1114, 137] width 41 height 14
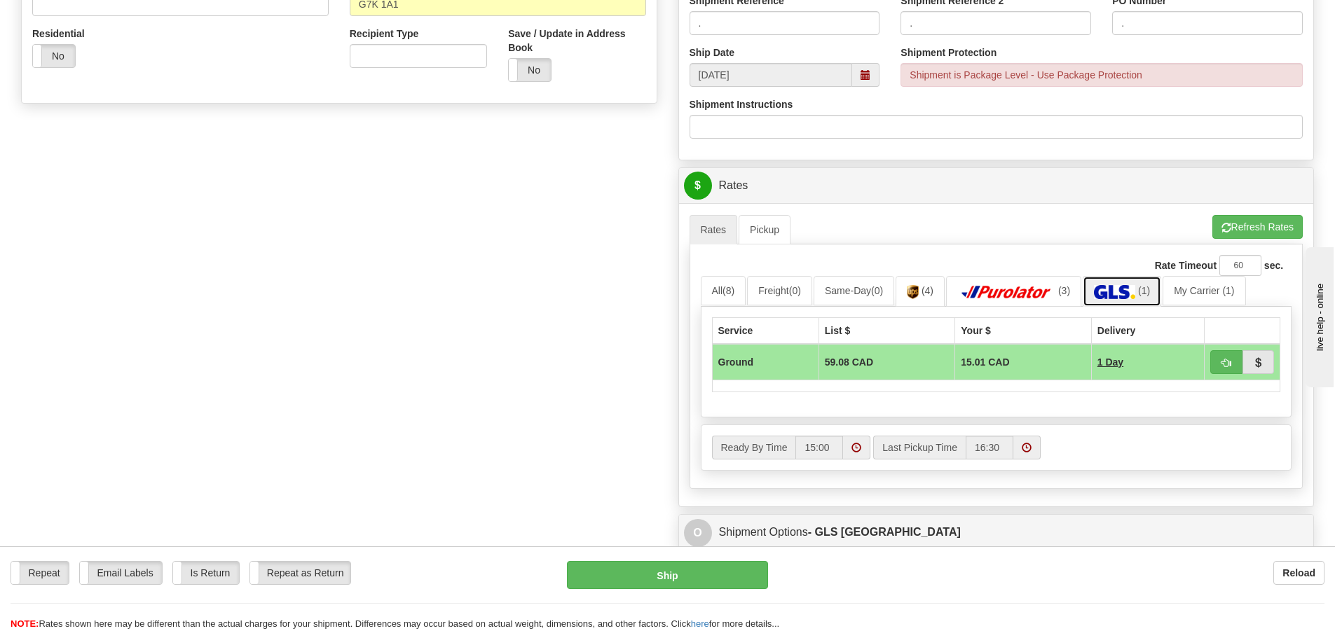
scroll to position [420, 0]
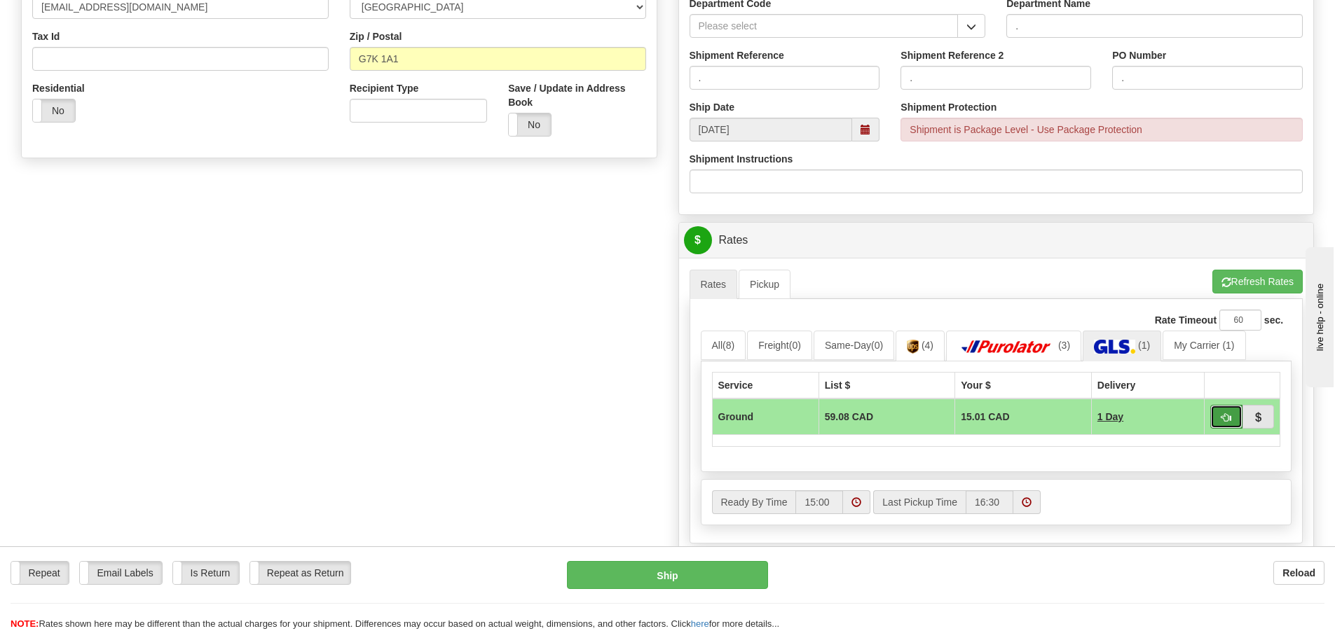
click at [1216, 418] on button "button" at bounding box center [1226, 417] width 32 height 24
type input "1"
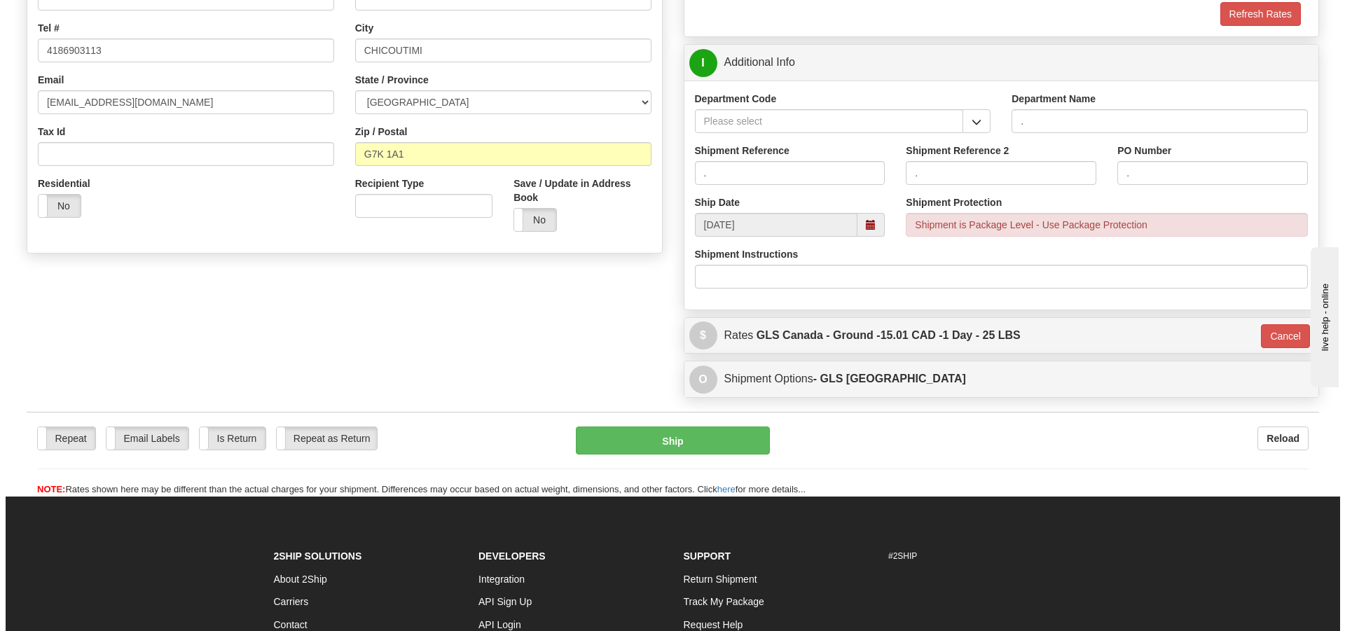
scroll to position [210, 0]
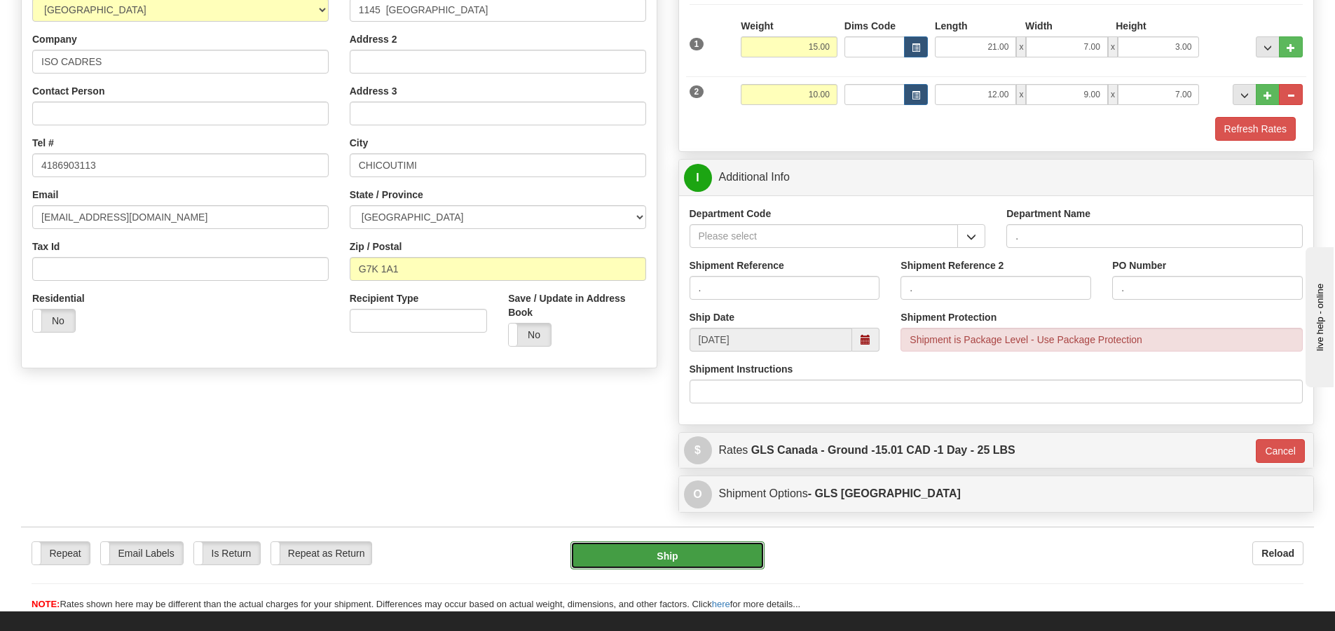
click at [694, 553] on button "Ship" at bounding box center [667, 556] width 194 height 28
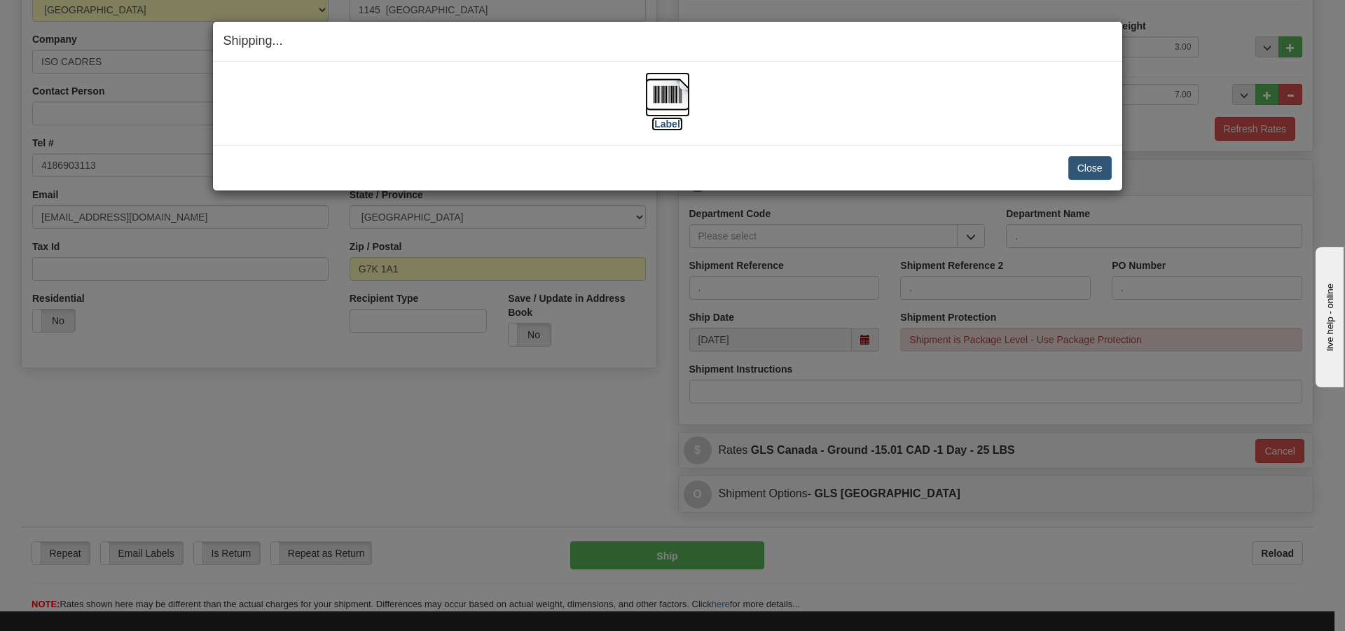
click at [664, 121] on label "[Label]" at bounding box center [668, 124] width 32 height 14
click at [1056, 153] on div "Close Cancel Cancel Shipment and Quit Pickup Quit Pickup ONLY" at bounding box center [667, 168] width 909 height 46
click at [1089, 170] on button "Close" at bounding box center [1089, 168] width 43 height 24
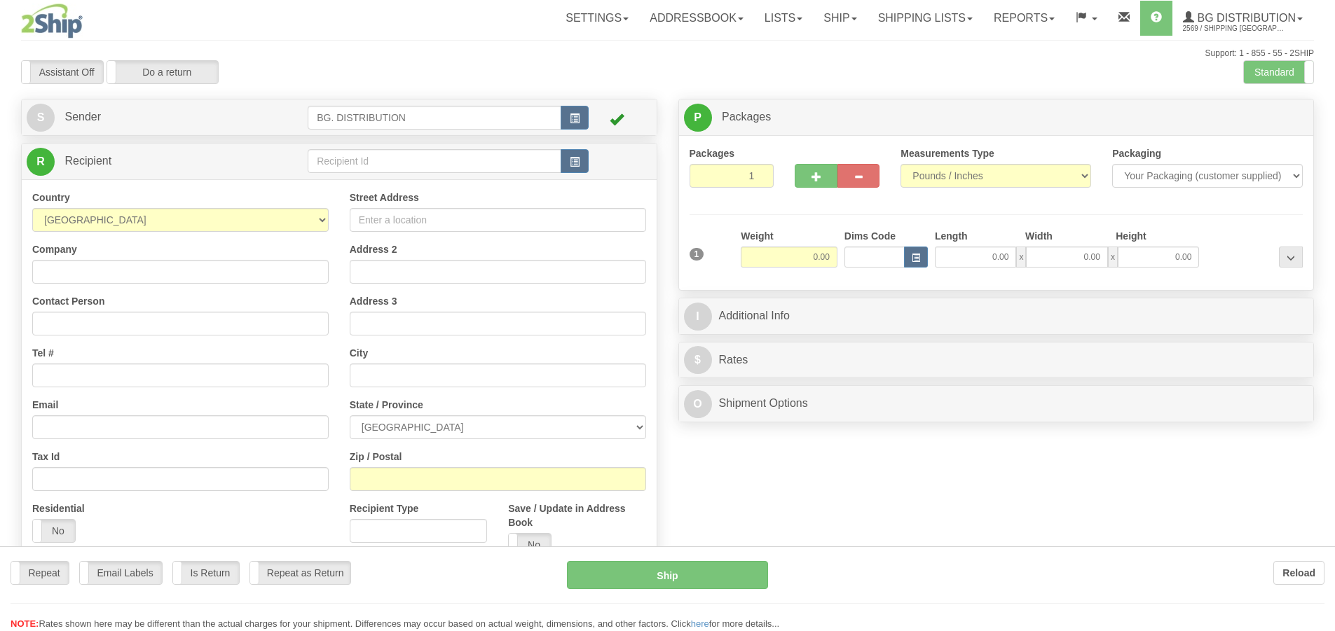
click at [380, 167] on div at bounding box center [667, 315] width 1335 height 631
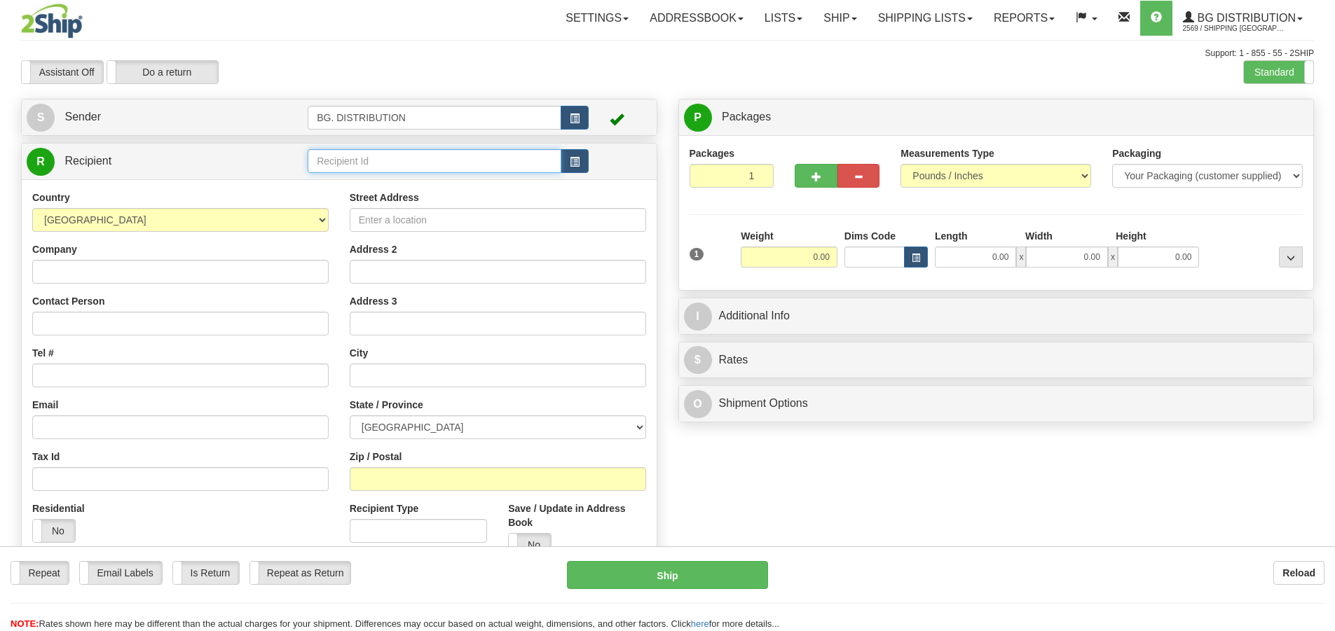
click at [384, 163] on input "text" at bounding box center [435, 161] width 254 height 24
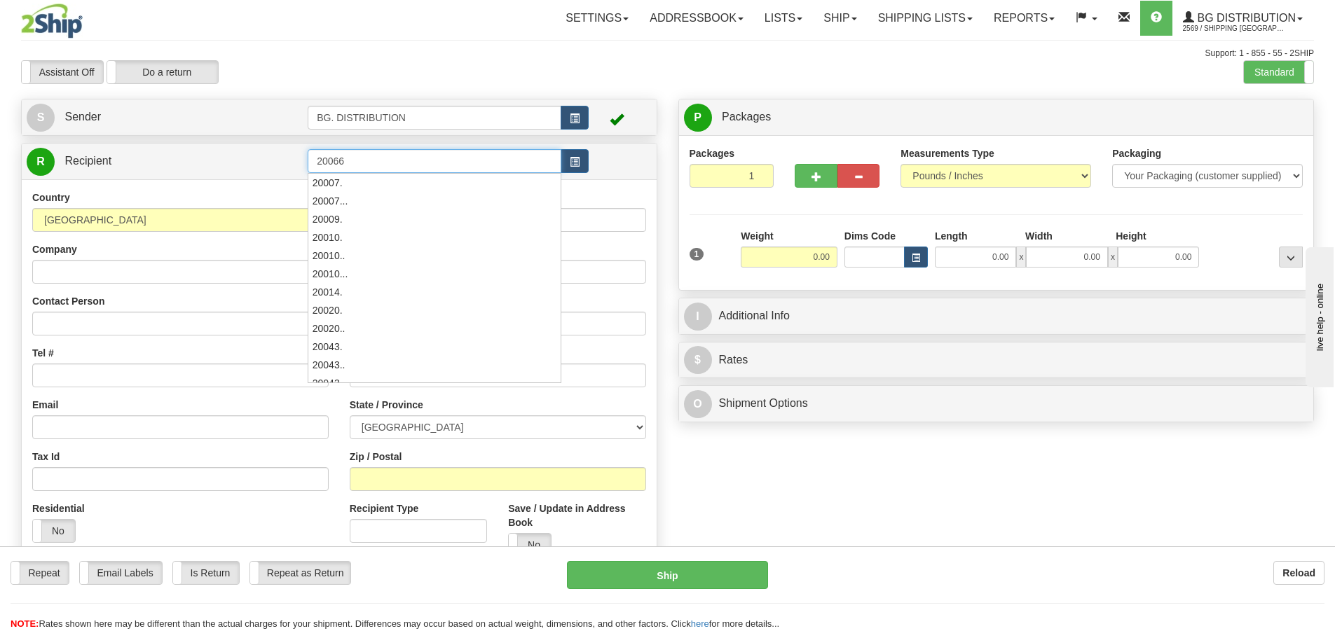
type input "20066"
click button "Delete" at bounding box center [0, 0] width 0 height 0
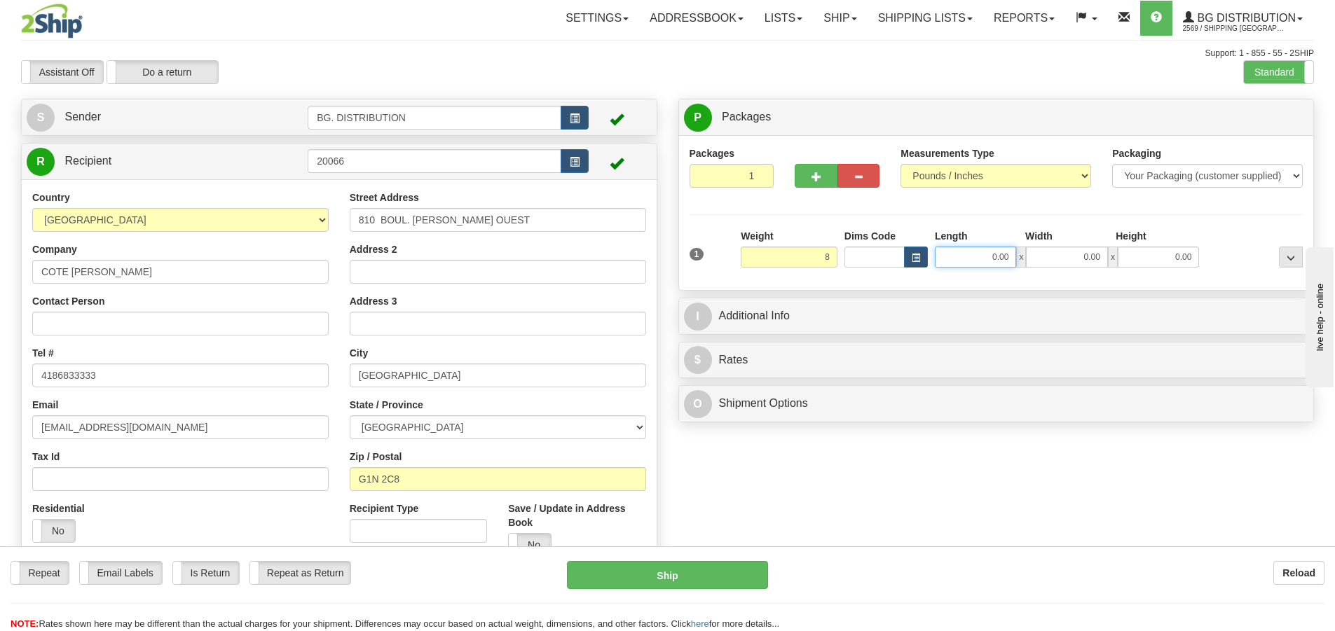
type input "8.00"
click at [1002, 255] on input "0.00" at bounding box center [975, 257] width 81 height 21
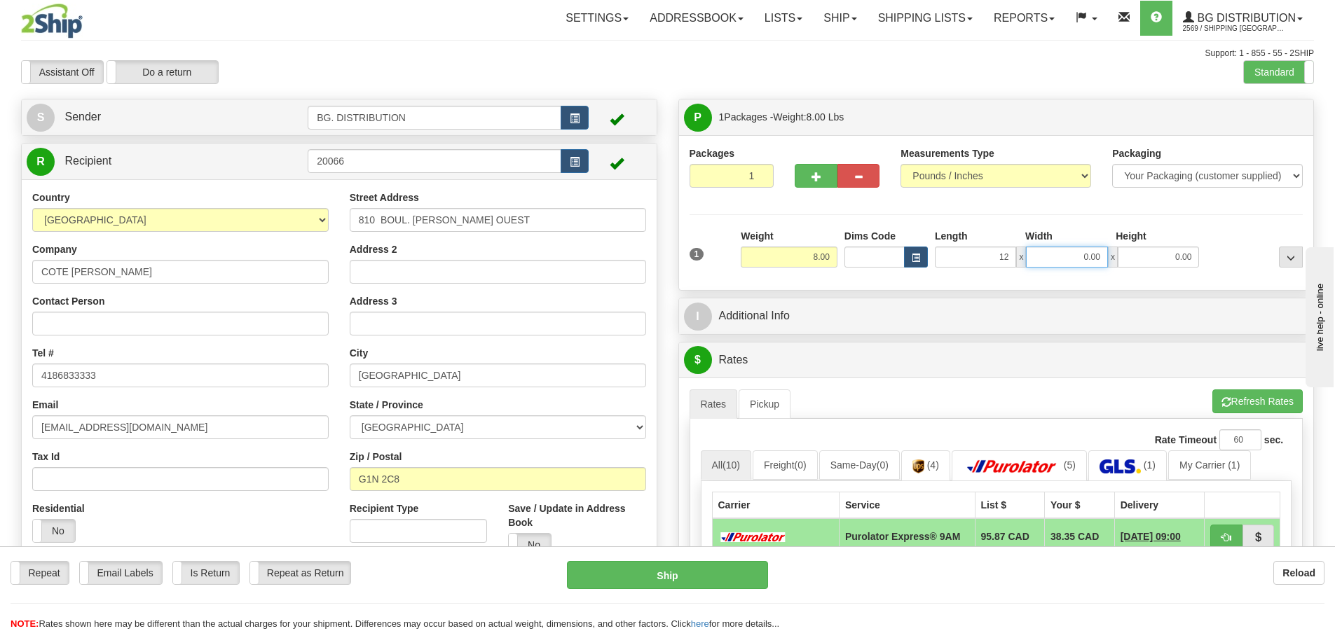
type input "12.00"
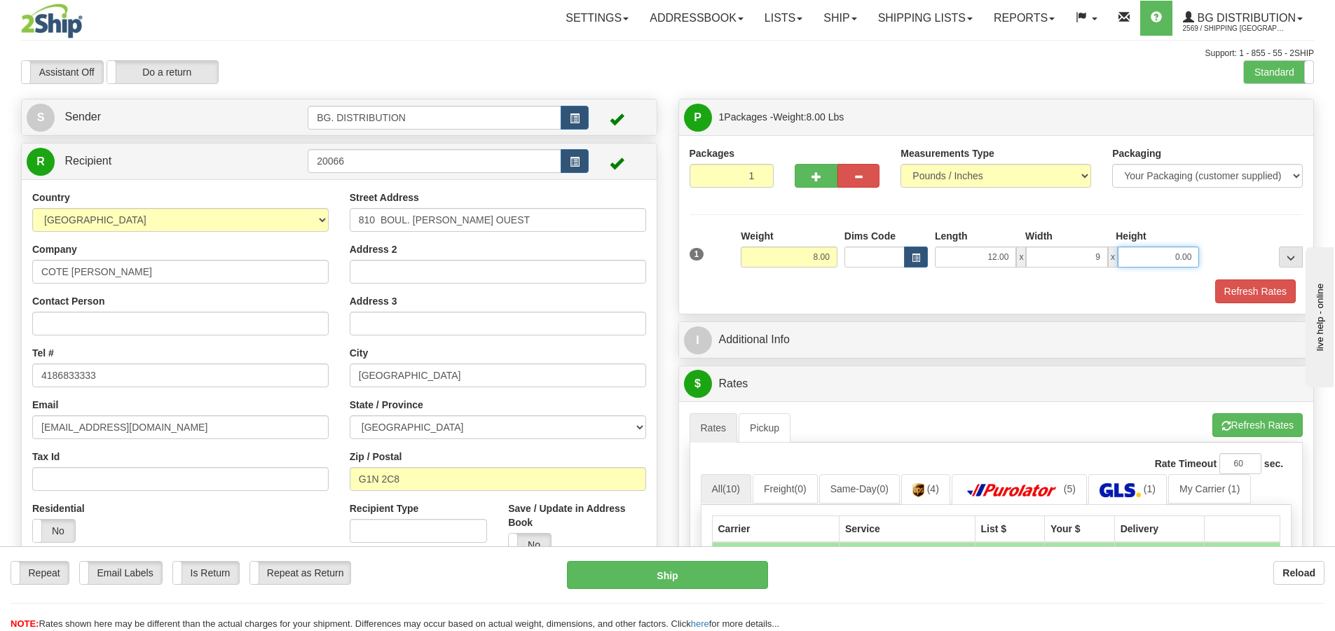
type input "9.00"
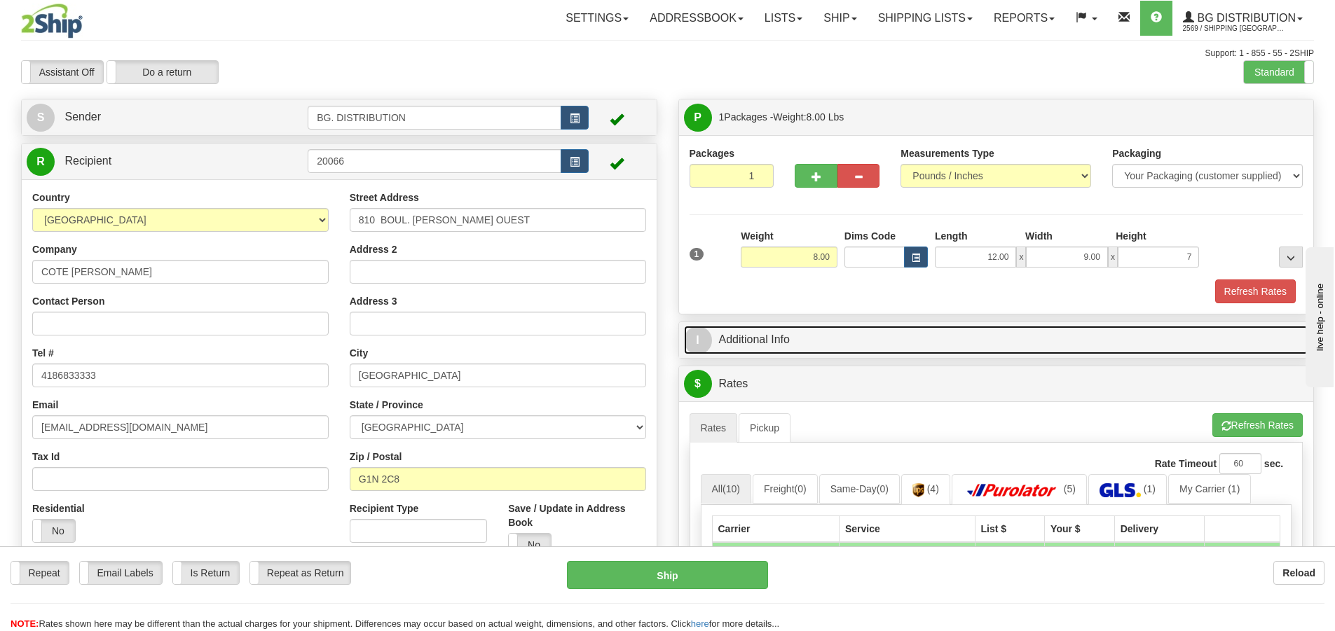
type input "7.00"
click at [705, 344] on span "I" at bounding box center [698, 340] width 28 height 28
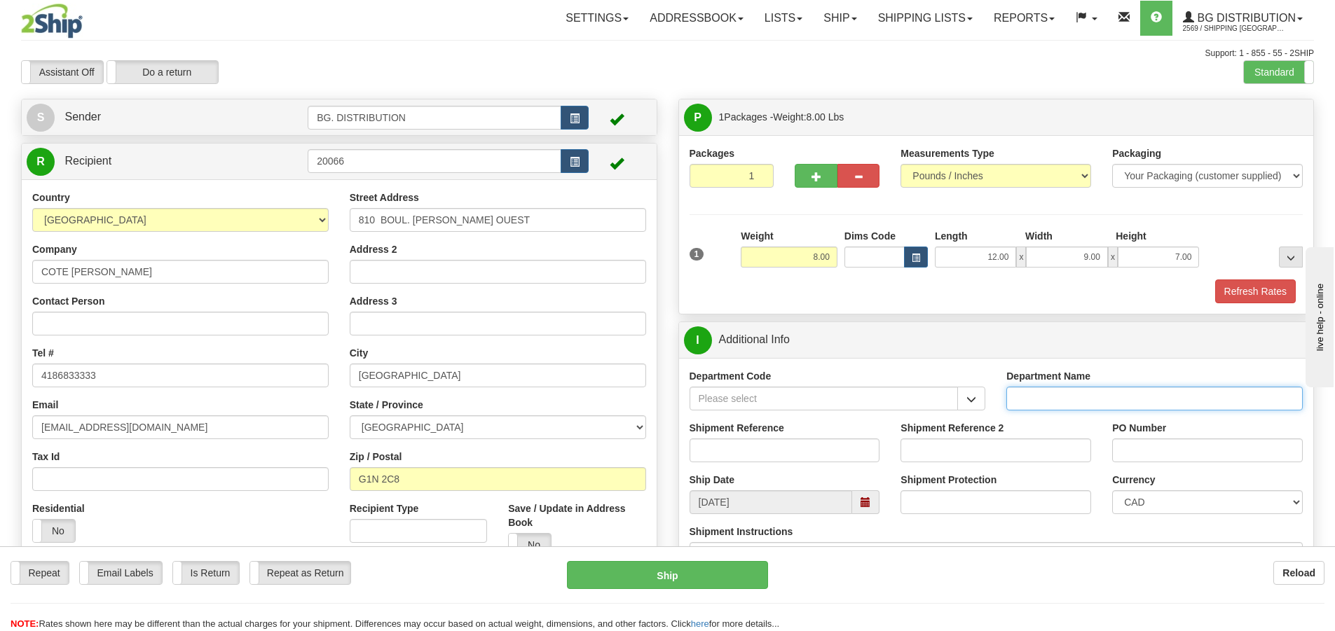
click at [1111, 405] on input "Department Name" at bounding box center [1154, 399] width 296 height 24
type input "."
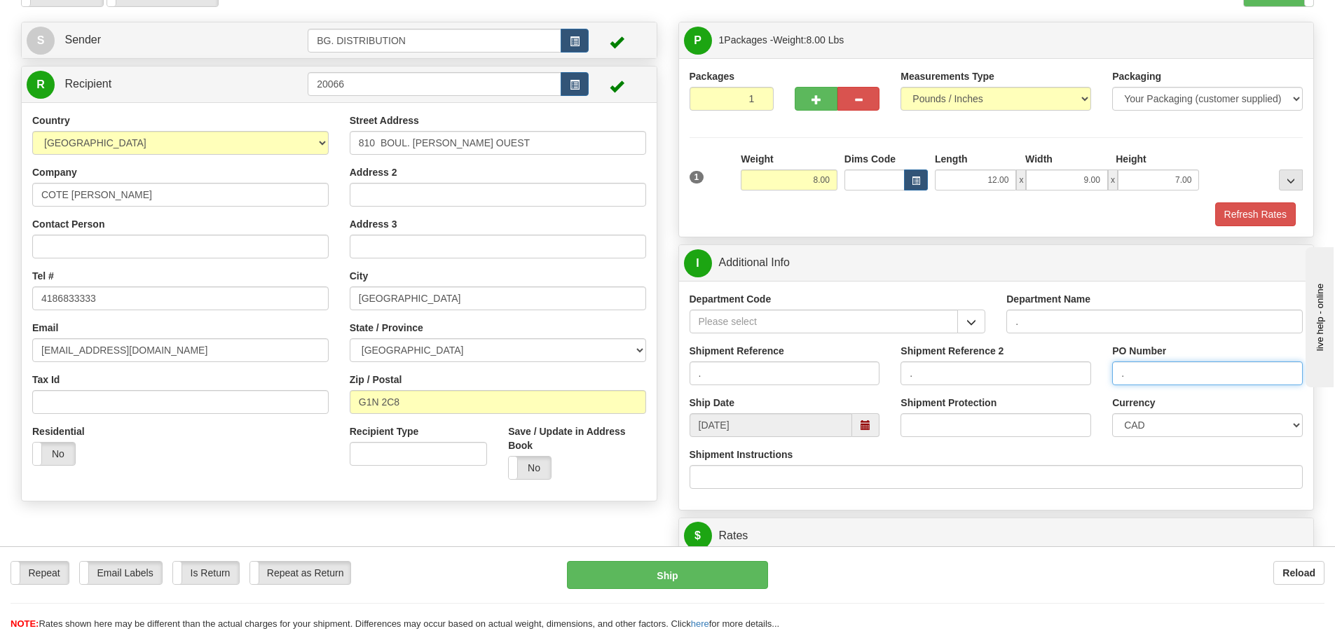
scroll to position [140, 0]
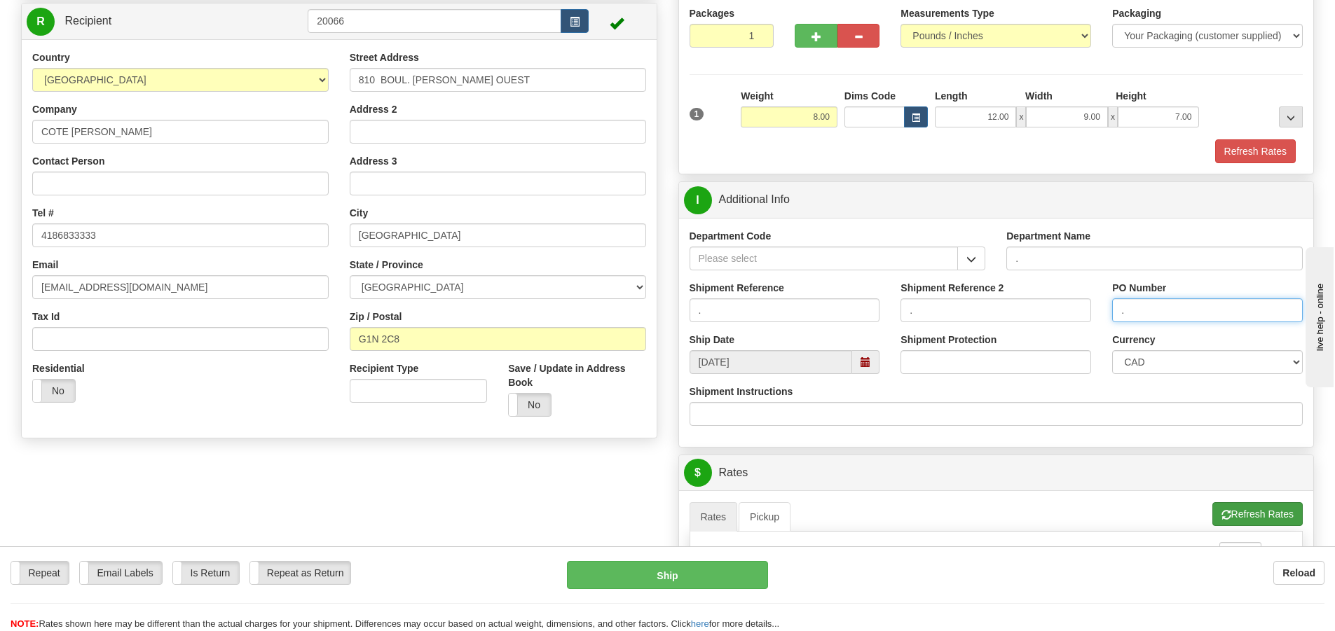
type input "."
click at [1259, 506] on button "Refresh Rates" at bounding box center [1257, 514] width 90 height 24
click at [1274, 516] on button "Refresh Rates" at bounding box center [1257, 514] width 90 height 24
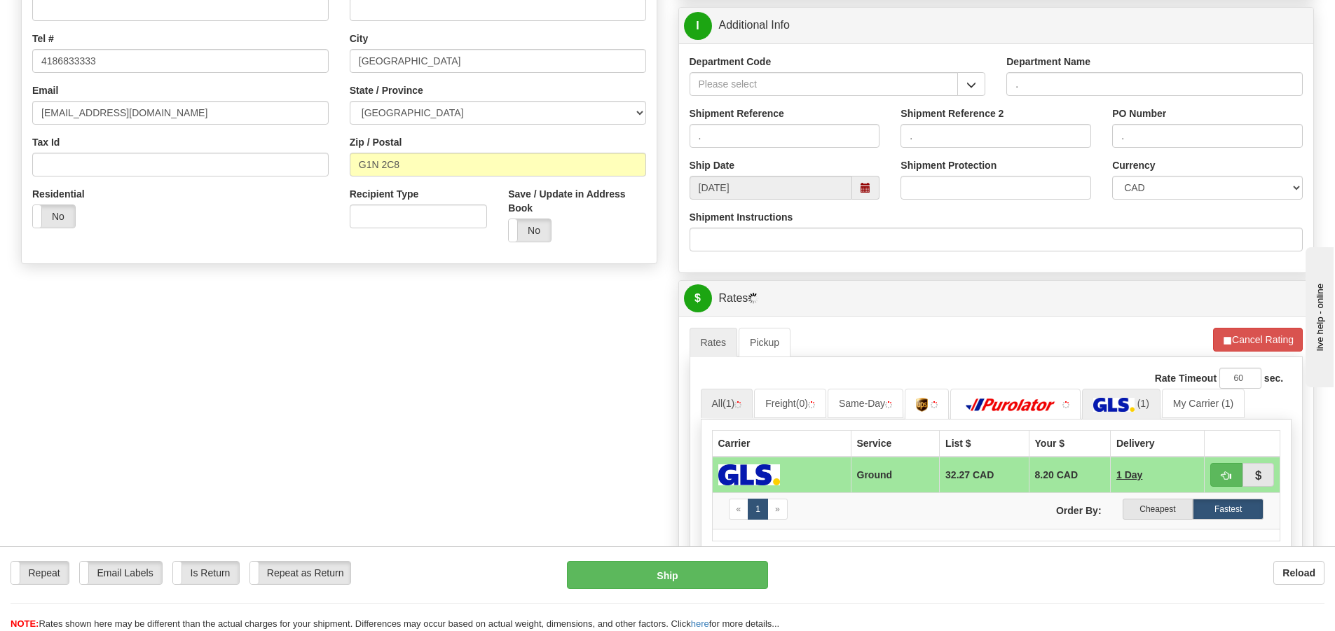
scroll to position [420, 0]
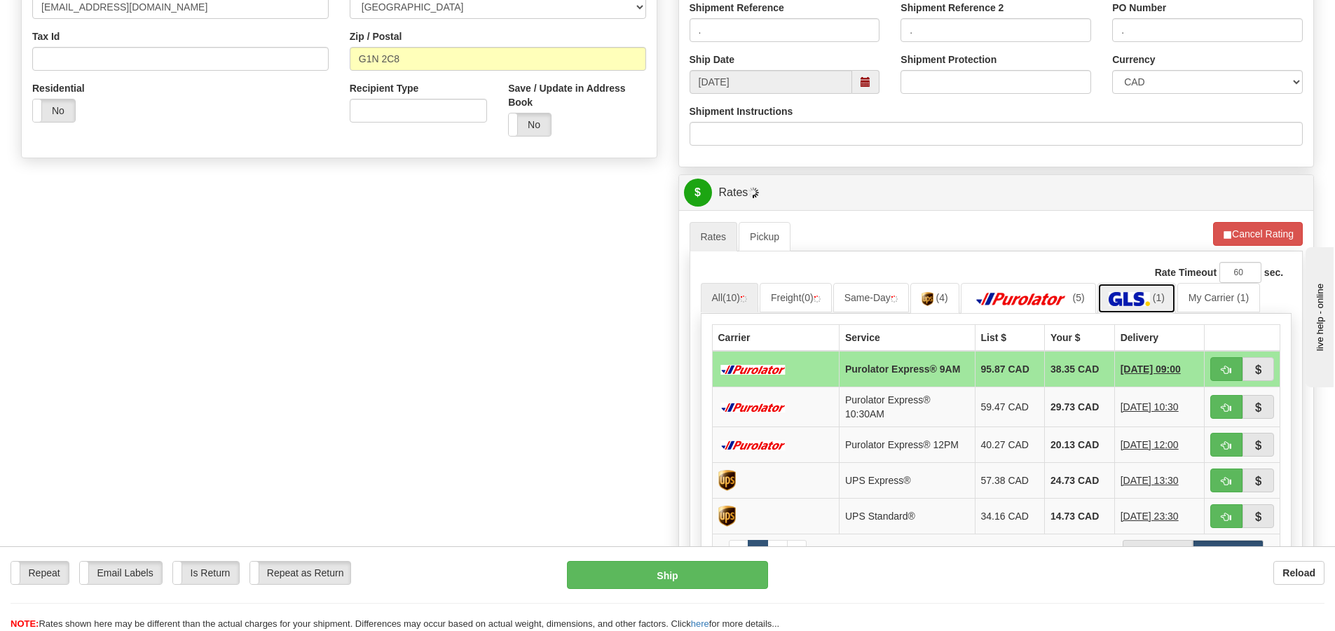
click at [1120, 305] on img at bounding box center [1128, 299] width 41 height 14
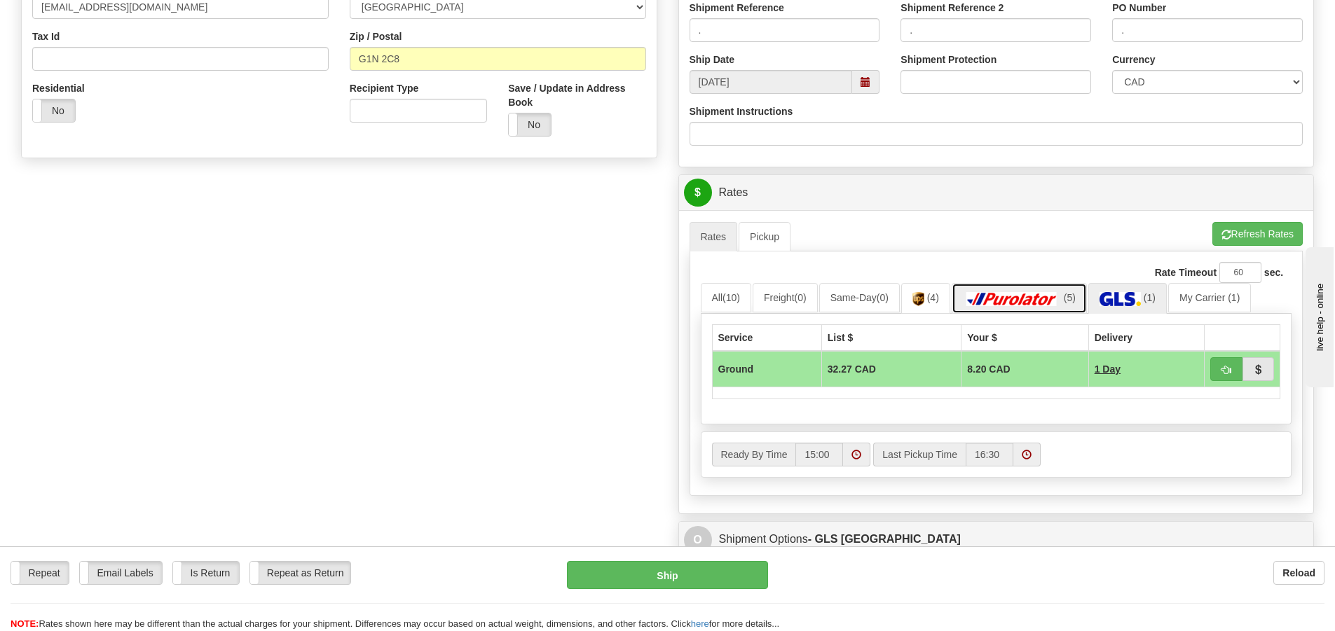
click at [1030, 298] on img at bounding box center [1012, 299] width 98 height 14
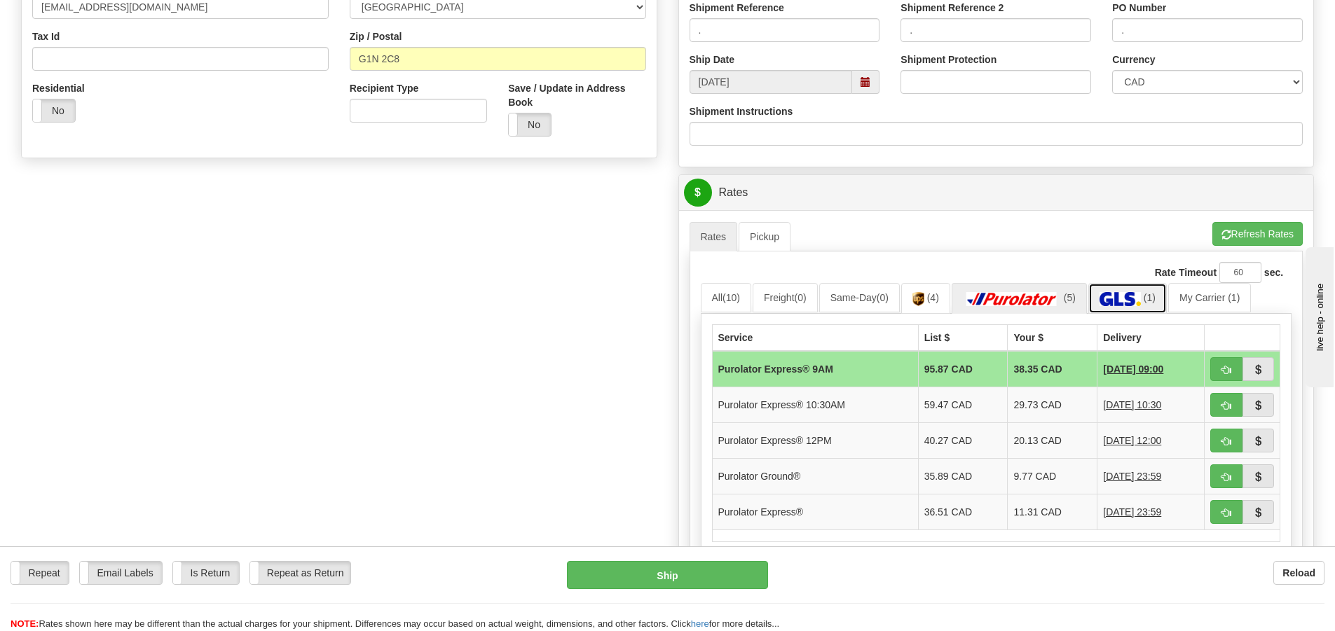
click at [1117, 289] on link "(1)" at bounding box center [1127, 298] width 78 height 30
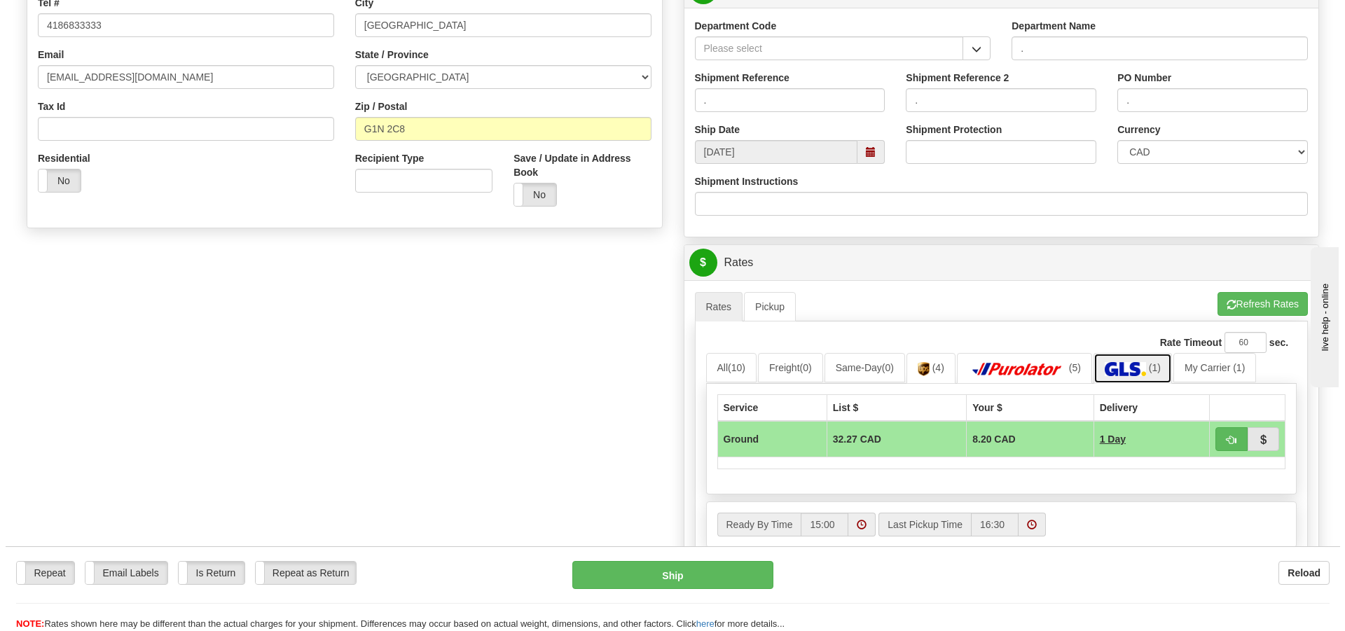
scroll to position [280, 0]
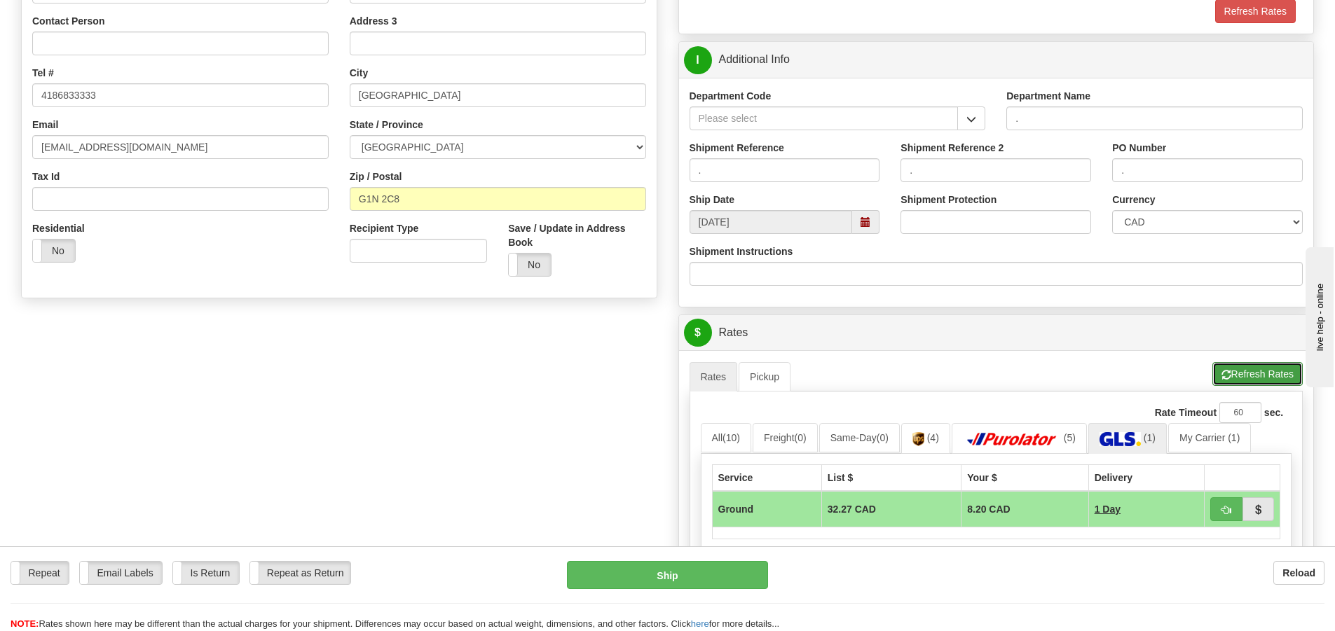
click at [1255, 369] on button "Refresh Rates" at bounding box center [1257, 374] width 90 height 24
click at [729, 576] on button "Ship" at bounding box center [667, 575] width 201 height 28
type input "1"
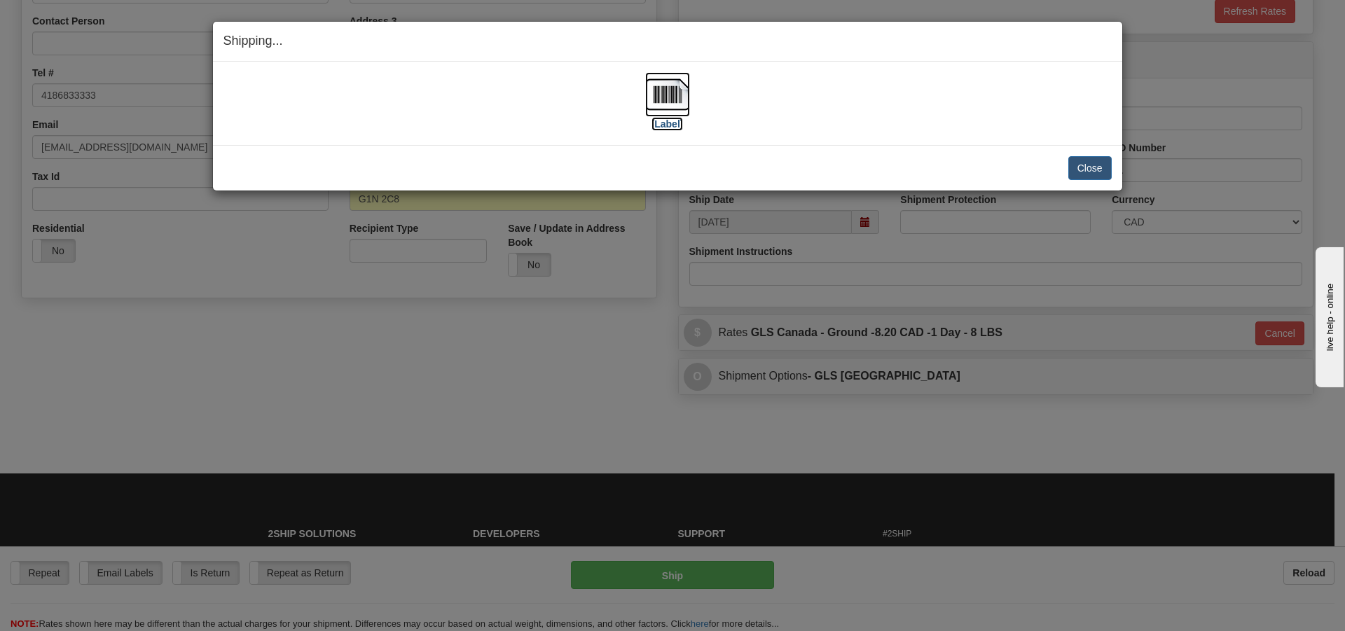
click at [683, 123] on label "[Label]" at bounding box center [668, 124] width 32 height 14
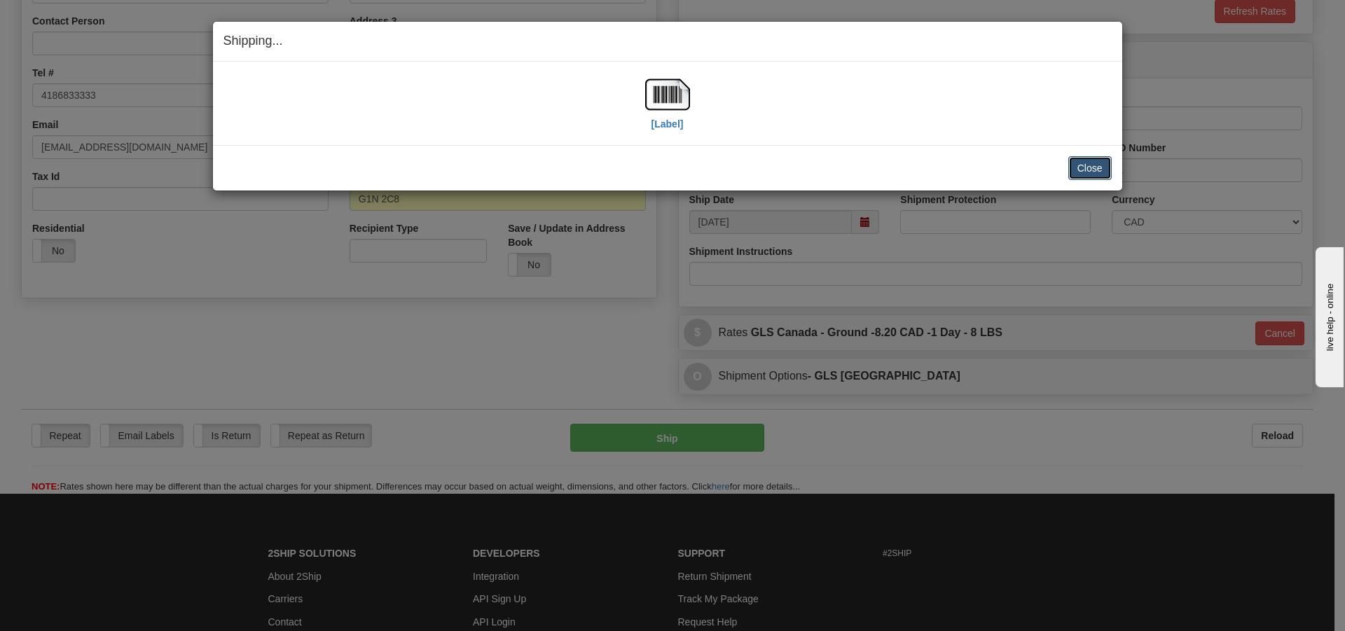
click at [1089, 171] on button "Close" at bounding box center [1089, 168] width 43 height 24
